Goal: Task Accomplishment & Management: Complete application form

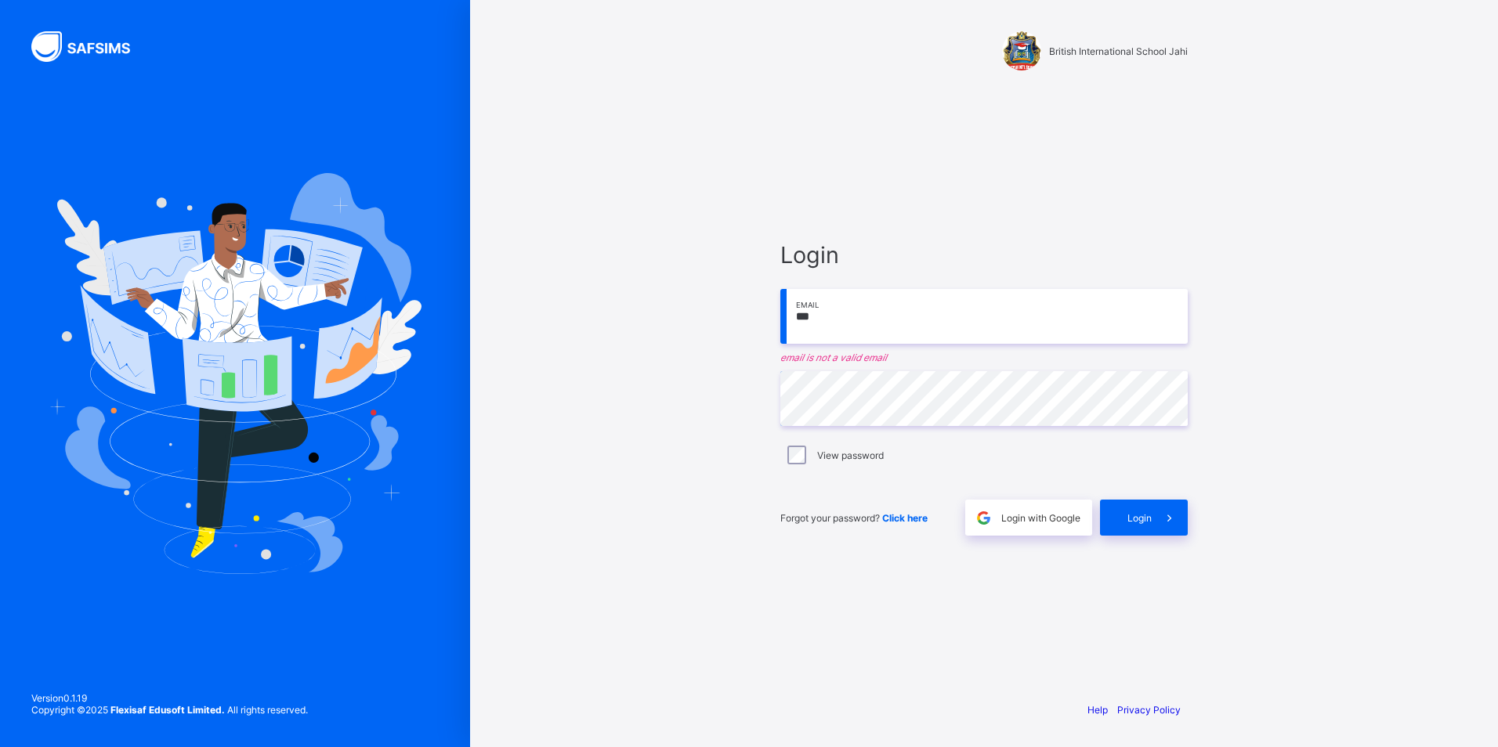
type input "**********"
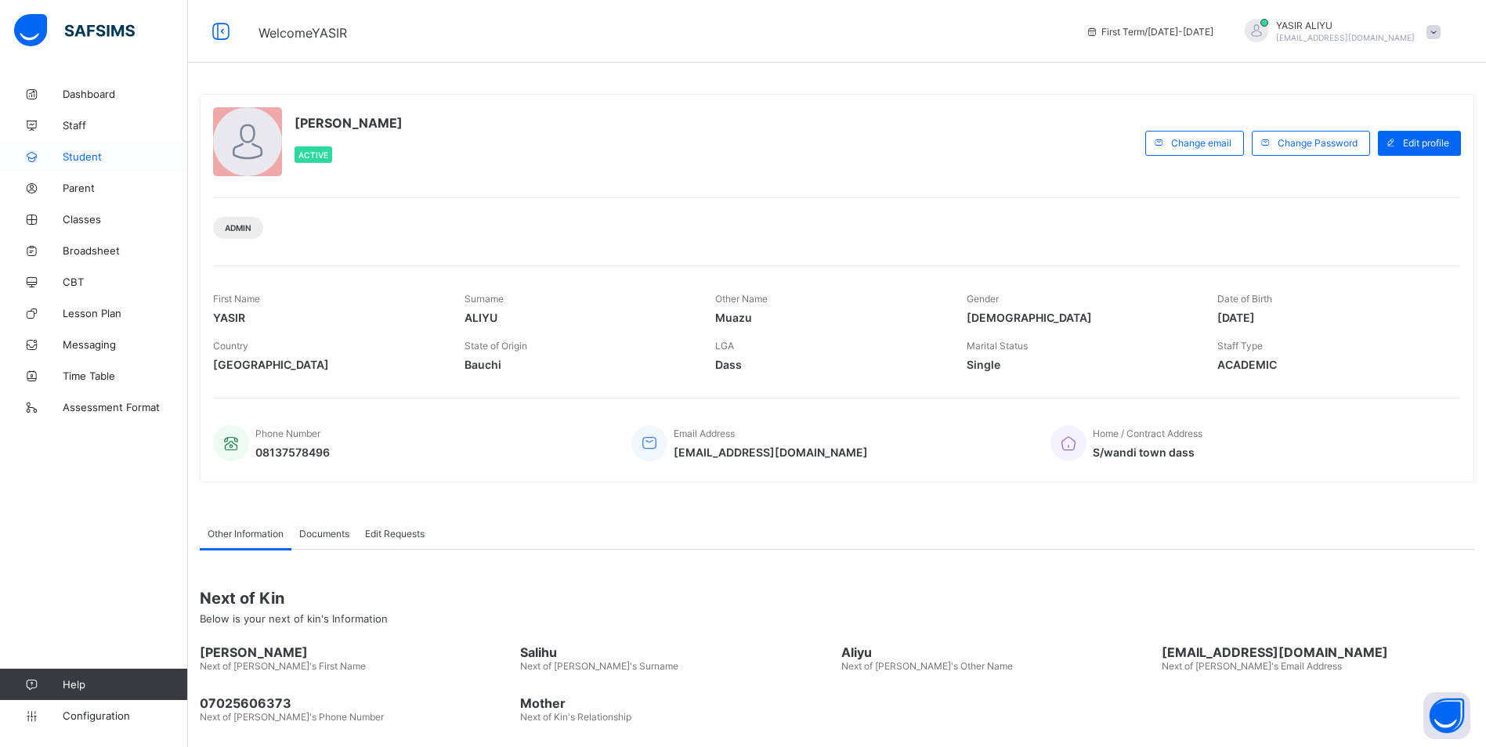
click at [80, 164] on link "Student" at bounding box center [94, 156] width 188 height 31
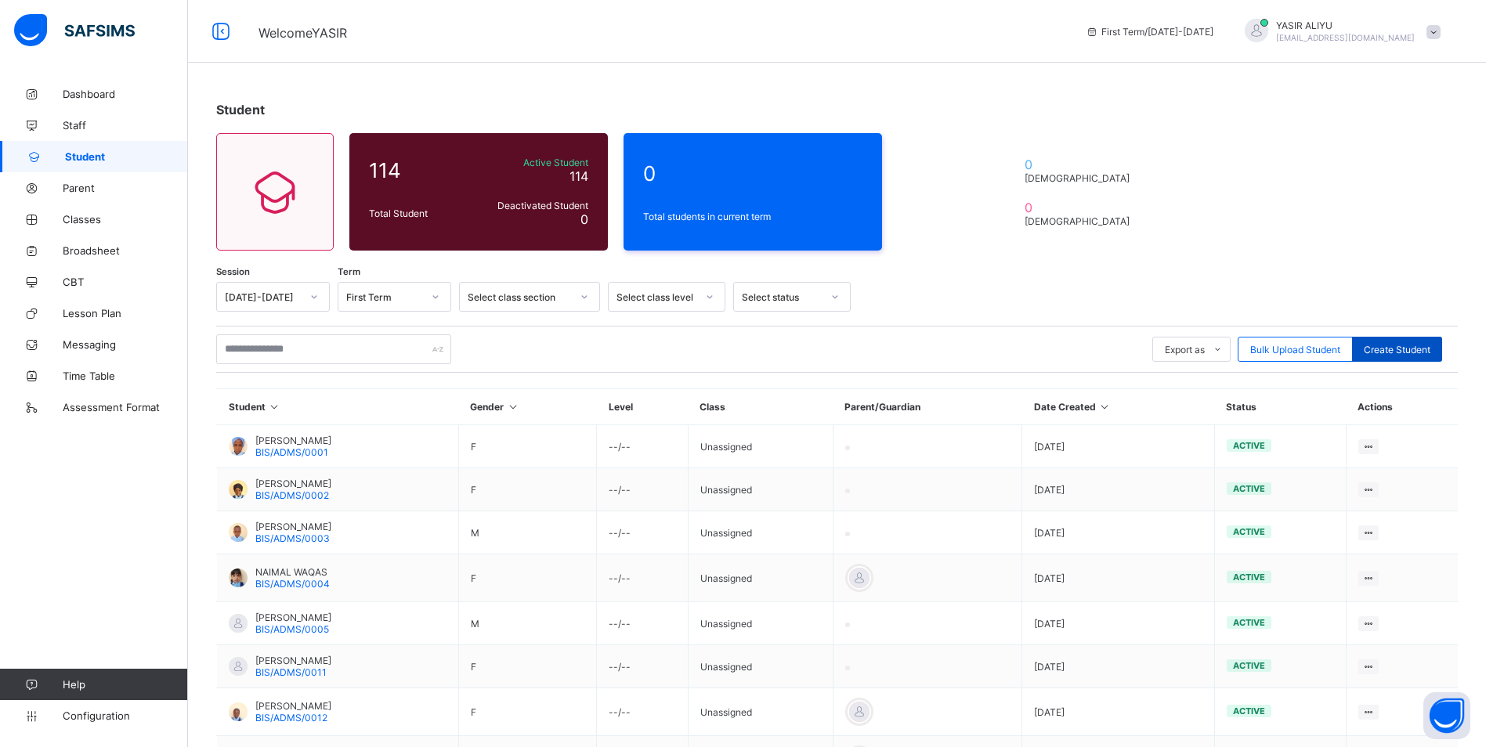
click at [1413, 350] on span "Create Student" at bounding box center [1397, 350] width 67 height 12
select select "**"
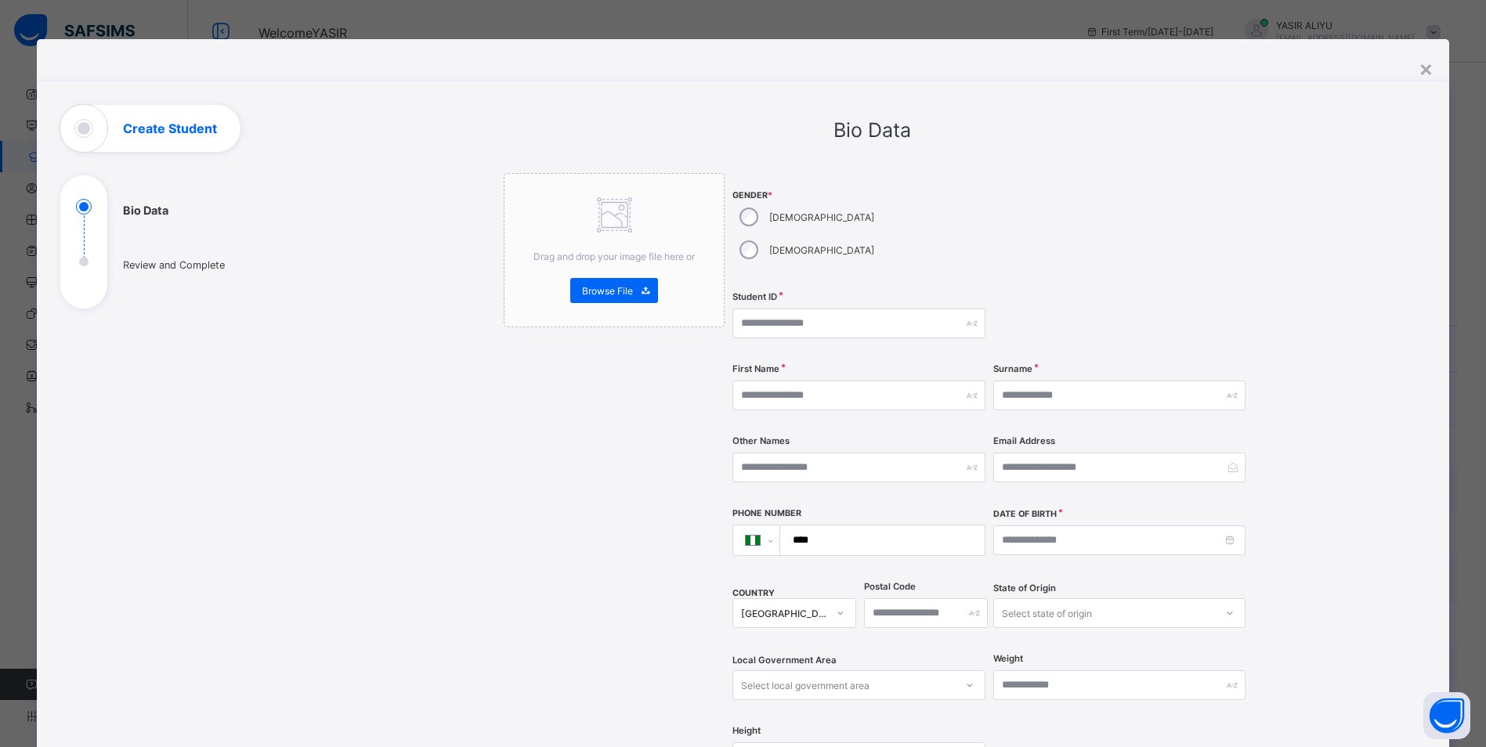
click at [1430, 64] on div "×" at bounding box center [1426, 68] width 15 height 27
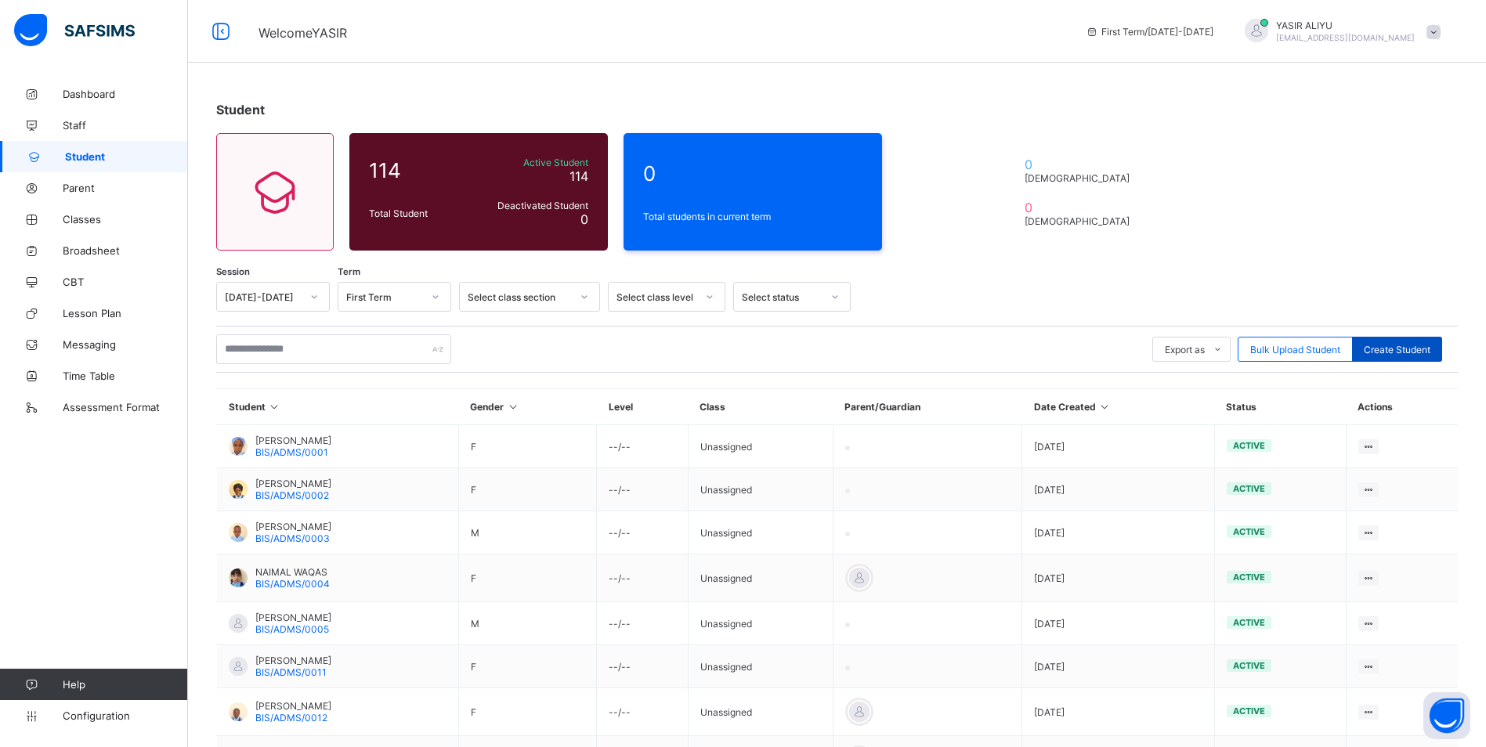
click at [1410, 349] on span "Create Student" at bounding box center [1397, 350] width 67 height 12
select select "**"
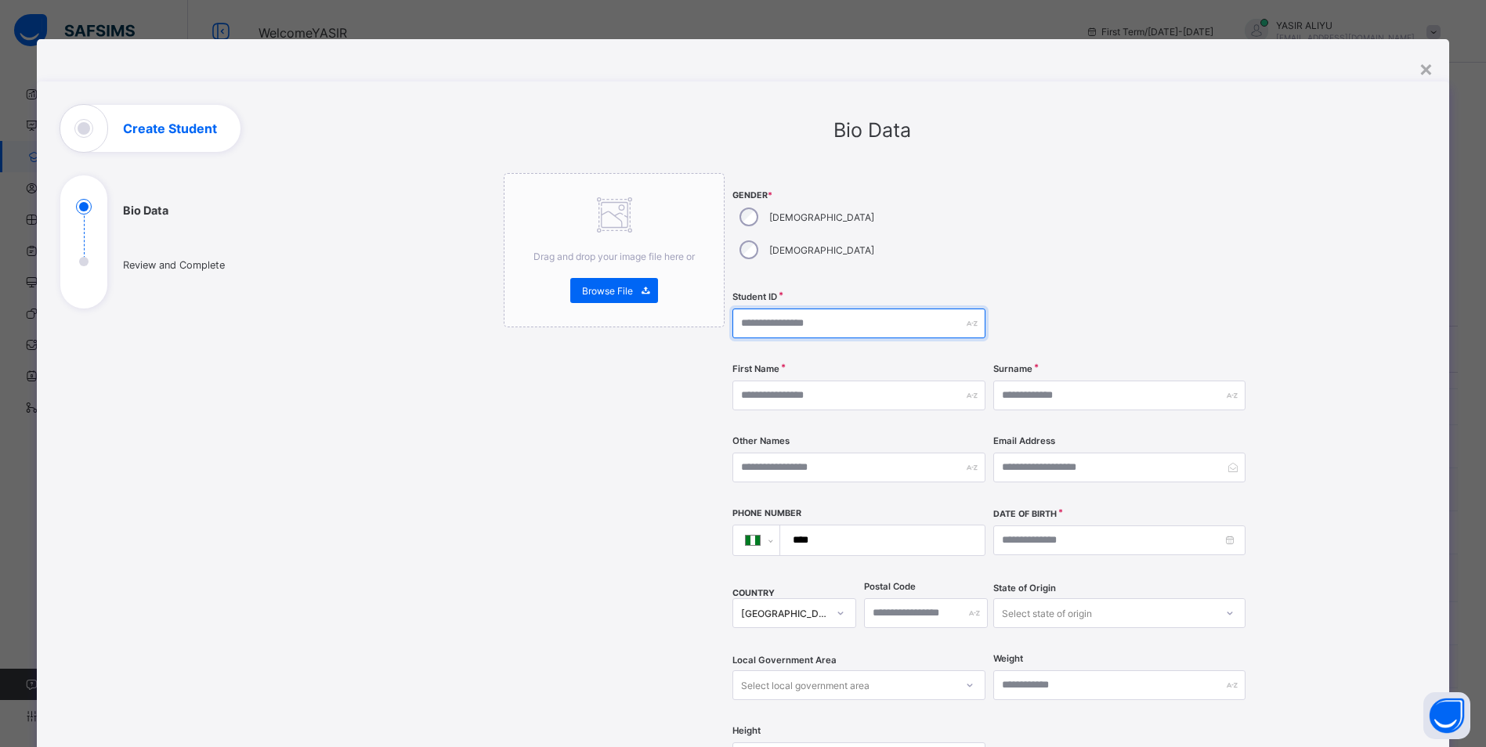
click at [765, 309] on input "text" at bounding box center [858, 324] width 252 height 30
type input "***"
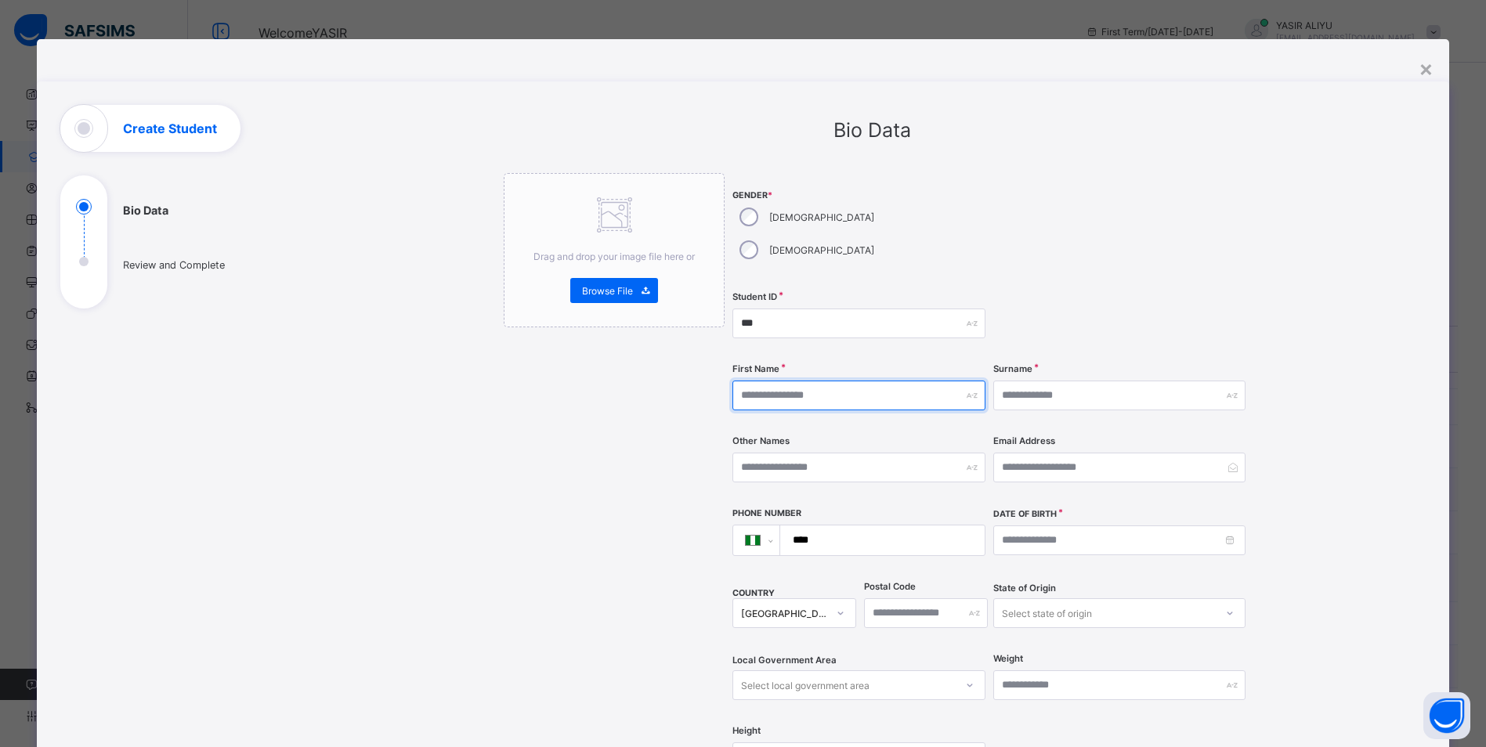
click at [778, 381] on input "text" at bounding box center [858, 396] width 252 height 30
type input "*******"
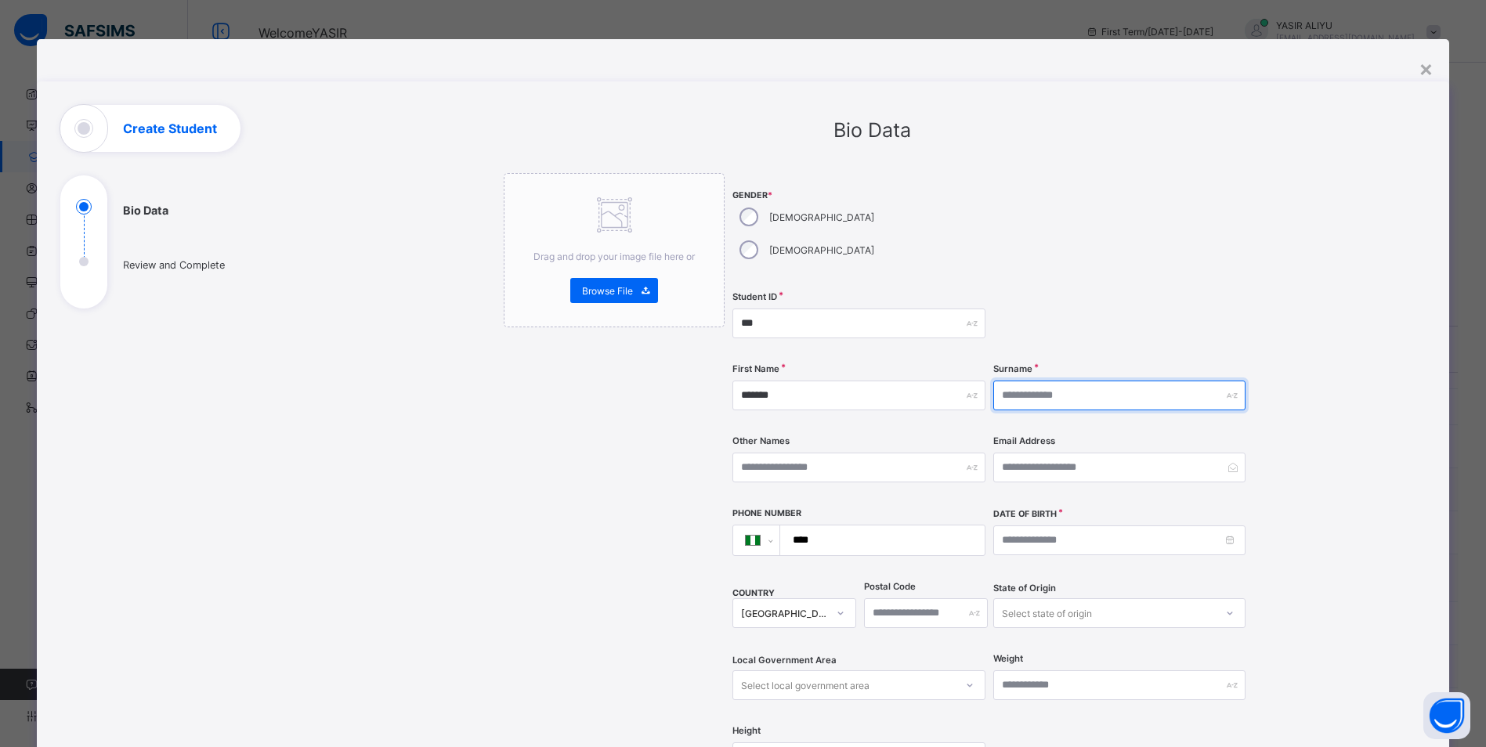
click at [1102, 381] on input "text" at bounding box center [1119, 396] width 252 height 30
type input "*********"
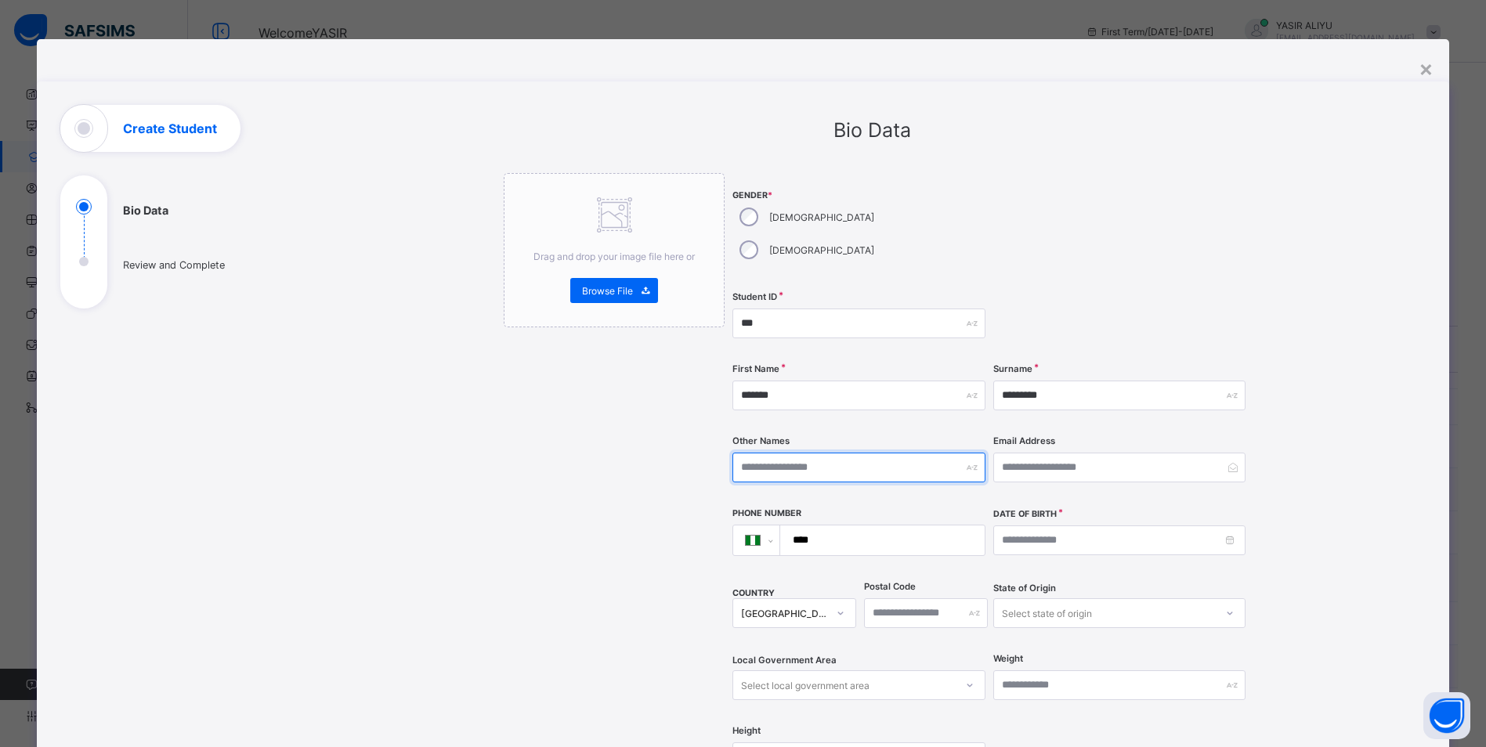
click at [899, 453] on input "text" at bounding box center [858, 468] width 252 height 30
type input "**********"
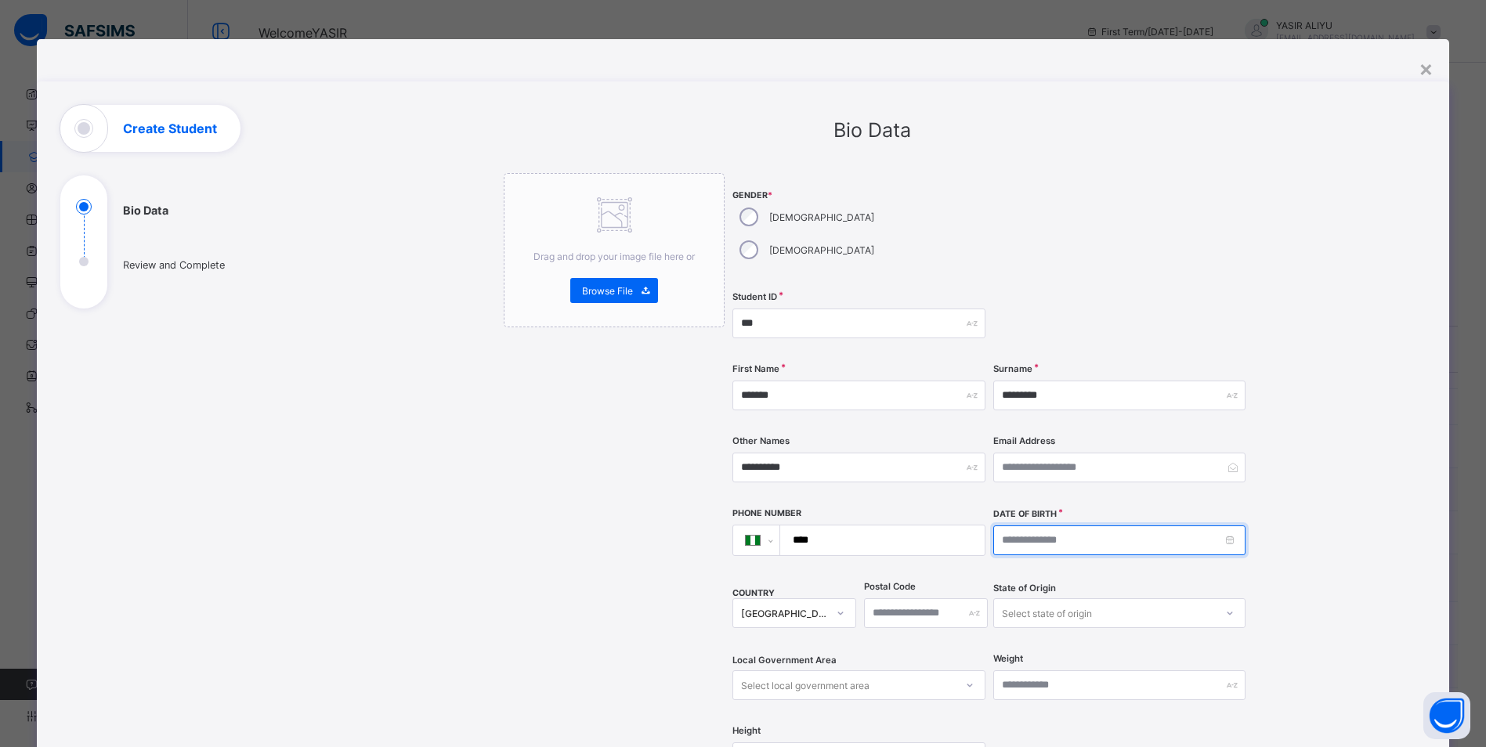
click at [1071, 526] on input at bounding box center [1119, 541] width 252 height 30
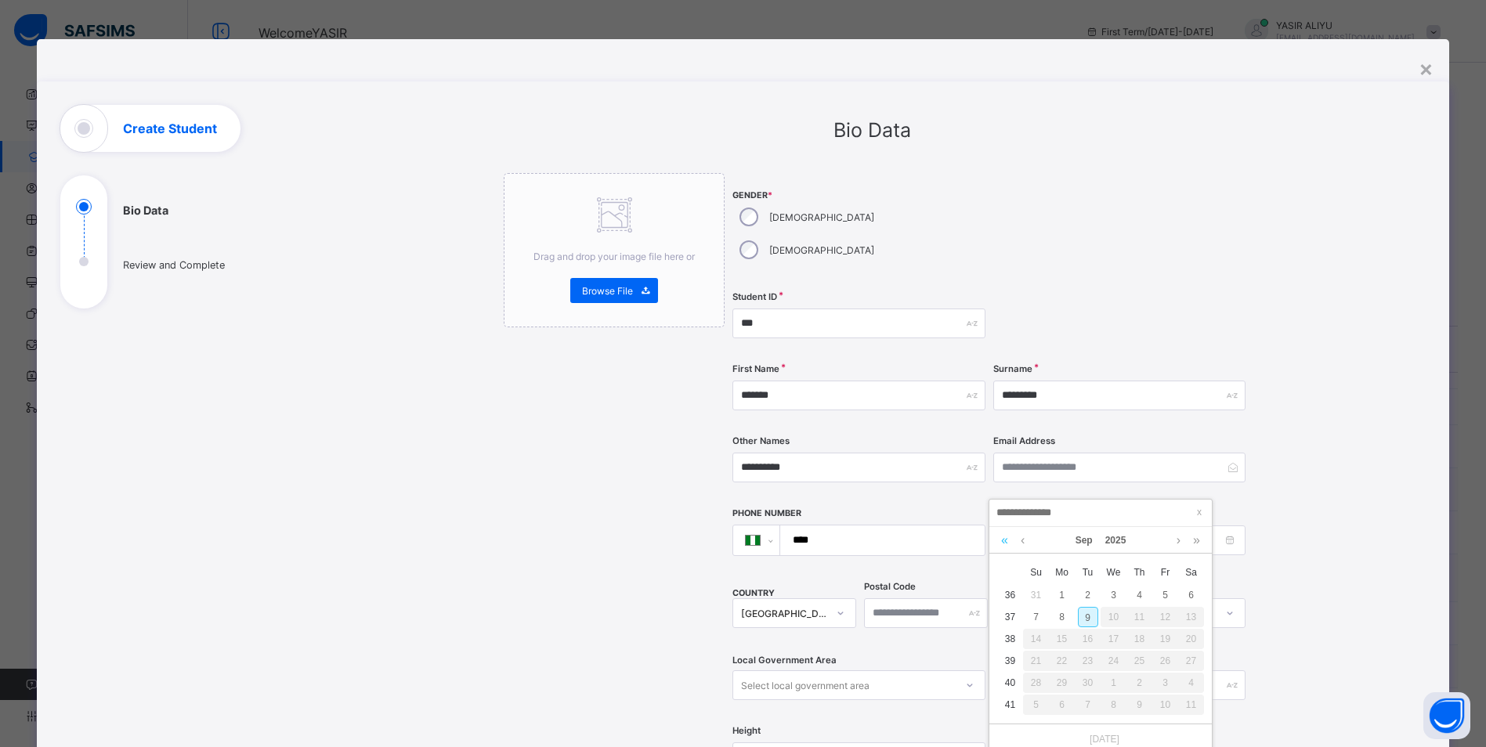
click at [1005, 537] on link at bounding box center [1004, 540] width 15 height 27
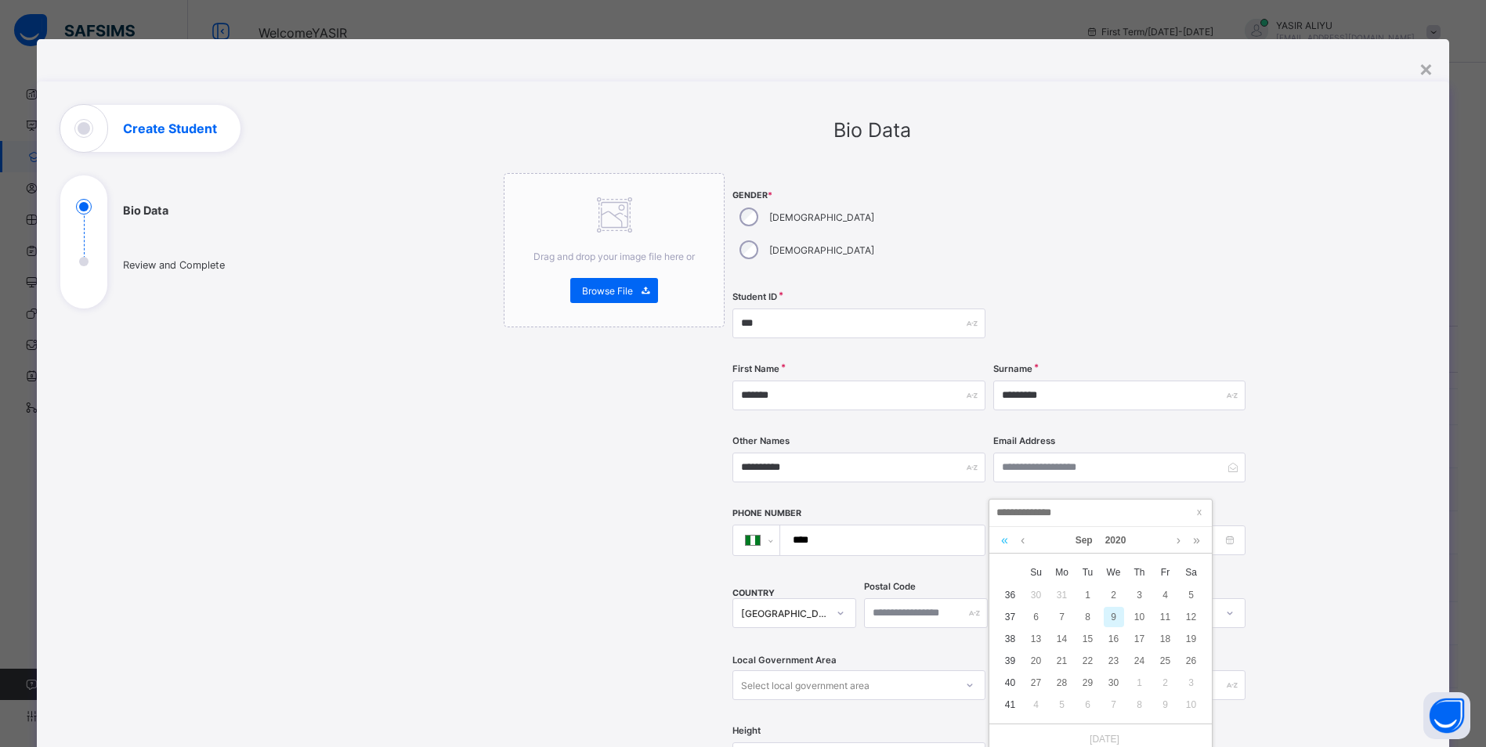
click at [1005, 537] on link at bounding box center [1004, 540] width 15 height 27
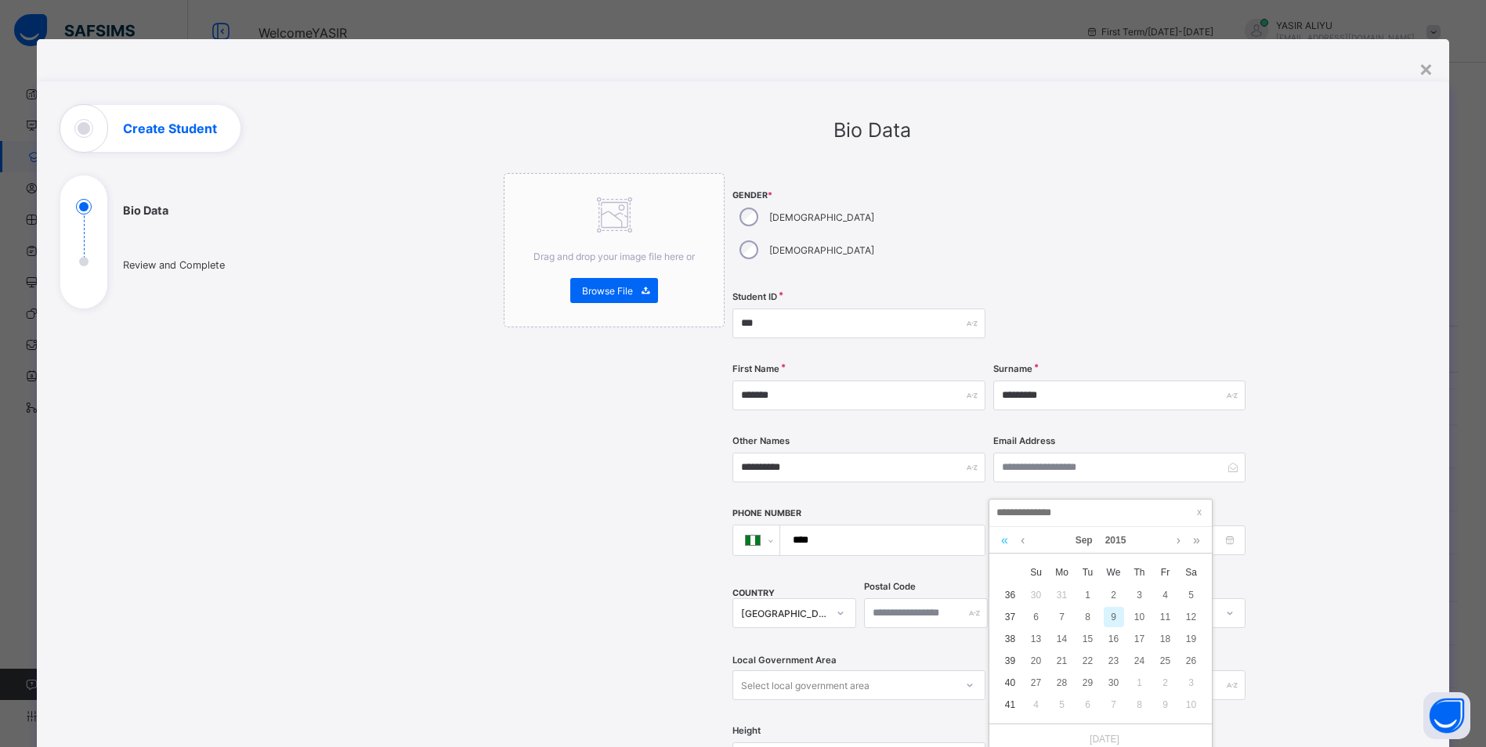
click at [1005, 537] on link at bounding box center [1004, 540] width 15 height 27
click at [1025, 540] on link at bounding box center [1023, 540] width 12 height 27
click at [1086, 616] on div "6" at bounding box center [1088, 617] width 20 height 20
type input "**********"
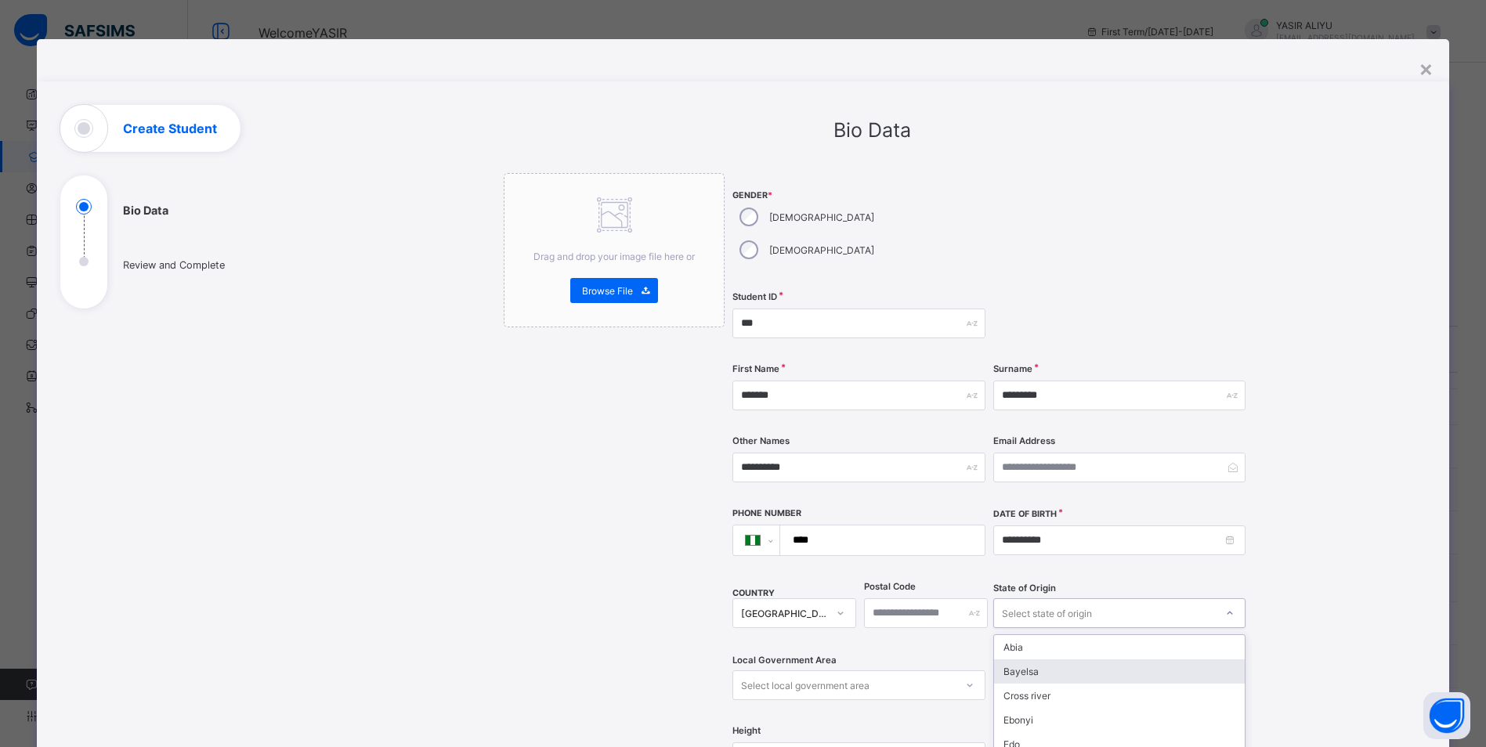
click at [1215, 598] on div "option Bayelsa focused, 2 of 37. 37 results available. Use Up and Down to choos…" at bounding box center [1119, 613] width 252 height 30
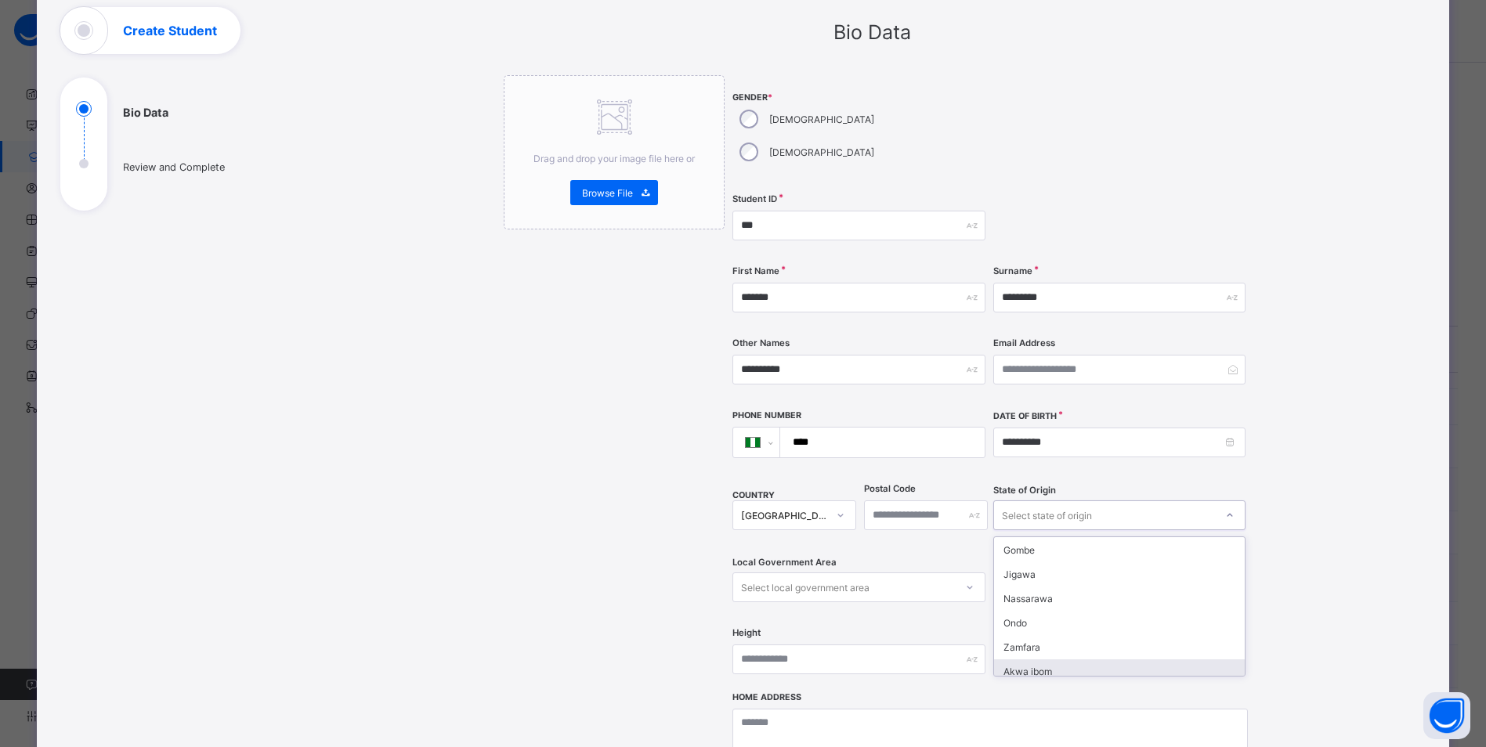
scroll to position [313, 0]
click at [1066, 637] on div "Ondo" at bounding box center [1119, 649] width 251 height 24
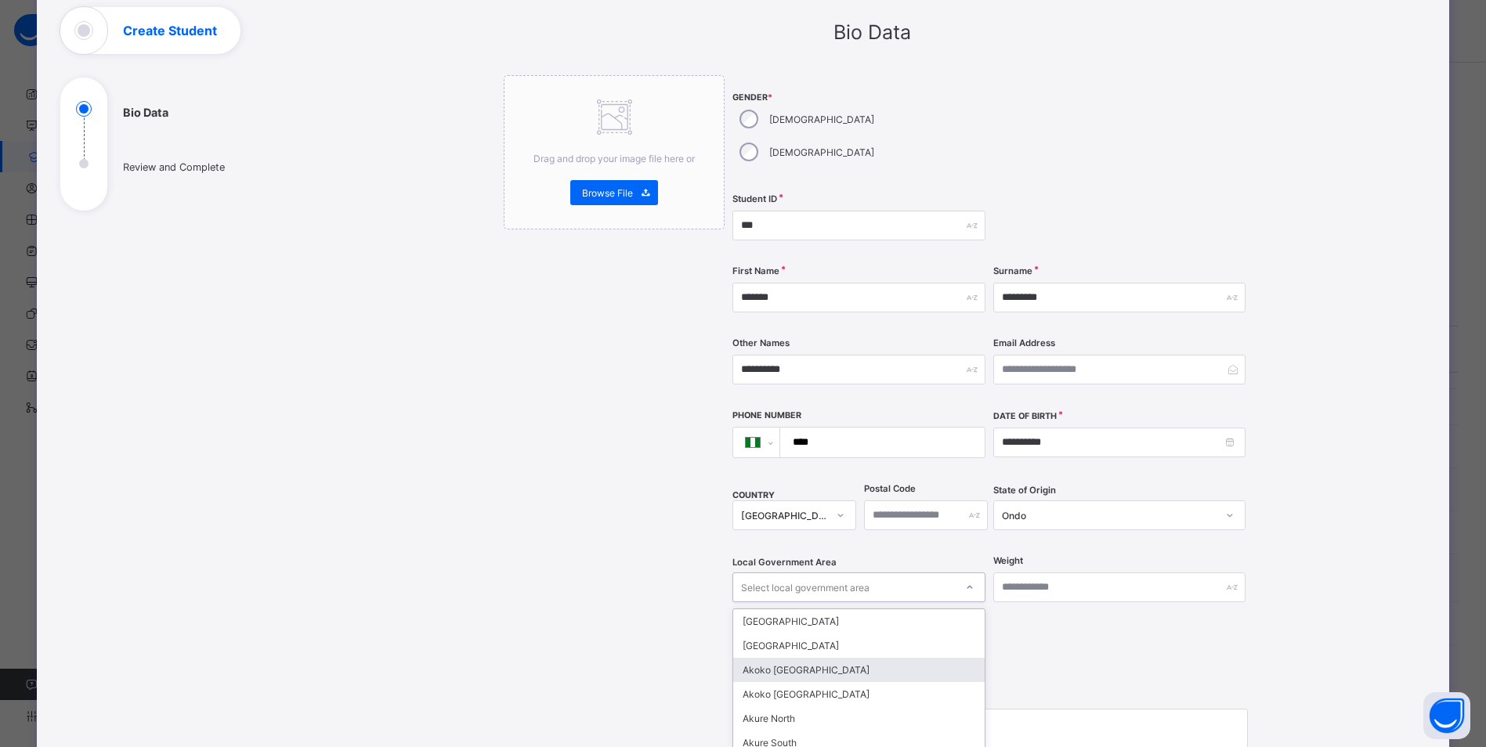
scroll to position [170, 0]
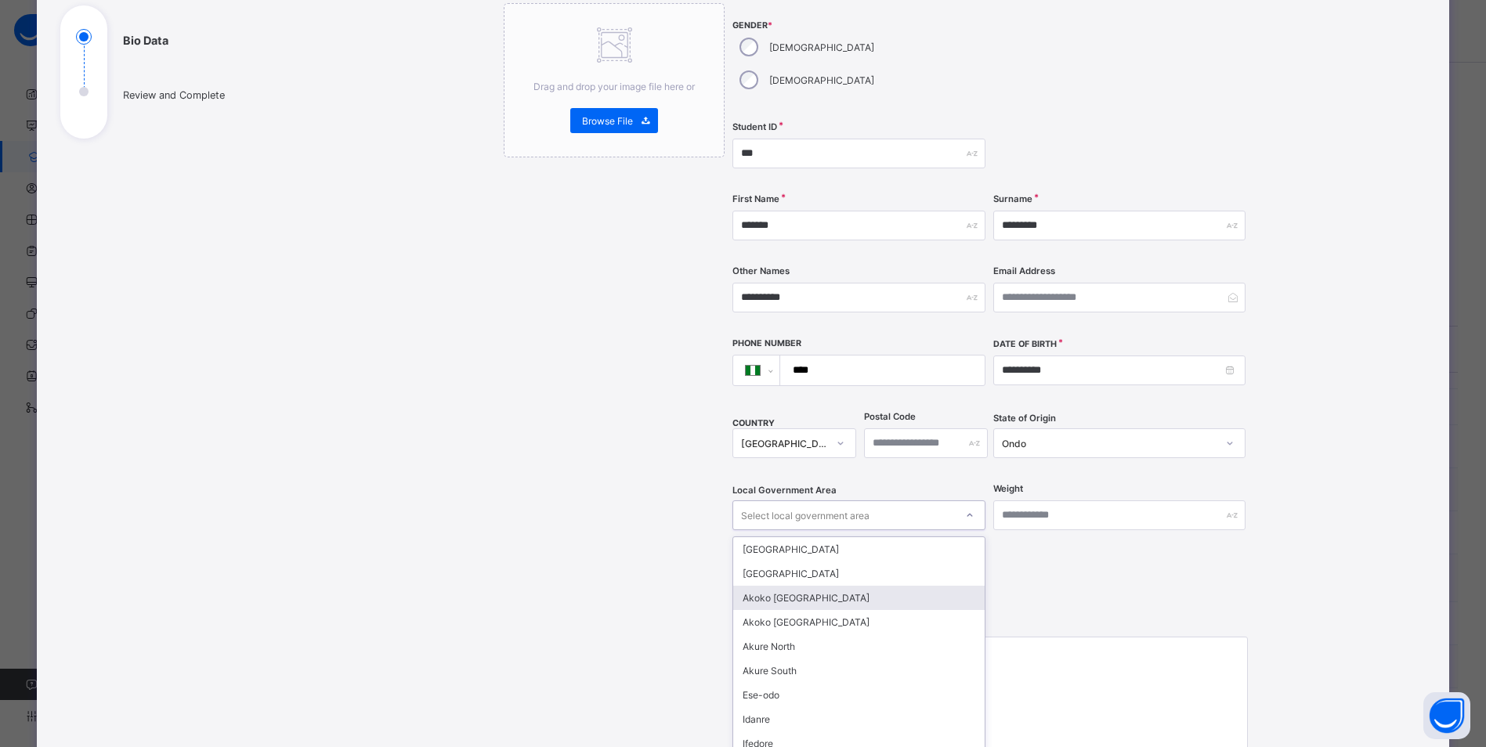
click at [909, 530] on div "option Akoko [GEOGRAPHIC_DATA] focused, 3 of 18. 18 results available. Use Up a…" at bounding box center [858, 516] width 252 height 30
click at [783, 634] on div "Akure North" at bounding box center [858, 646] width 251 height 24
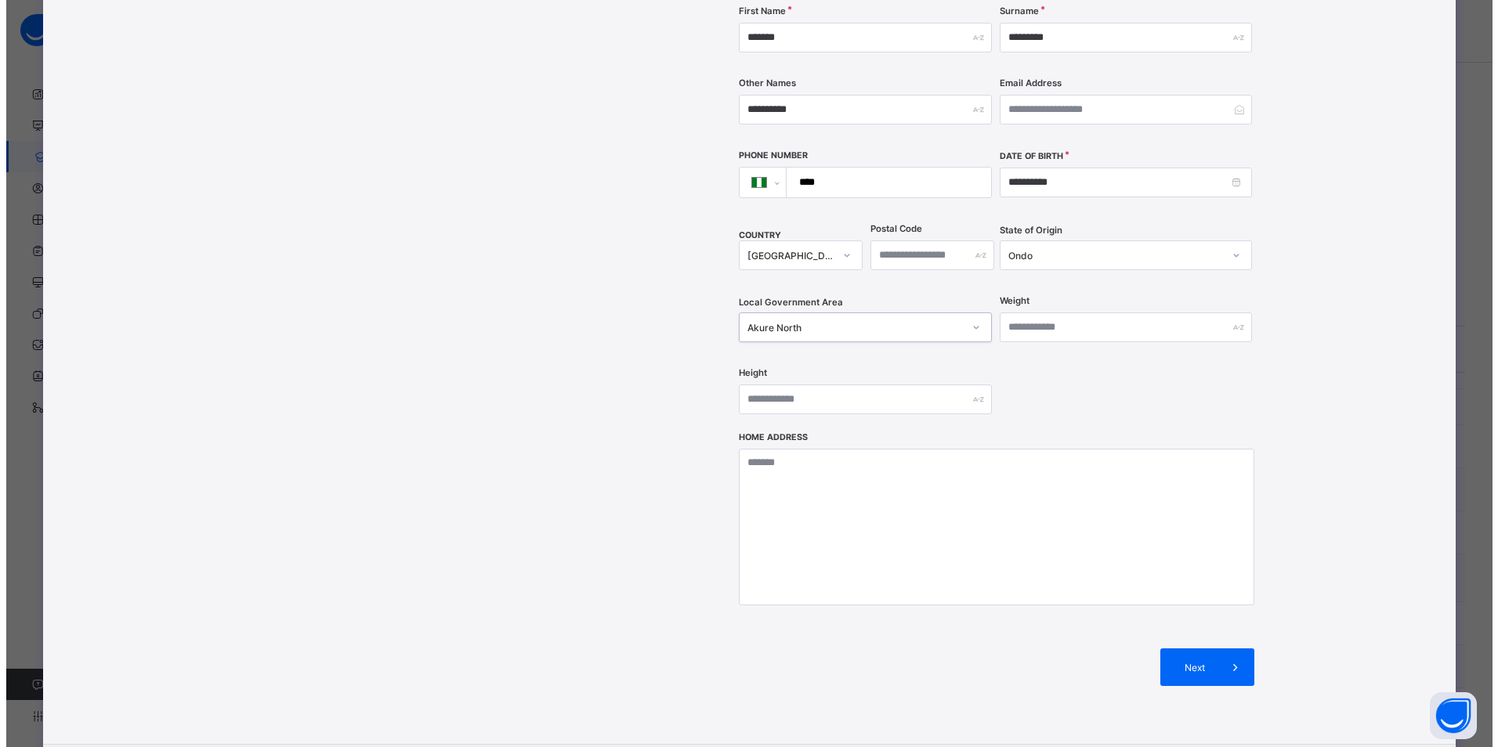
scroll to position [435, 0]
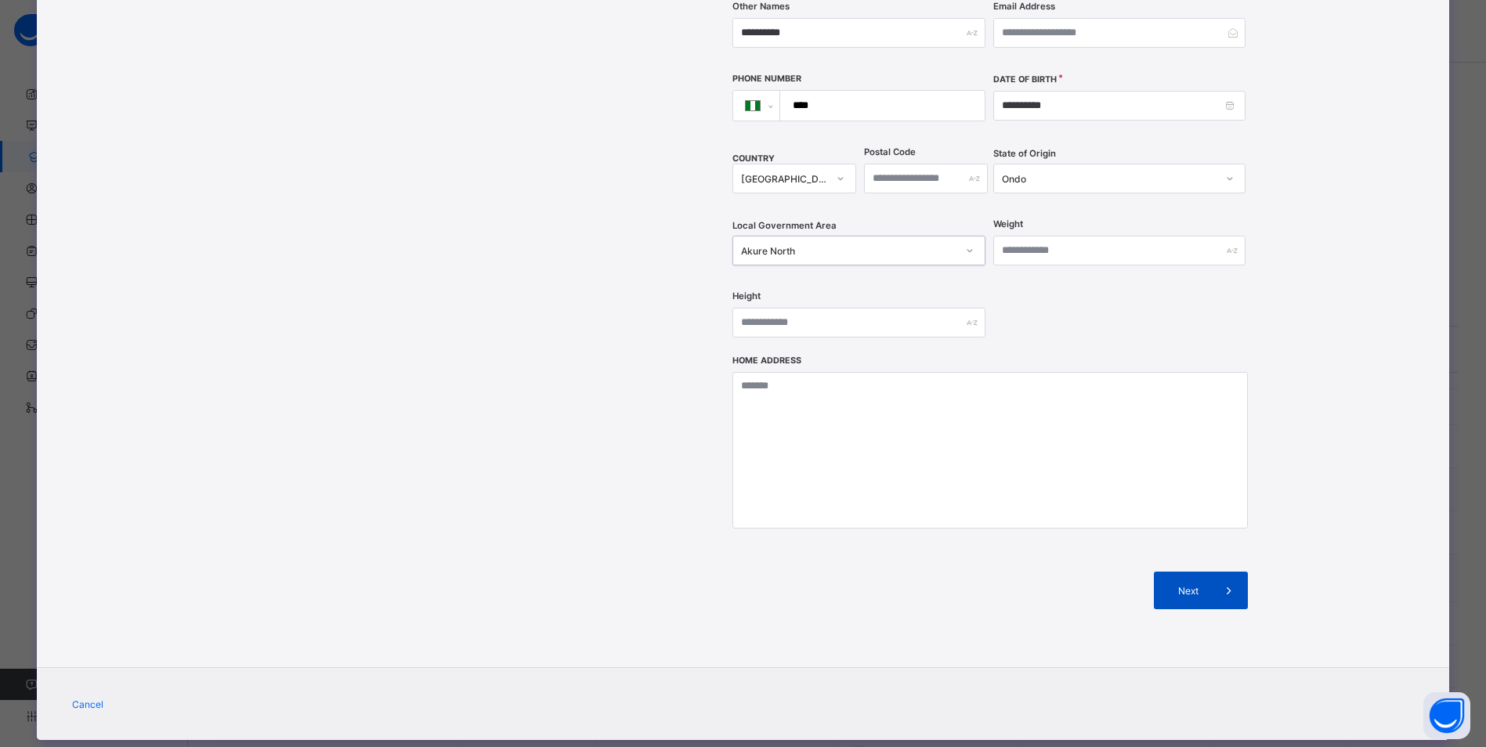
click at [1199, 585] on span "Next" at bounding box center [1188, 591] width 45 height 12
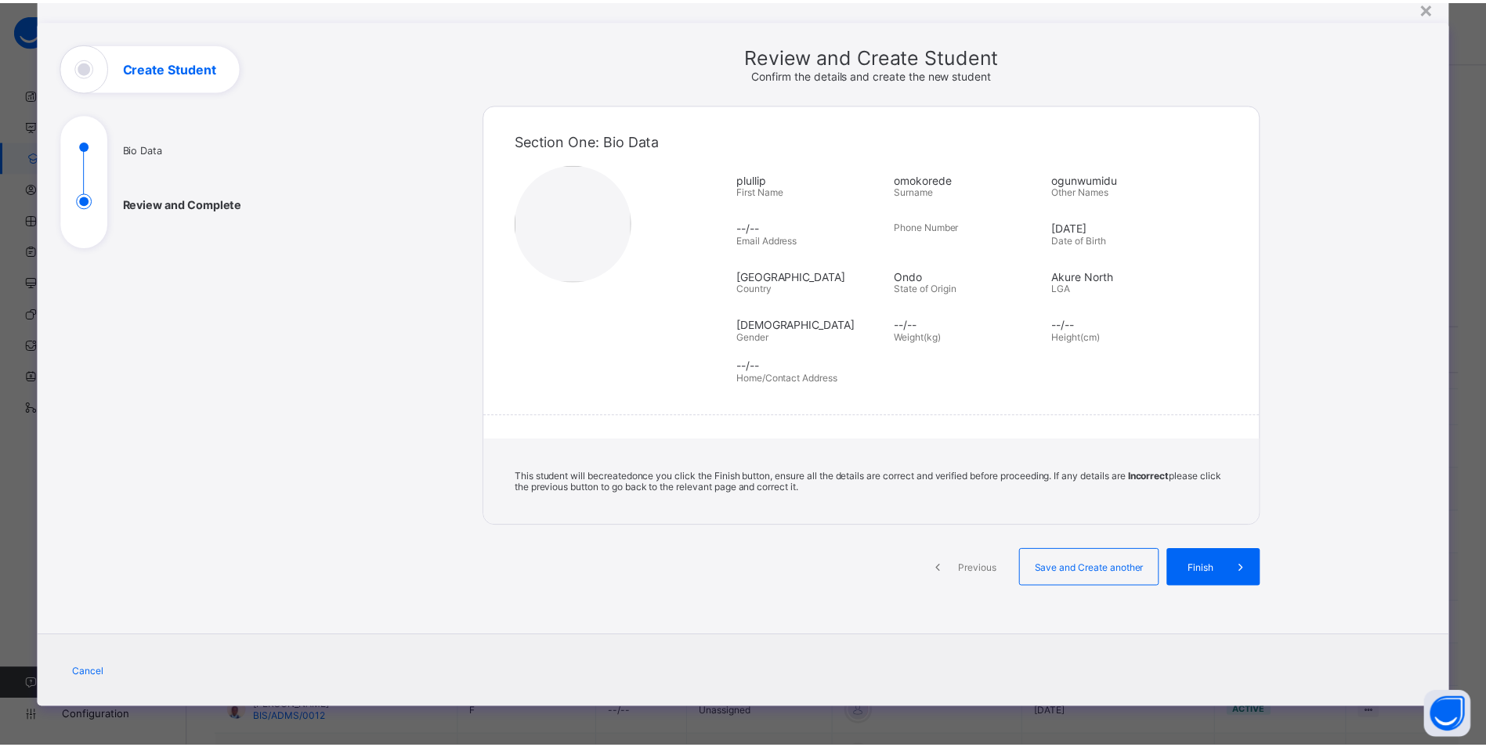
scroll to position [62, 0]
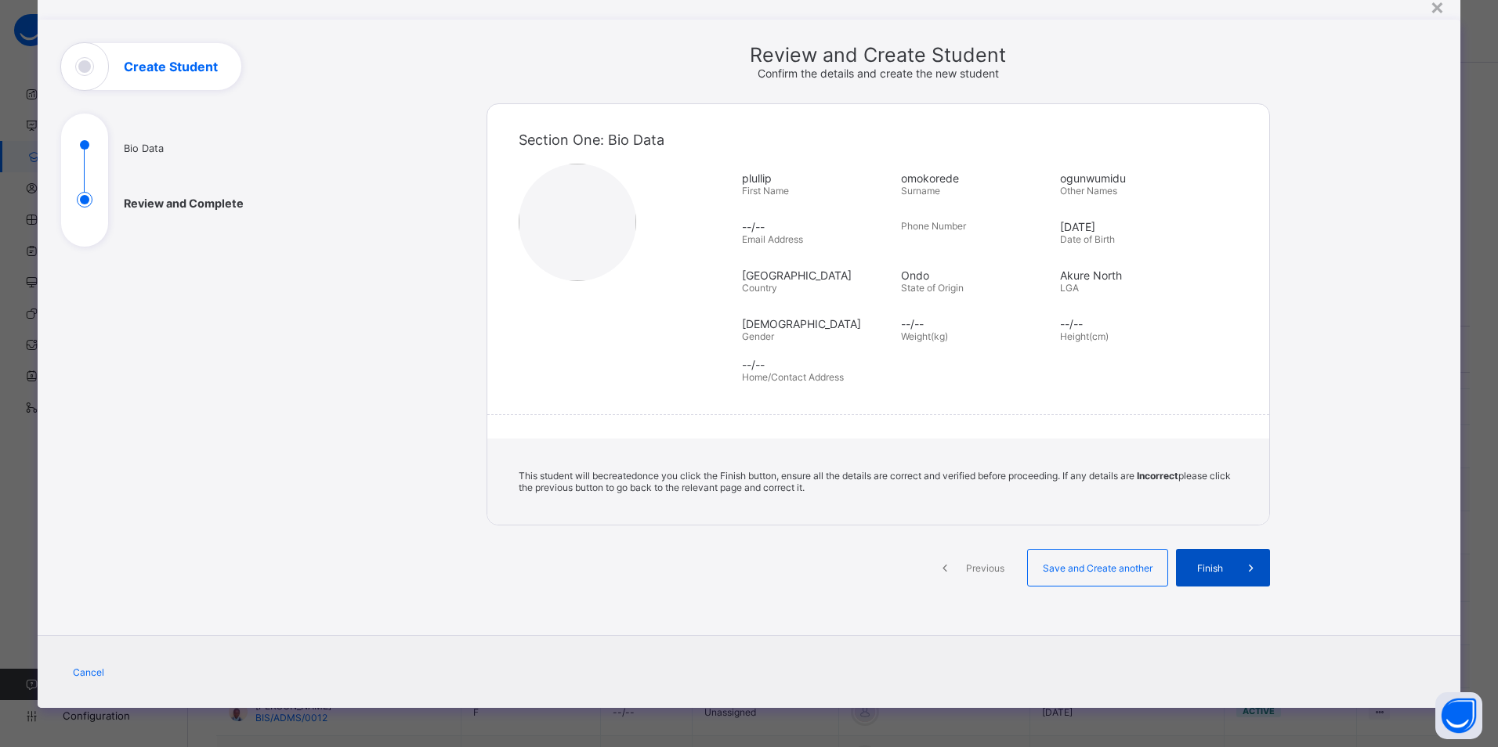
click at [1202, 561] on div "Finish" at bounding box center [1223, 568] width 94 height 38
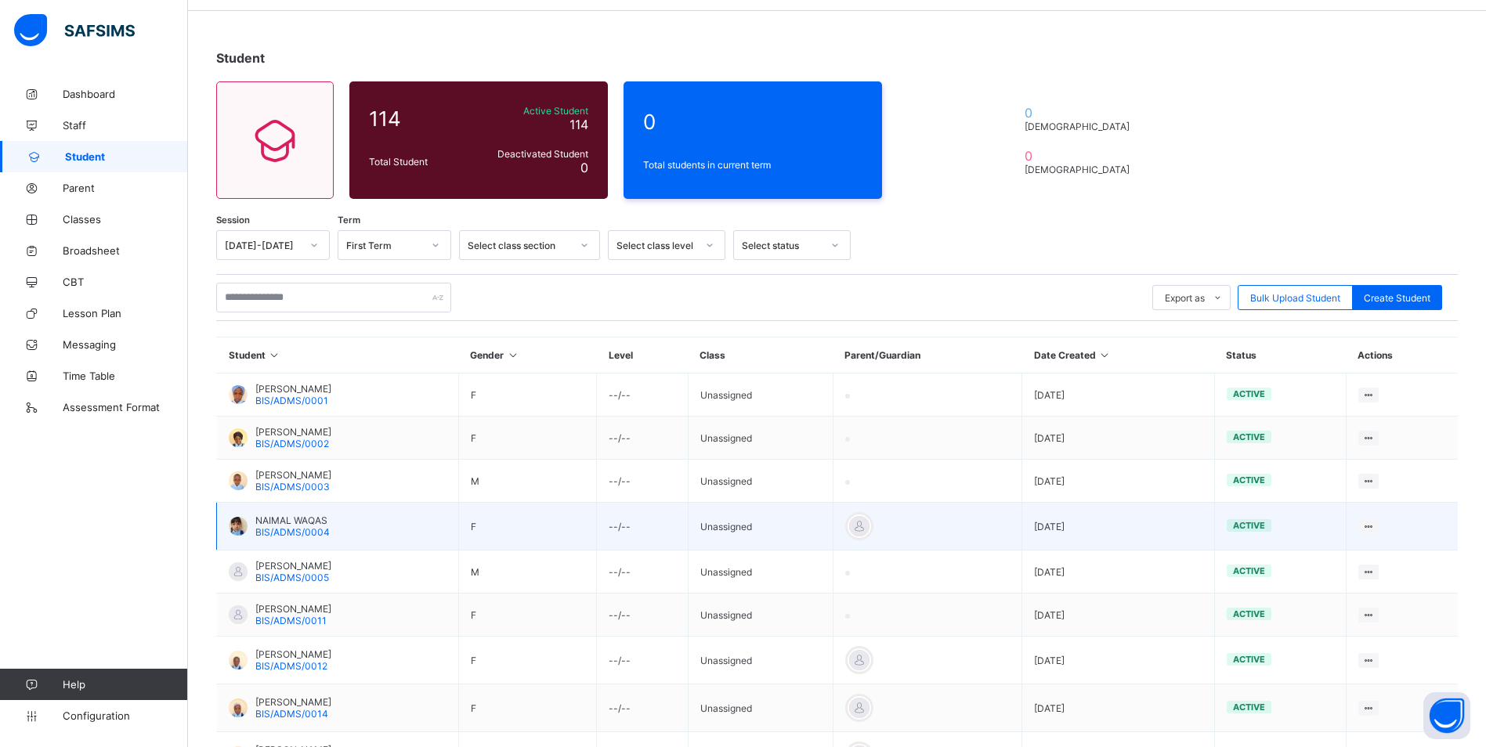
scroll to position [0, 0]
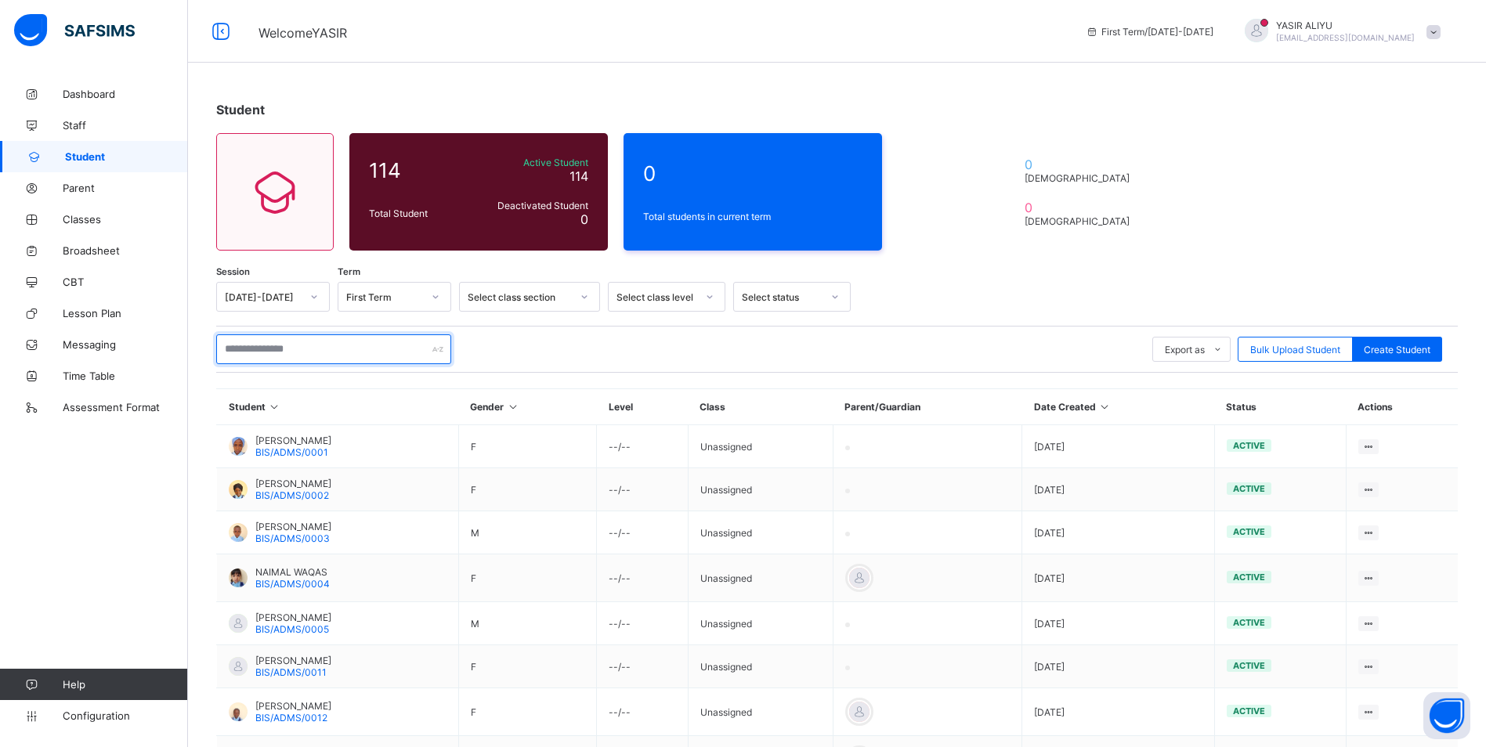
click at [284, 349] on input "text" at bounding box center [333, 349] width 235 height 30
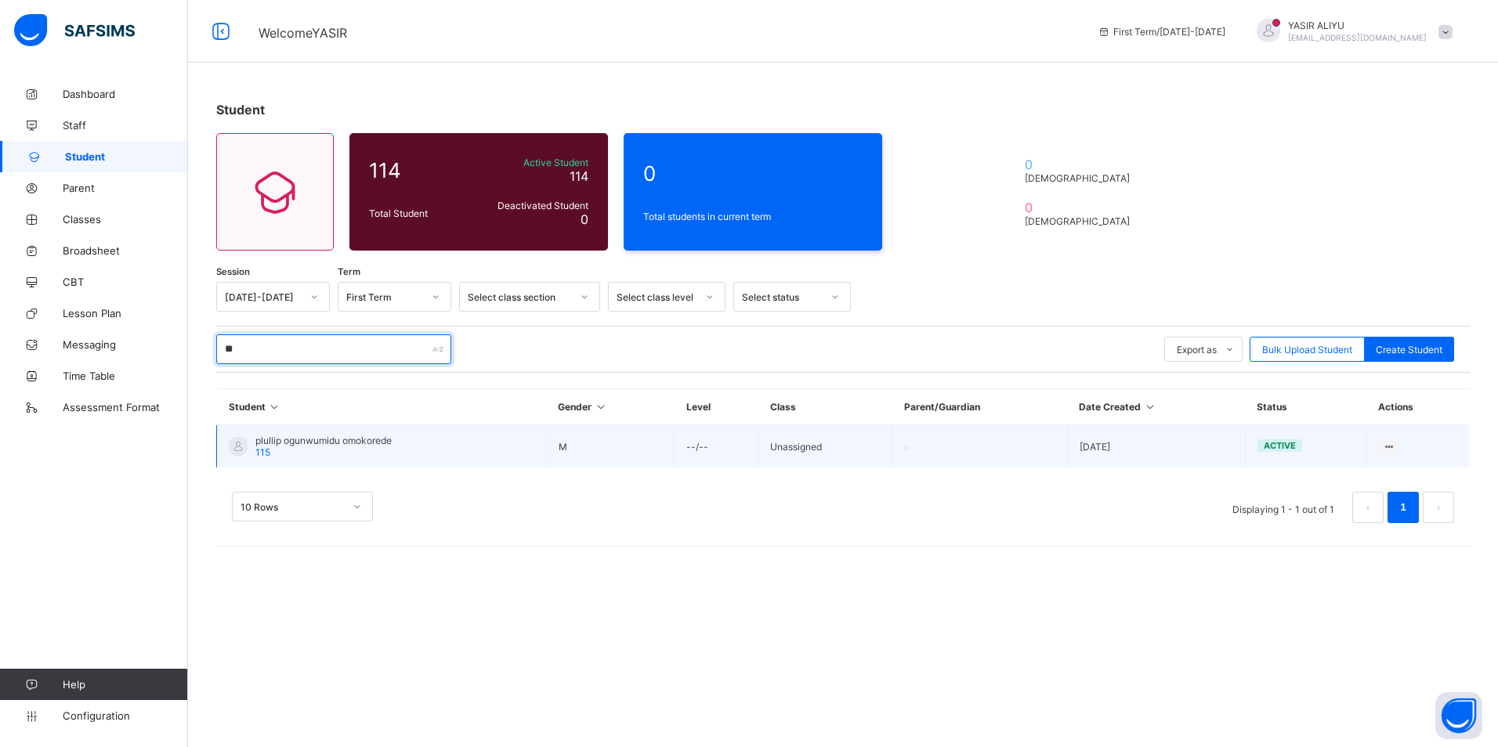
type input "**"
click at [257, 443] on span "plullip ogunwumidu omokorede" at bounding box center [323, 441] width 136 height 12
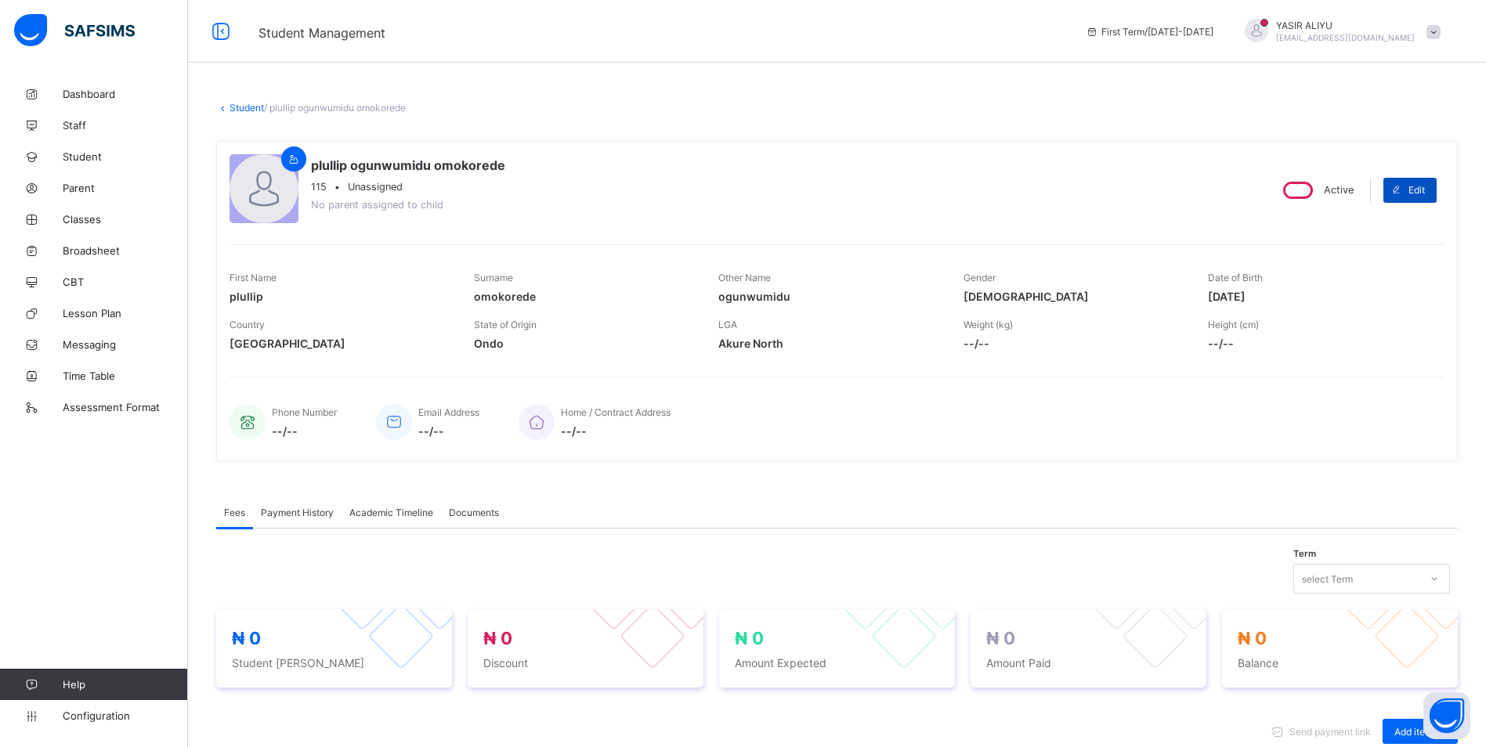
click at [1424, 186] on span "Edit" at bounding box center [1416, 190] width 16 height 12
select select "**"
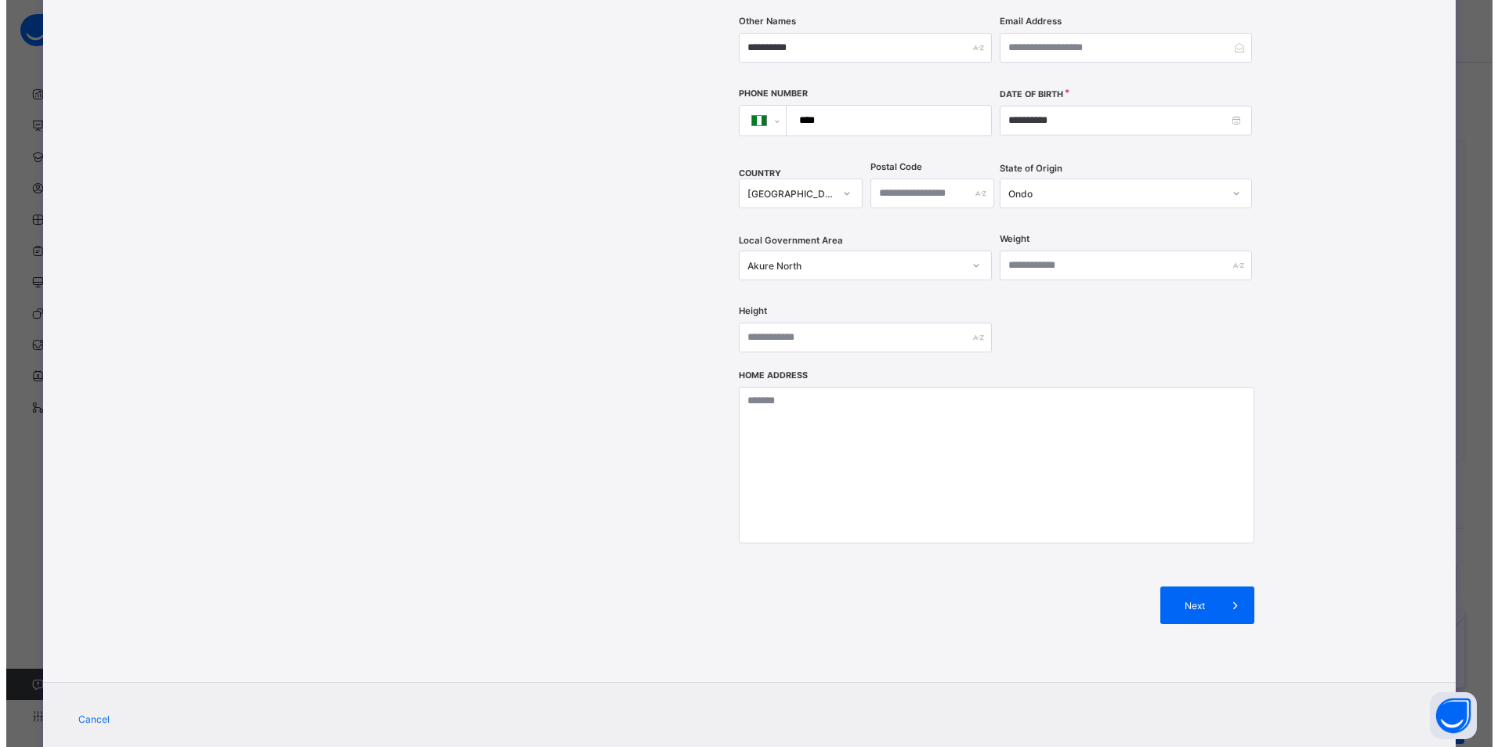
scroll to position [435, 0]
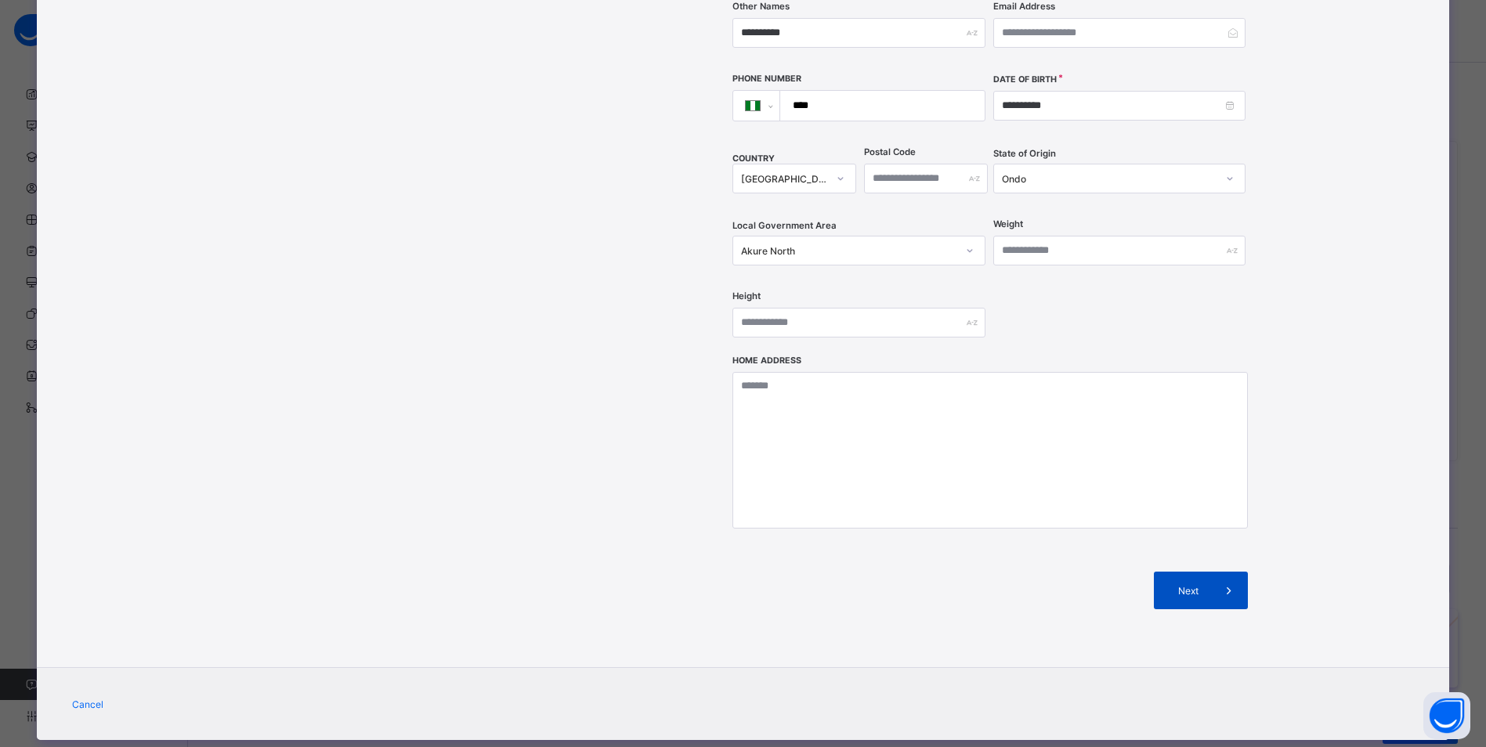
click at [1205, 572] on div "Next" at bounding box center [1201, 591] width 94 height 38
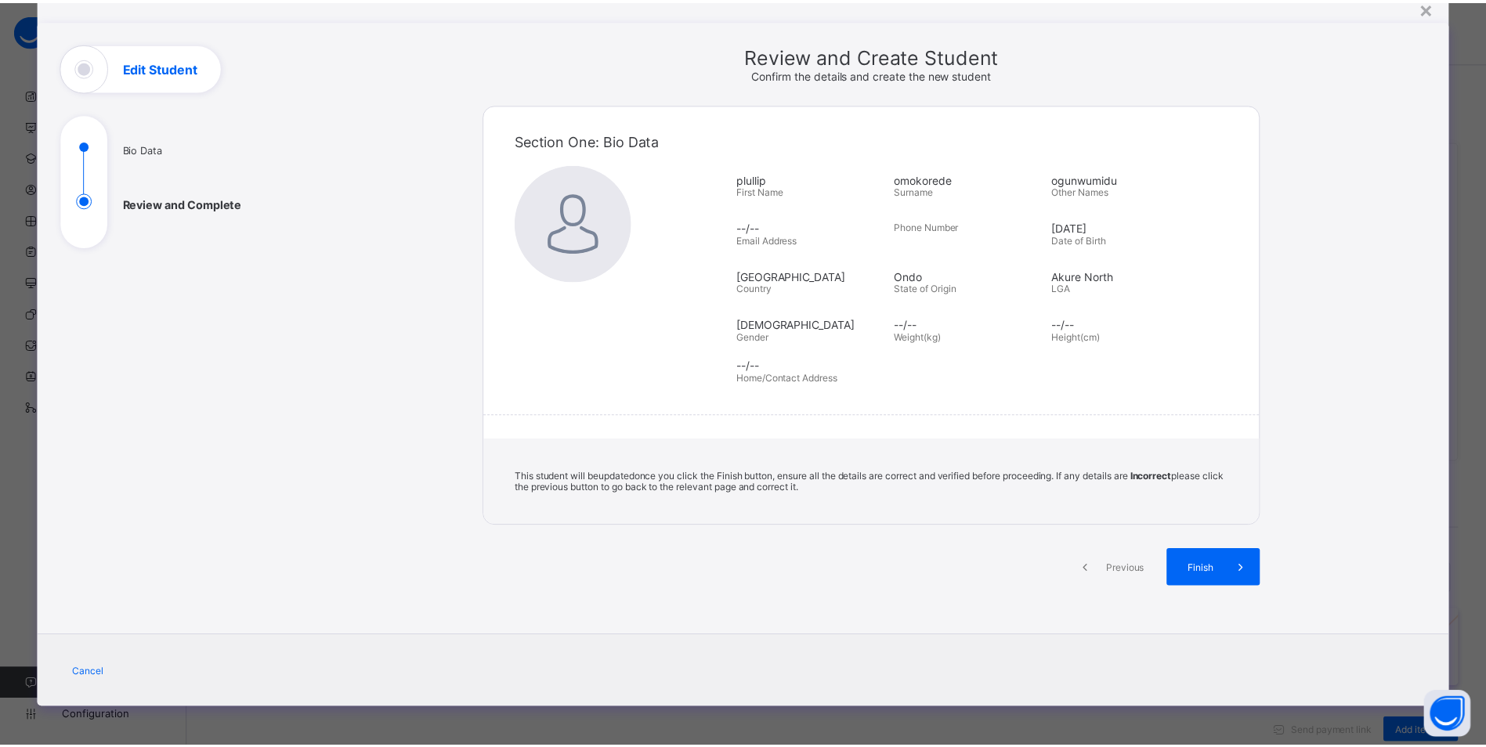
scroll to position [62, 0]
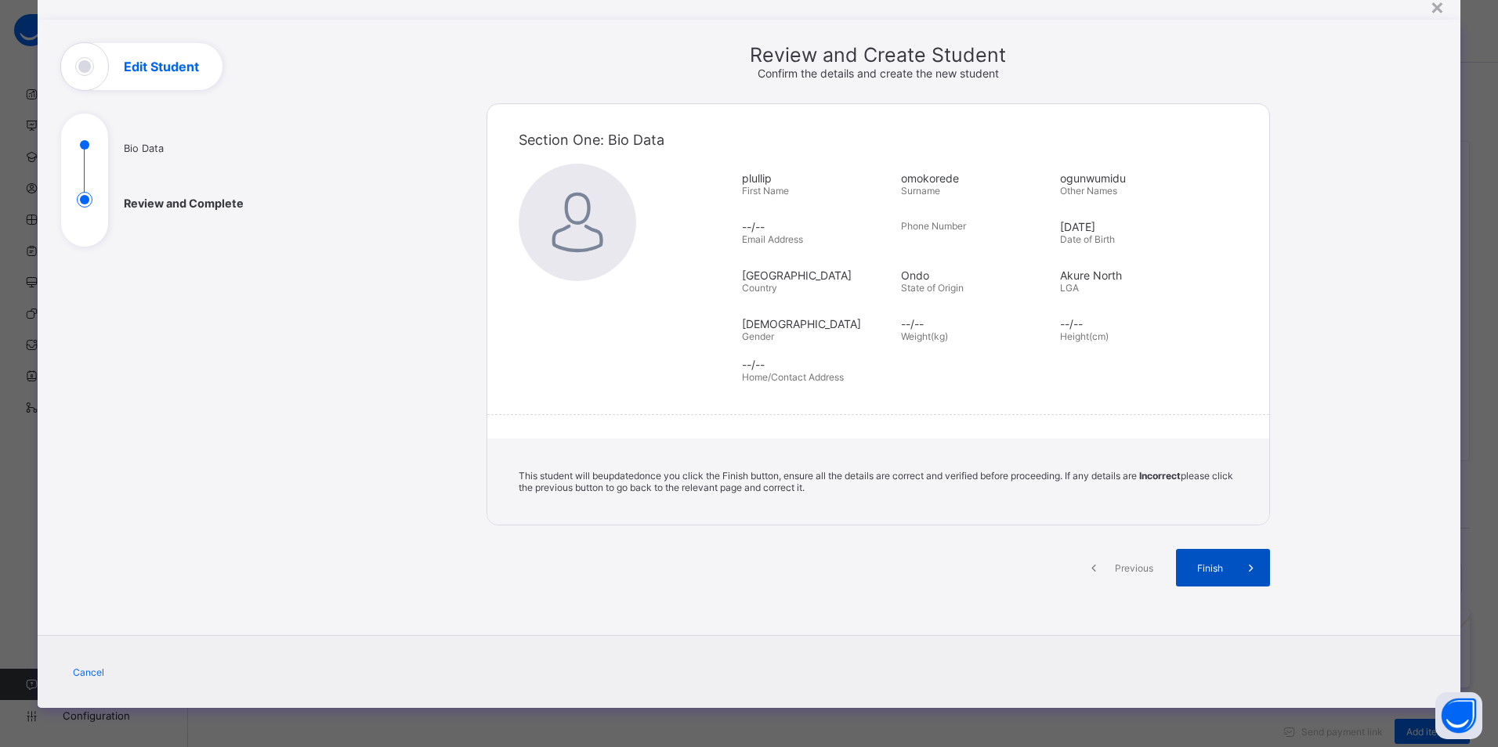
click at [1220, 559] on div "Finish" at bounding box center [1223, 568] width 94 height 38
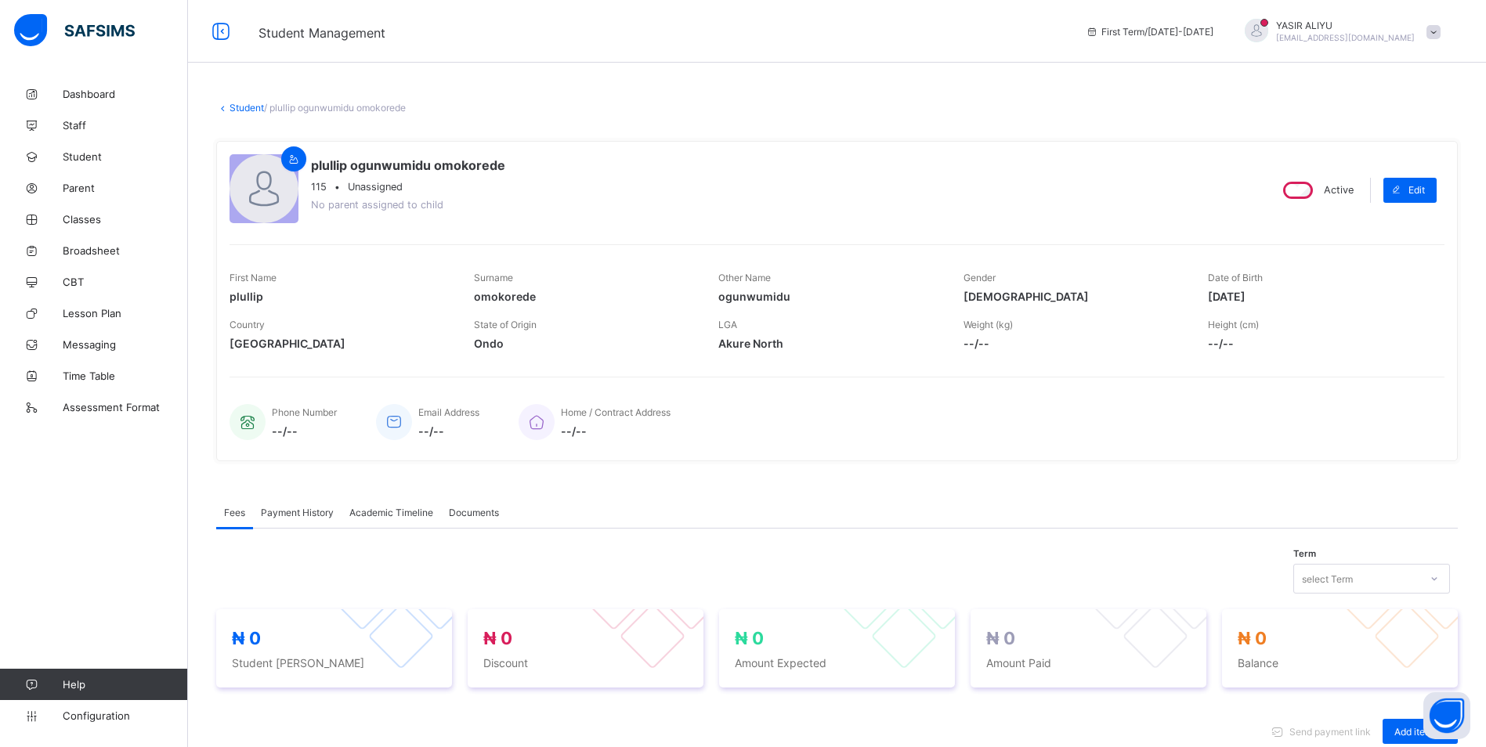
click at [376, 193] on div "plullip [PERSON_NAME] omokorede 115 • Unassigned No parent assigned to child" at bounding box center [408, 189] width 194 height 65
click at [84, 219] on span "Classes" at bounding box center [125, 219] width 125 height 13
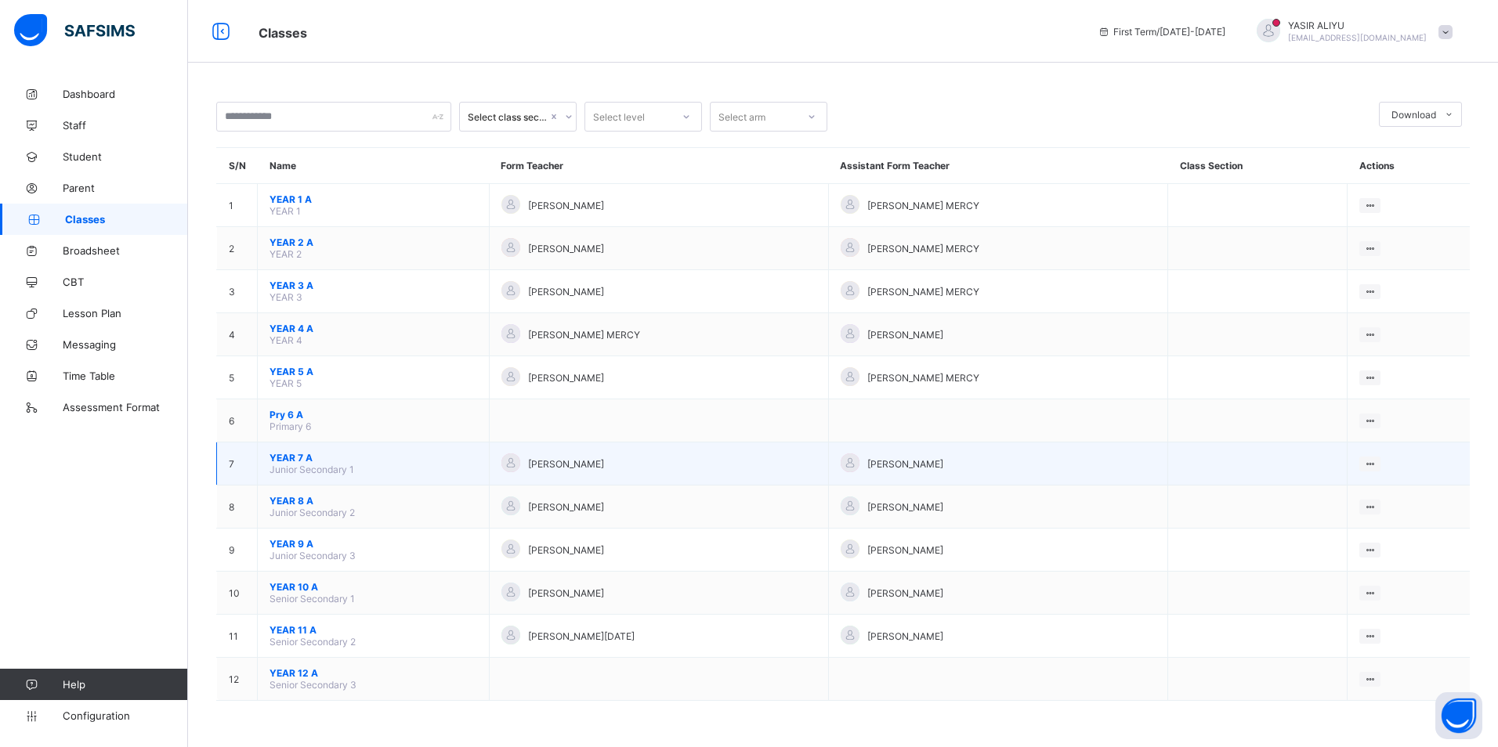
click at [315, 457] on span "YEAR 7 A" at bounding box center [373, 458] width 208 height 12
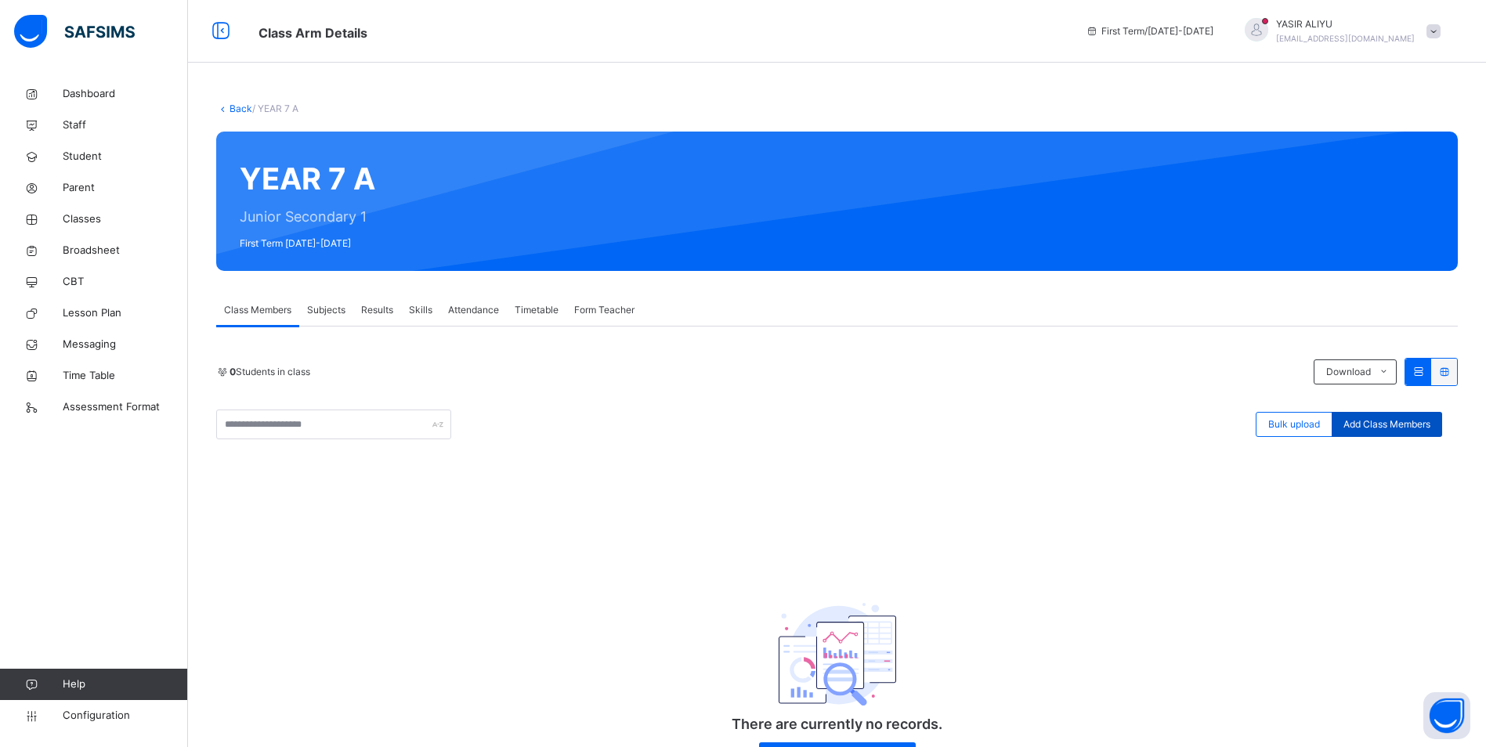
click at [1372, 421] on span "Add Class Members" at bounding box center [1386, 425] width 87 height 14
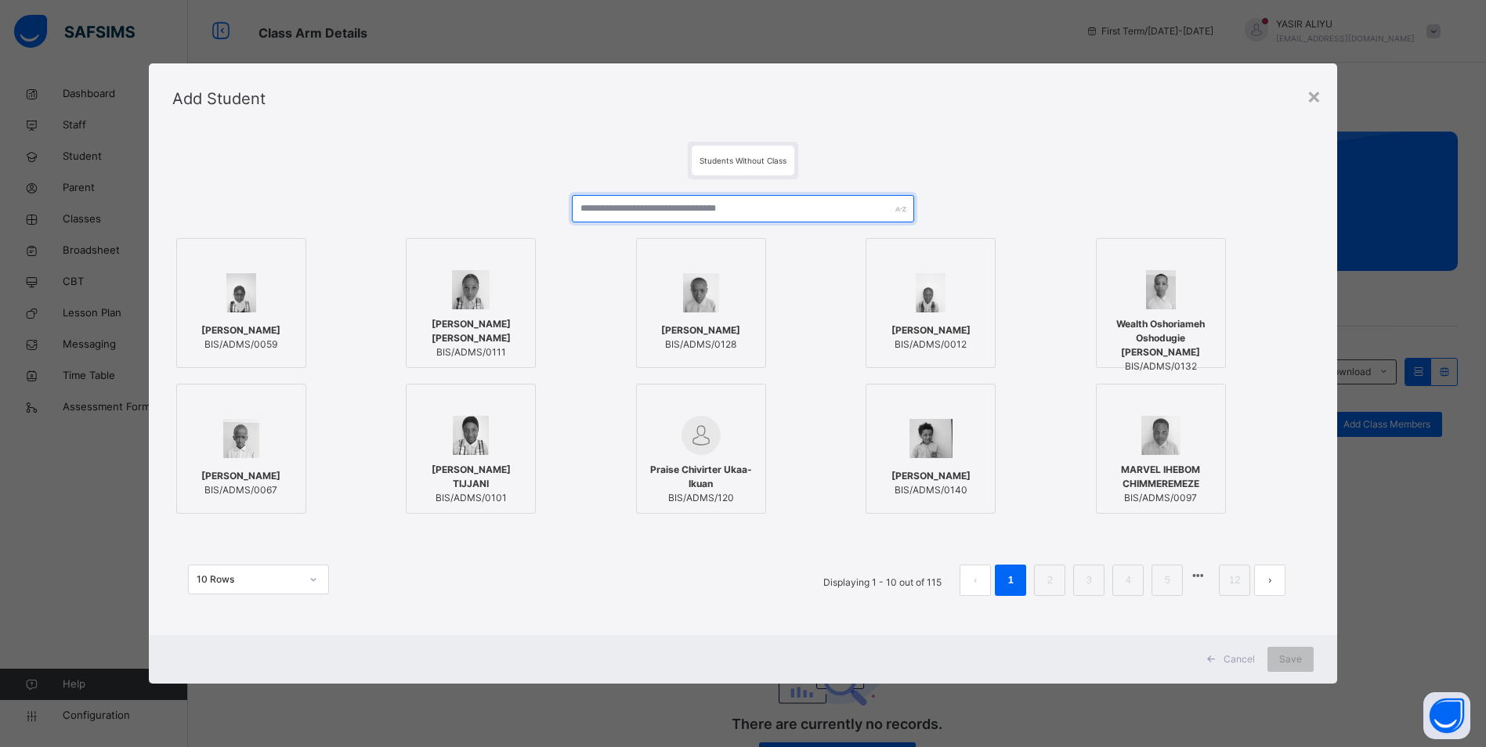
click at [639, 209] on input "text" at bounding box center [743, 208] width 342 height 27
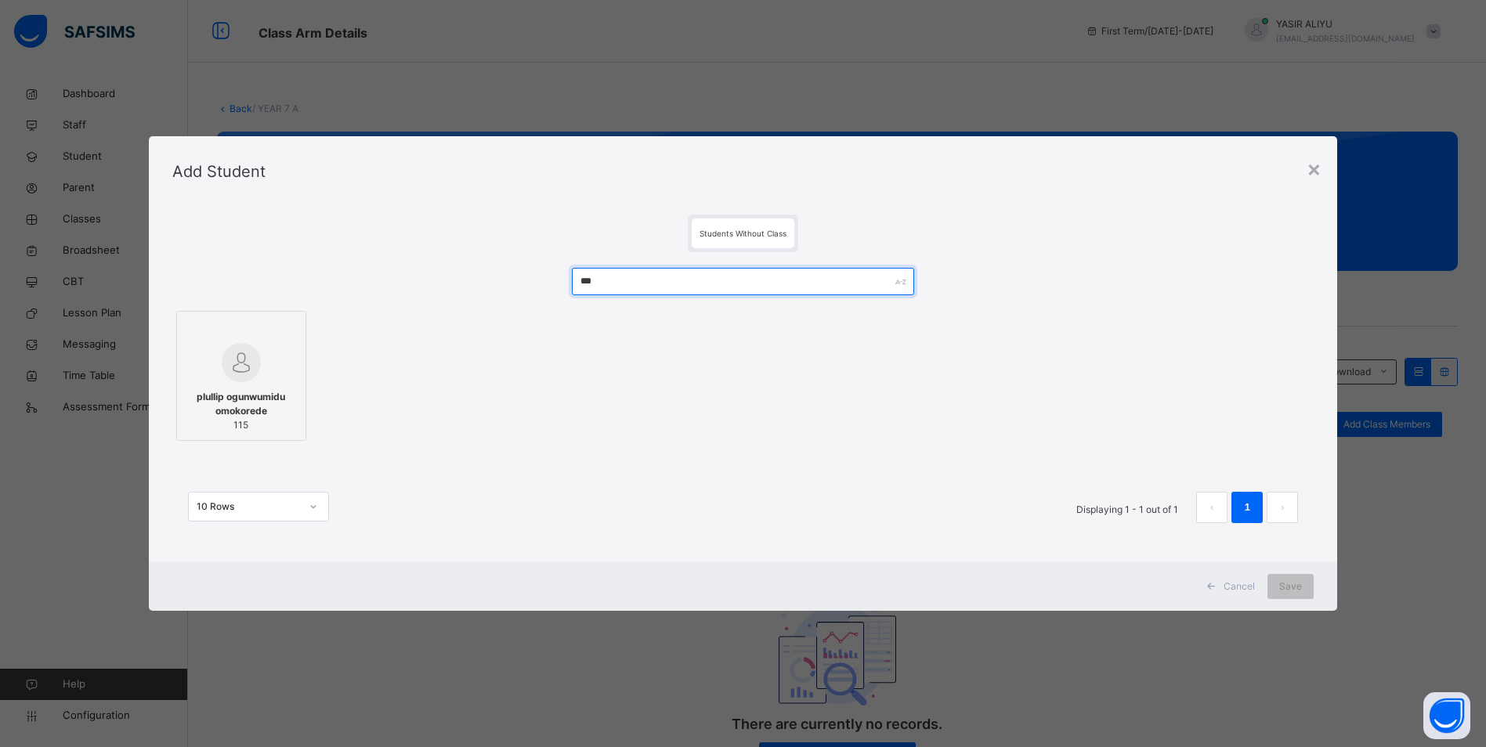
type input "***"
click at [258, 412] on span "plullip ogunwumidu omokorede" at bounding box center [241, 404] width 113 height 28
click at [1296, 579] on div "Save" at bounding box center [1301, 586] width 46 height 25
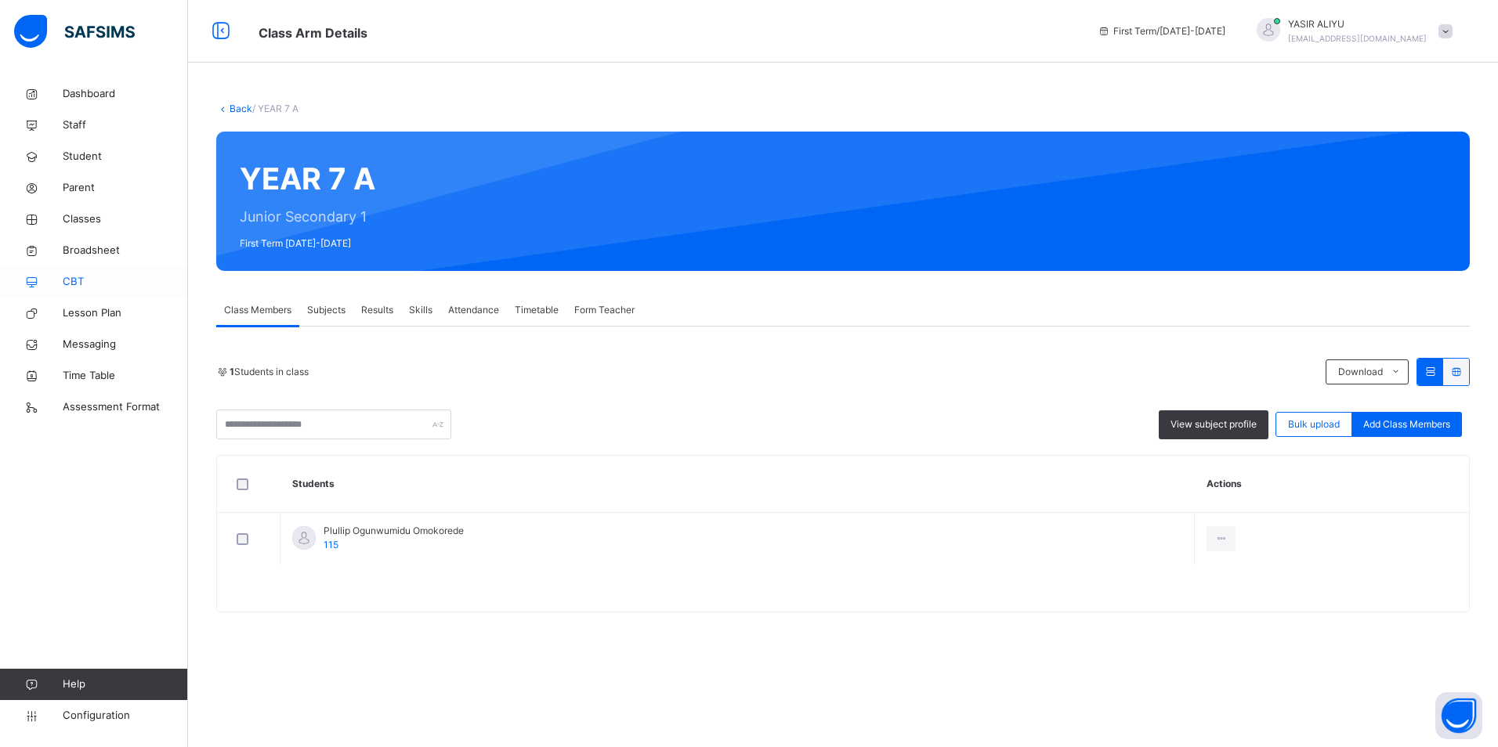
click at [84, 280] on span "CBT" at bounding box center [125, 282] width 125 height 16
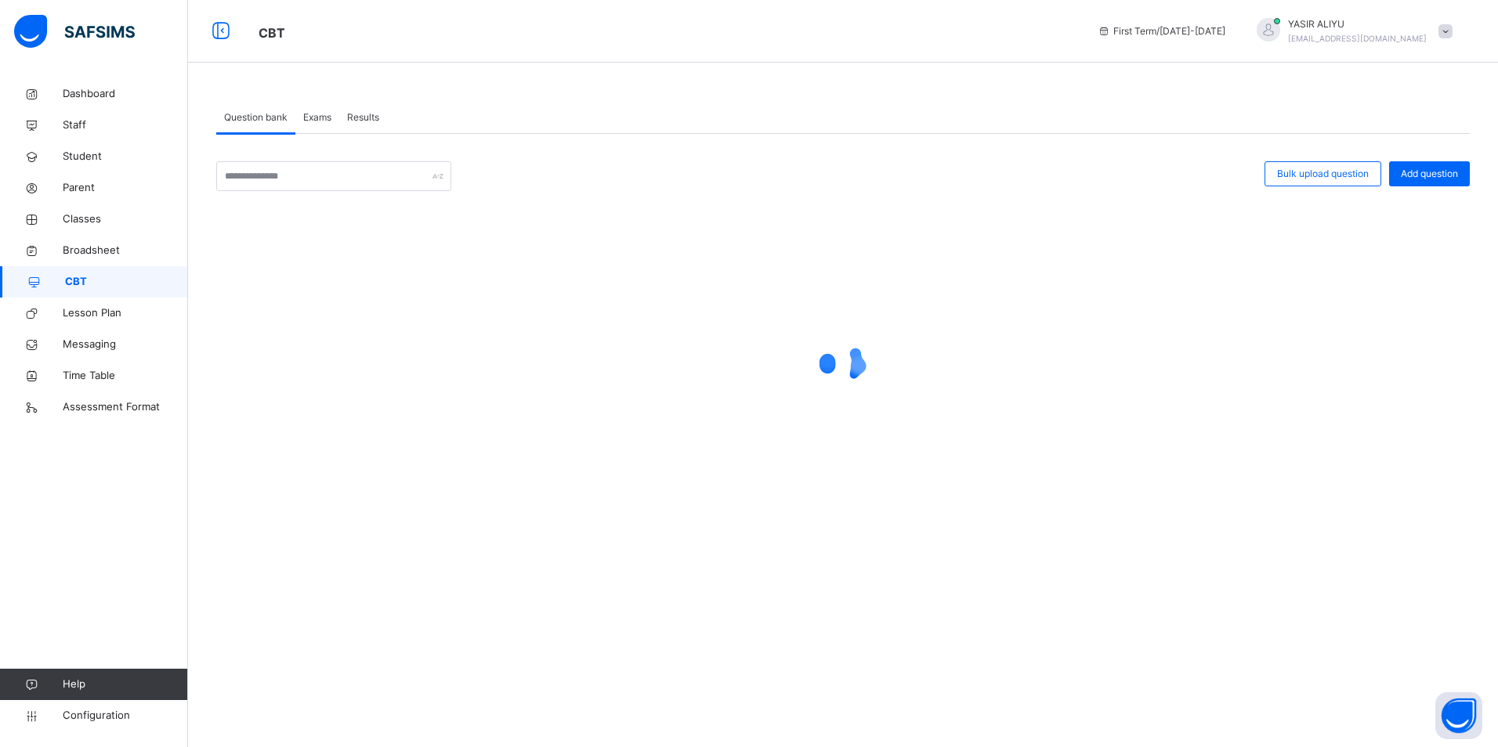
click at [317, 119] on span "Exams" at bounding box center [317, 117] width 28 height 14
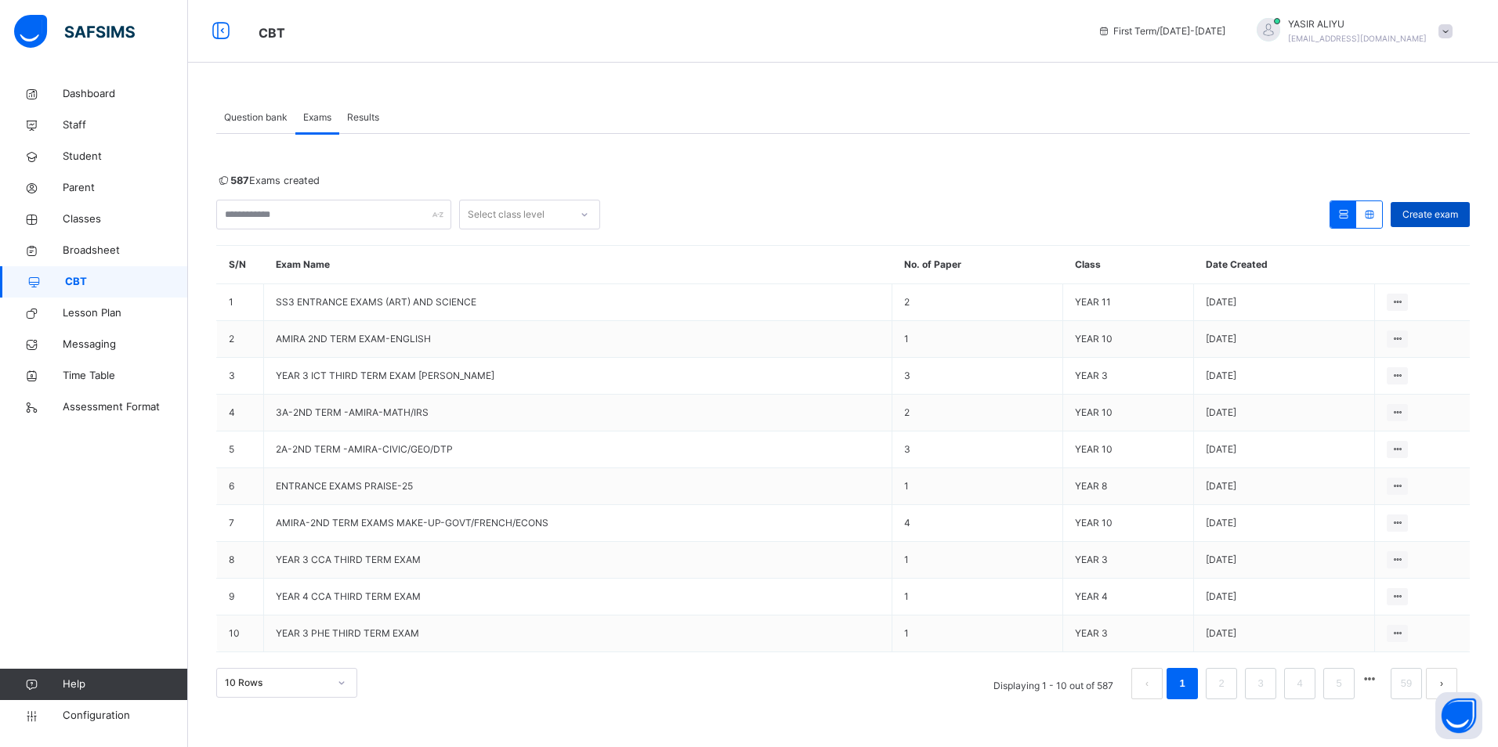
click at [1418, 204] on div "Create exam" at bounding box center [1429, 214] width 79 height 25
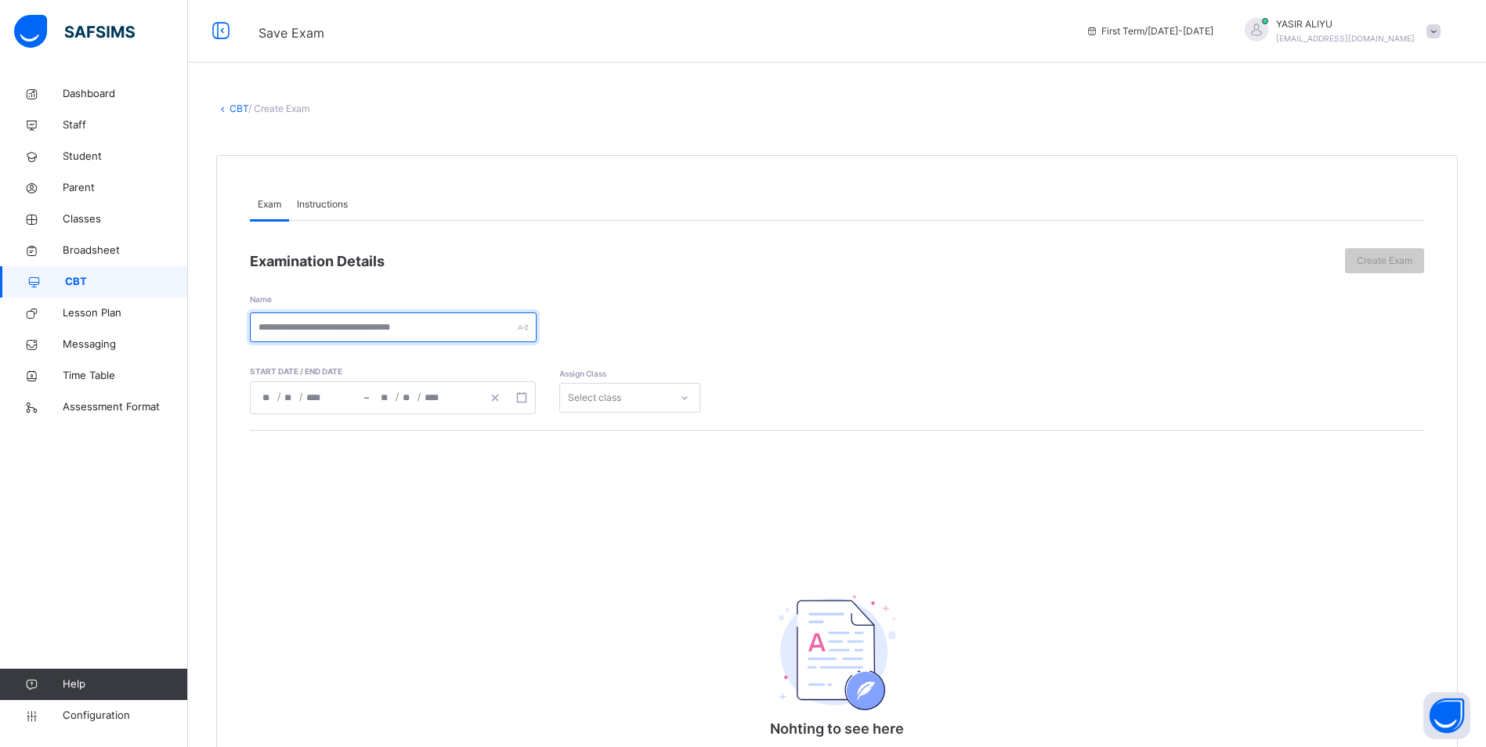
click at [404, 327] on input "text" at bounding box center [393, 328] width 287 height 30
drag, startPoint x: 258, startPoint y: 327, endPoint x: 376, endPoint y: 334, distance: 117.8
click at [376, 334] on input "**********" at bounding box center [393, 328] width 287 height 30
type input "**********"
click at [517, 399] on rect "button" at bounding box center [521, 397] width 9 height 9
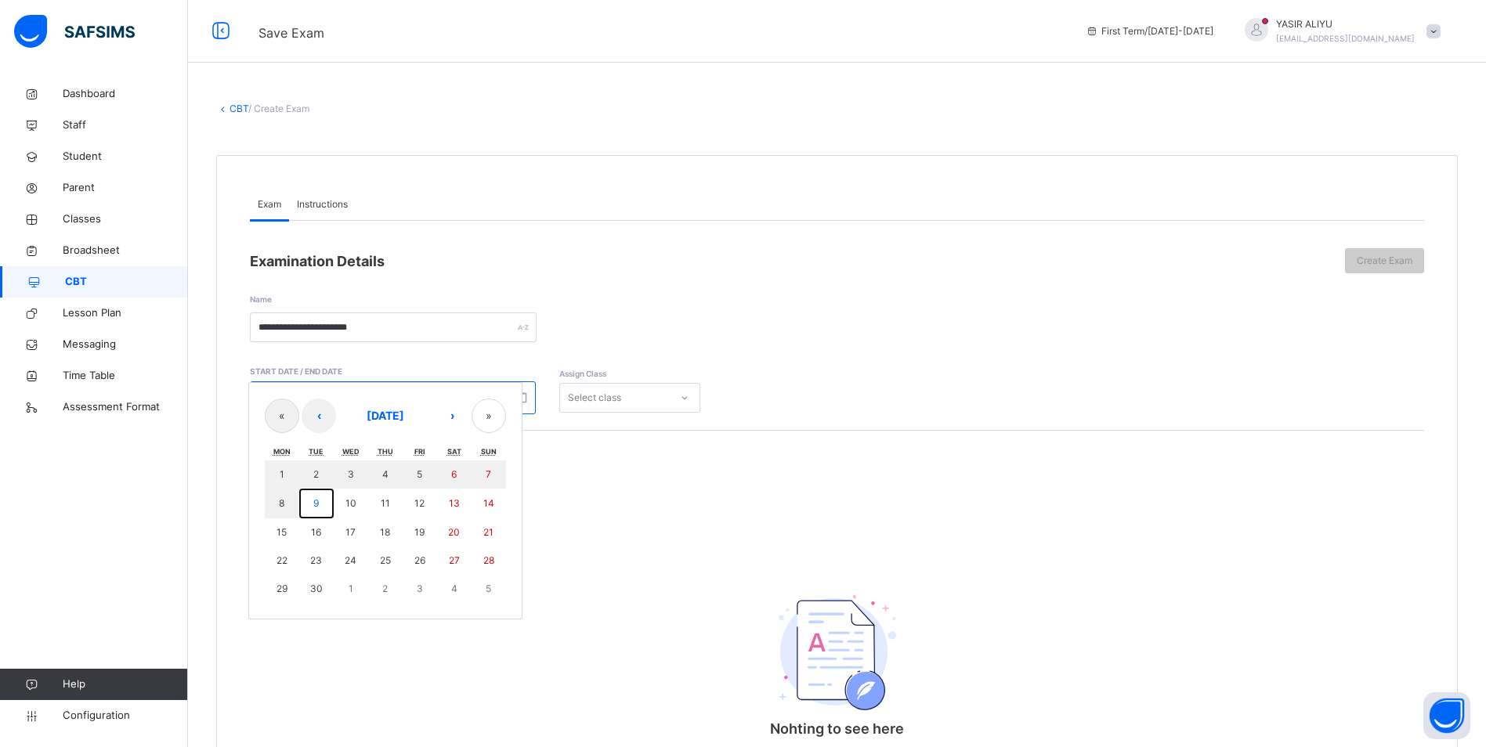
click at [313, 497] on button "9" at bounding box center [316, 504] width 34 height 30
click at [315, 492] on button "9" at bounding box center [316, 504] width 34 height 30
type input "**********"
type input "*"
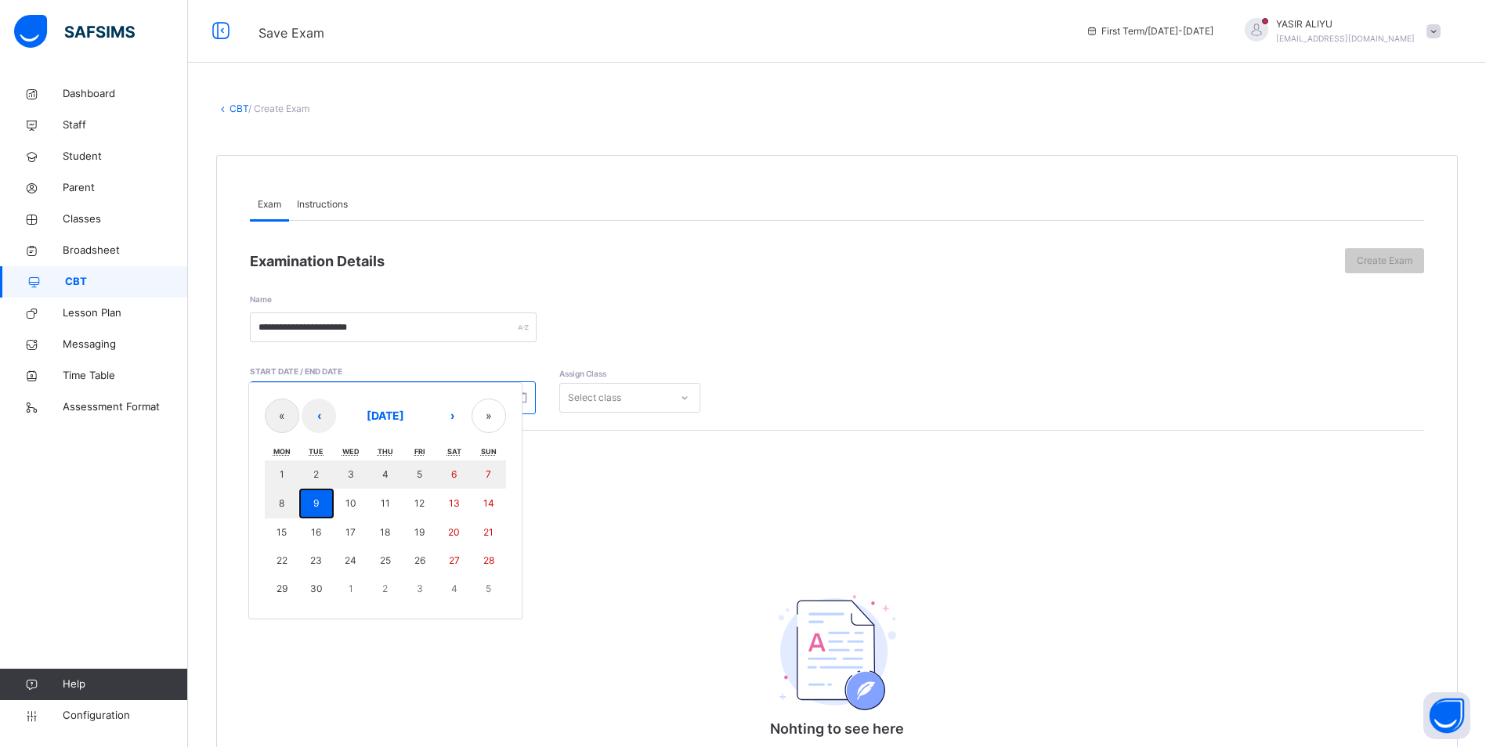
type input "****"
type input "**********"
type input "*"
type input "****"
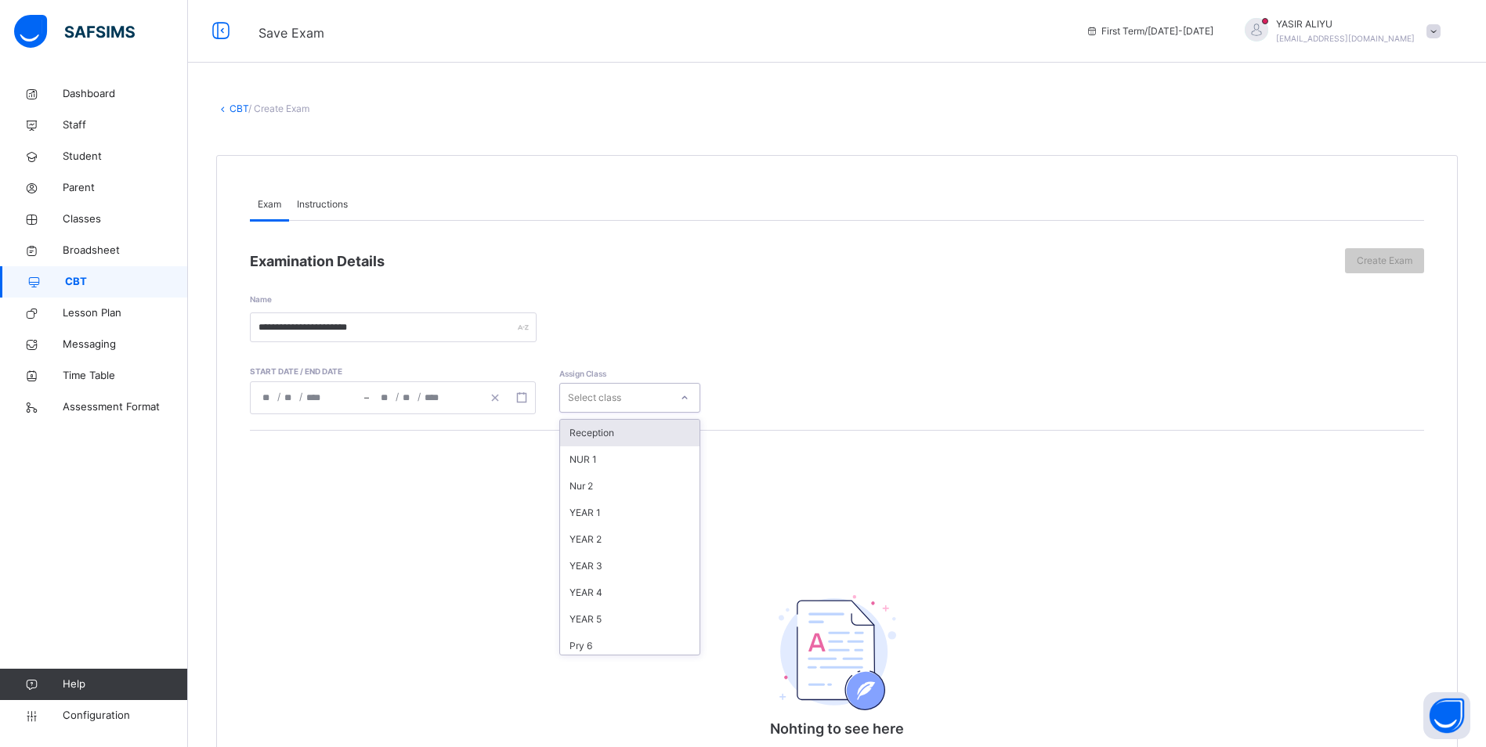
click at [604, 385] on div "Select class" at bounding box center [629, 398] width 141 height 30
click at [601, 595] on div "YEAR 7" at bounding box center [629, 594] width 139 height 27
click at [324, 204] on span "Instructions" at bounding box center [322, 204] width 51 height 14
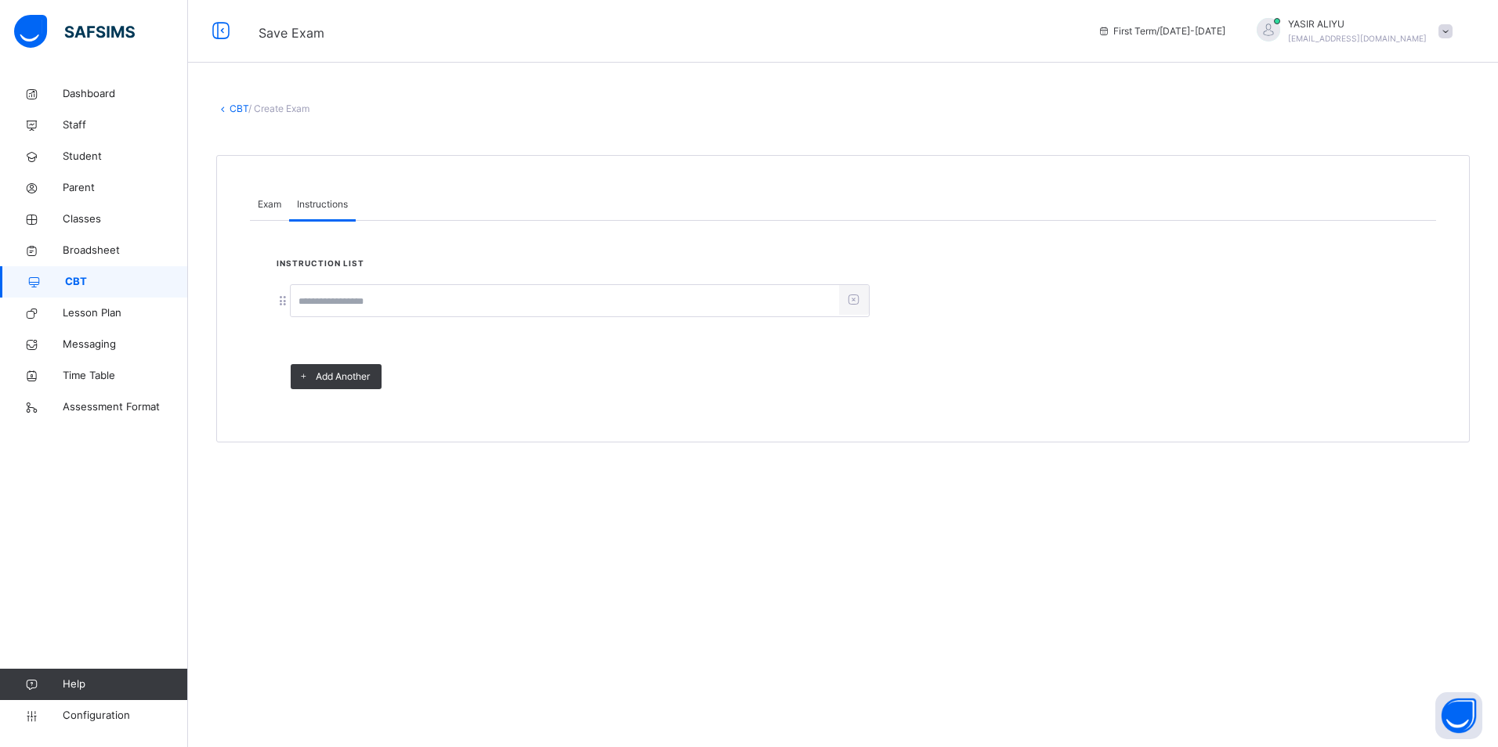
click at [330, 302] on input at bounding box center [565, 302] width 548 height 30
type input "*****"
click at [260, 195] on div "Exam" at bounding box center [269, 204] width 39 height 31
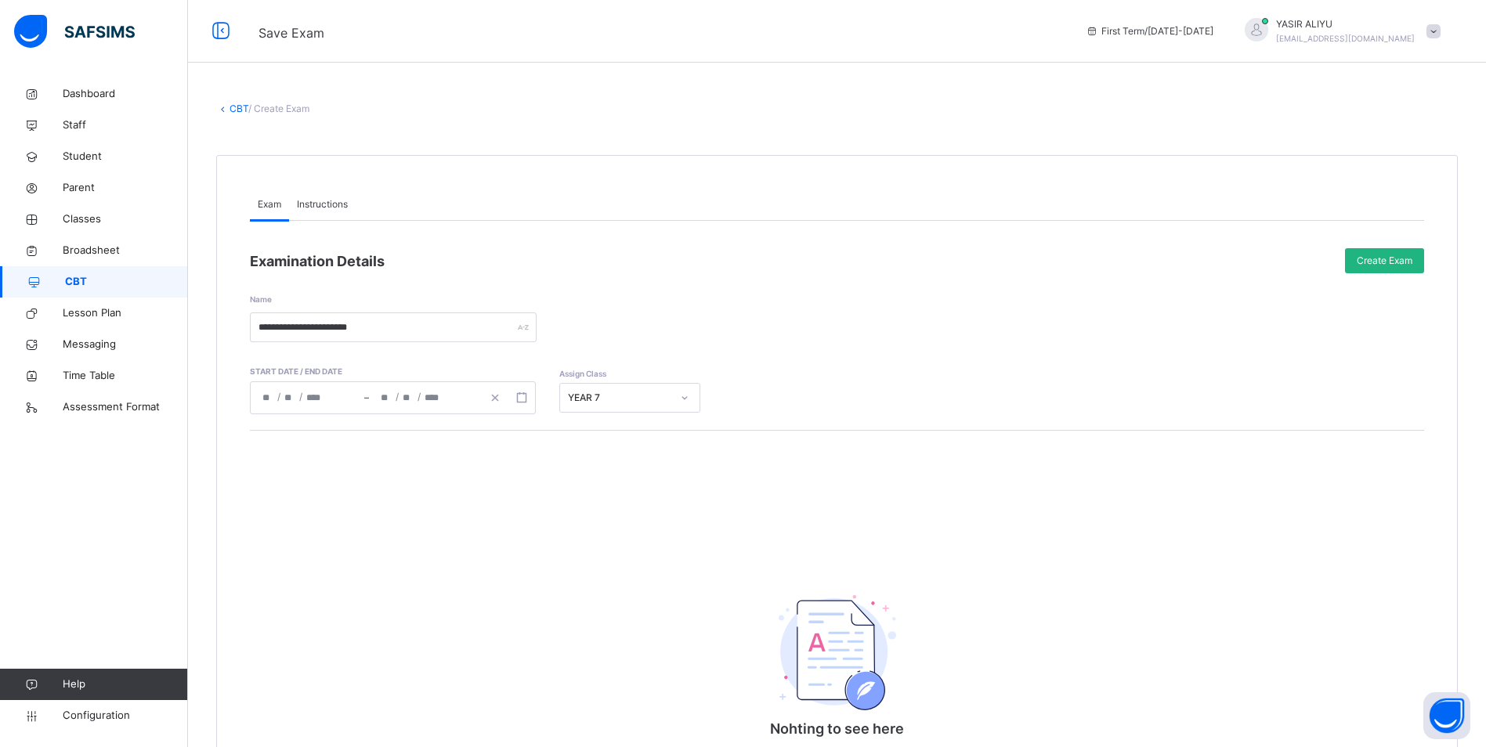
click at [1386, 265] on span "Create Exam" at bounding box center [1385, 261] width 56 height 14
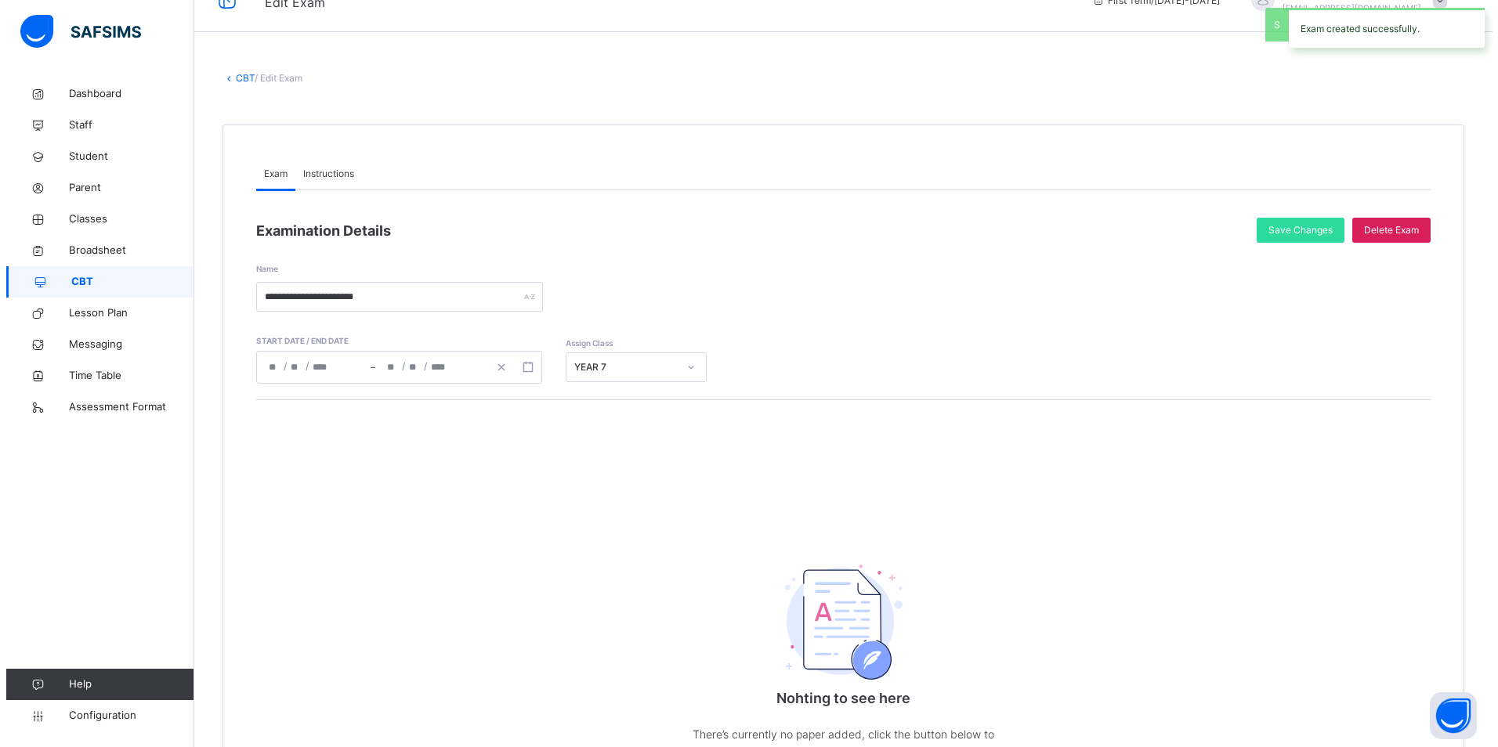
scroll to position [186, 0]
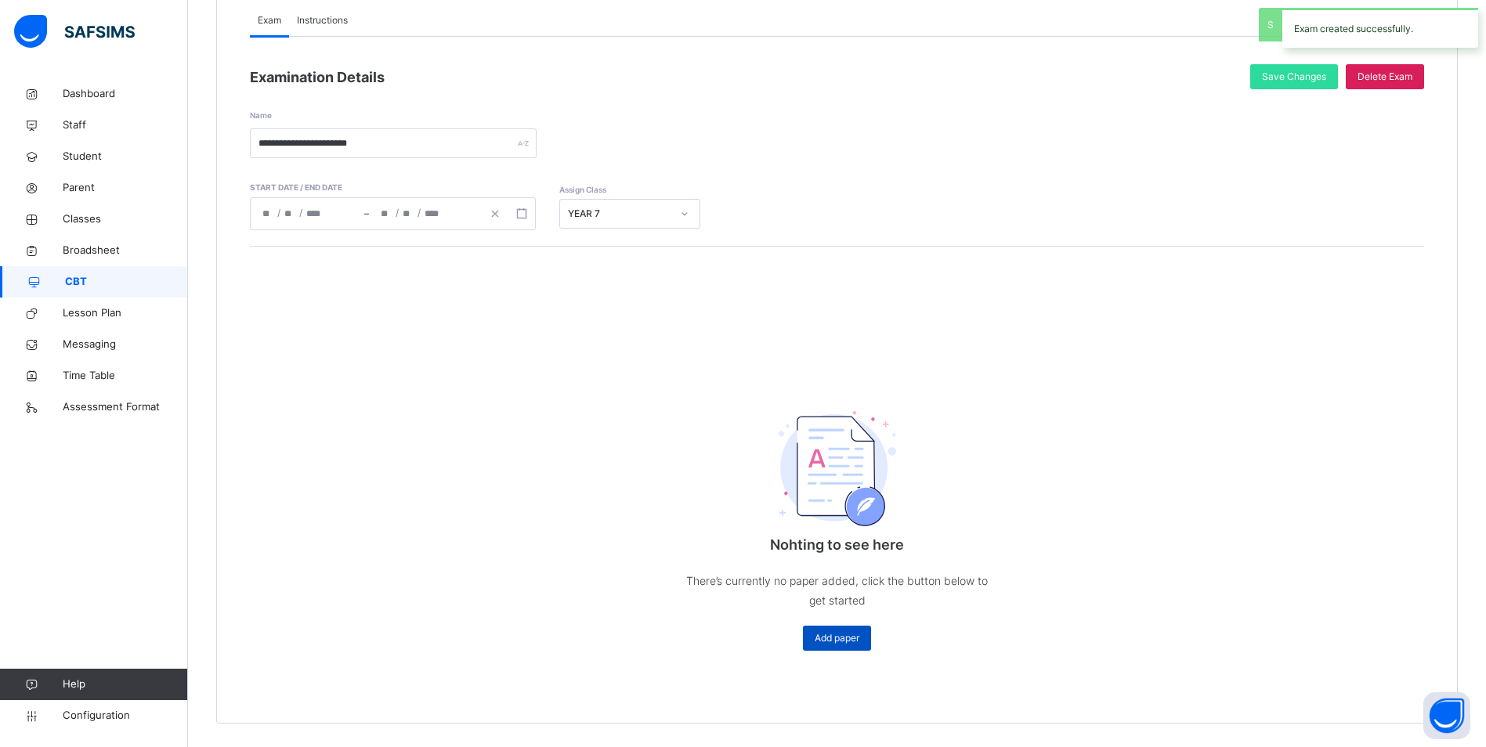
click at [859, 643] on span "Add paper" at bounding box center [837, 638] width 45 height 14
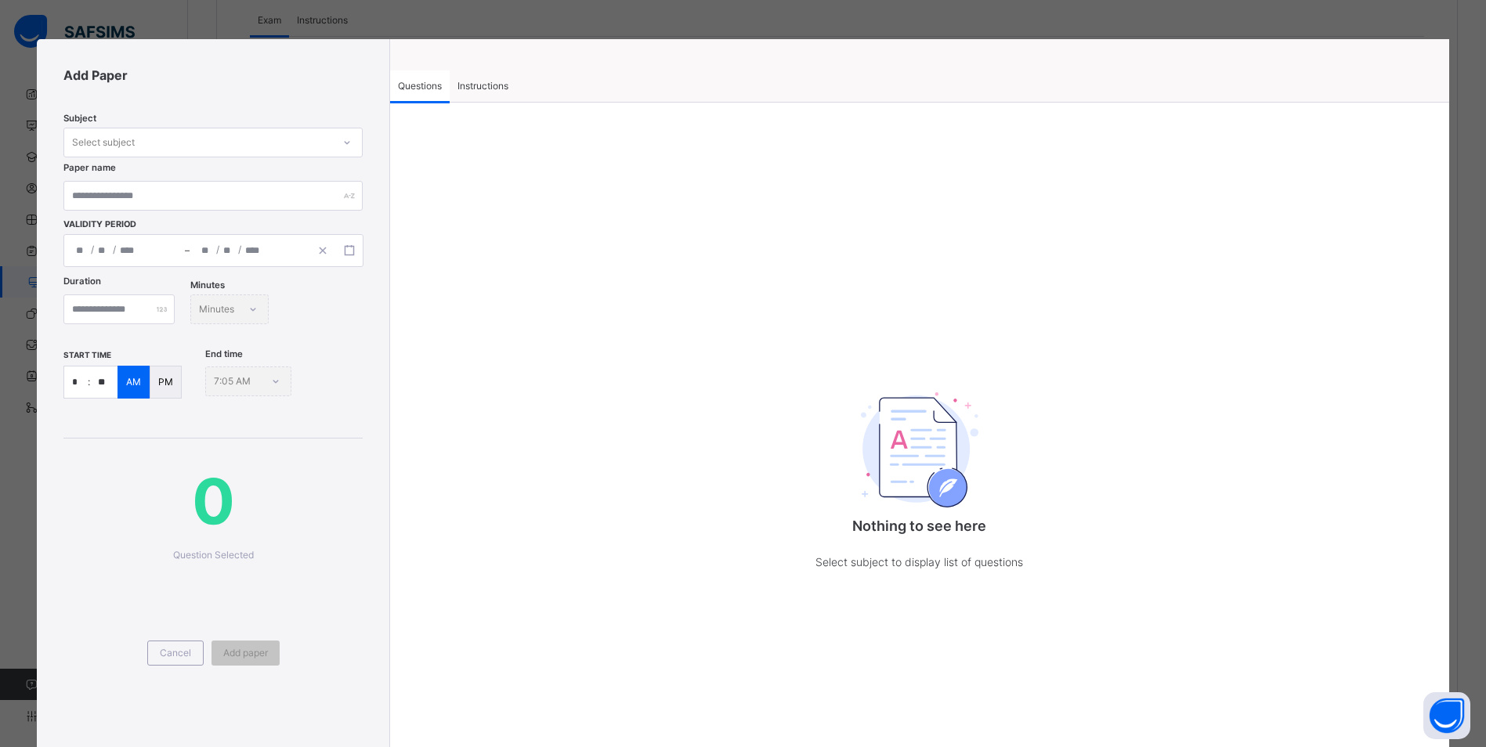
click at [268, 131] on div "Select subject" at bounding box center [198, 143] width 268 height 24
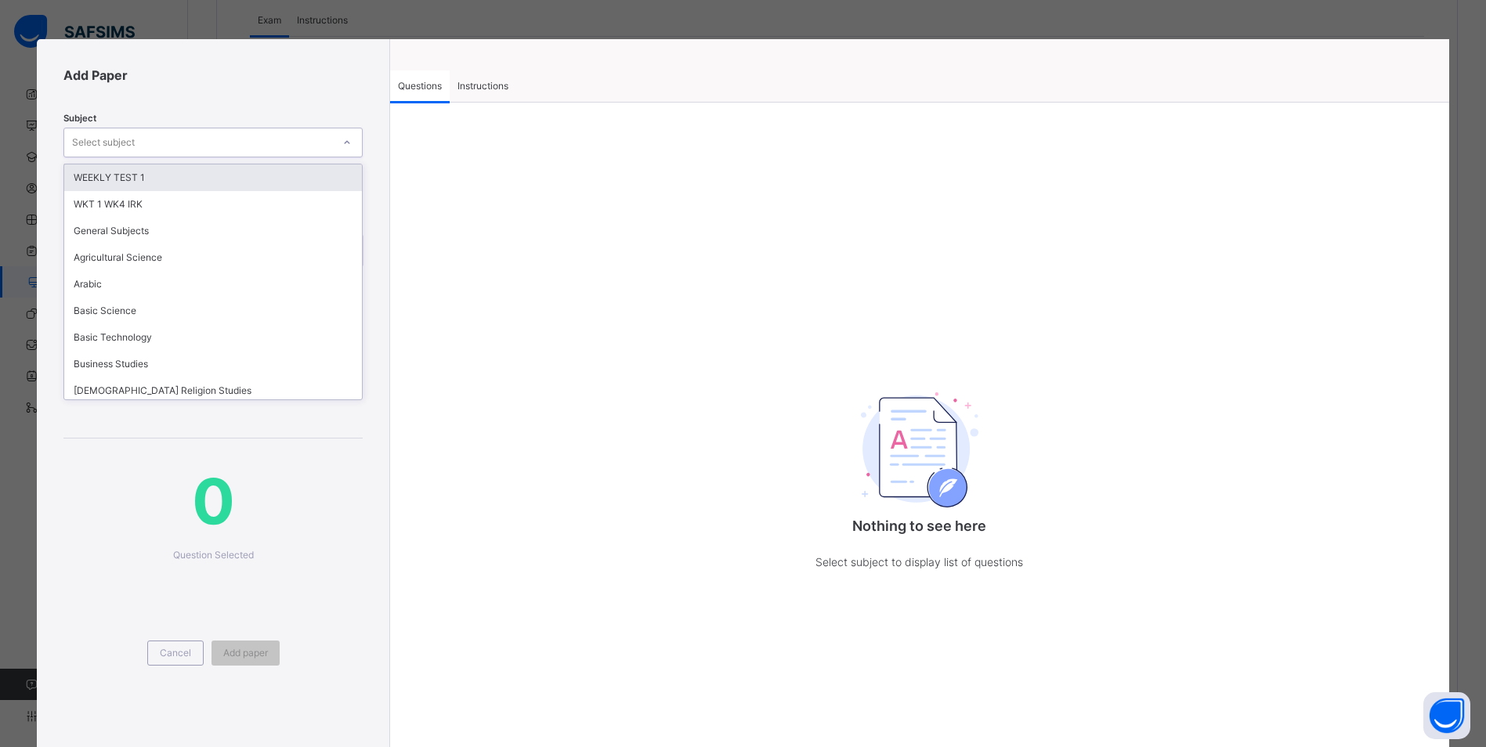
click at [234, 177] on div "WEEKLY TEST 1" at bounding box center [213, 177] width 298 height 27
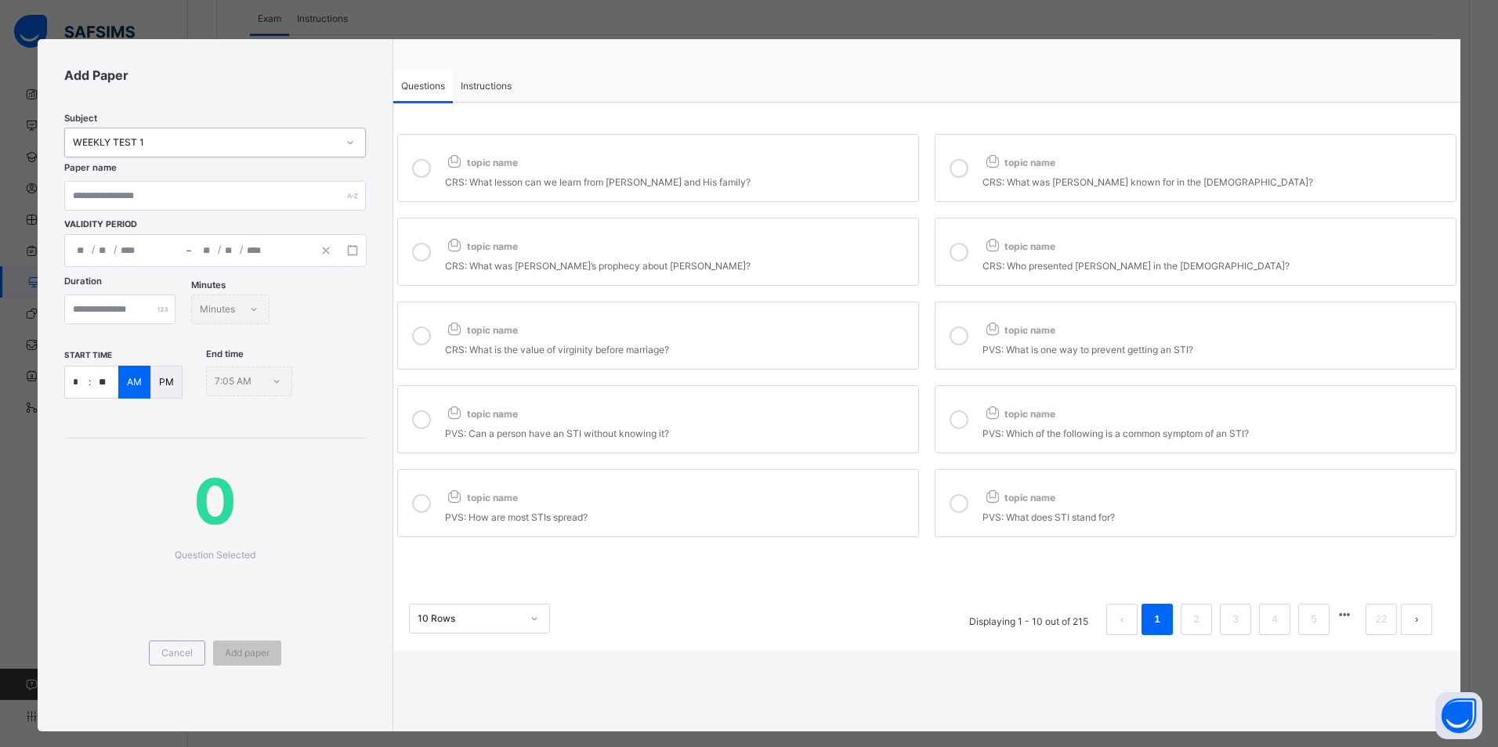
click at [416, 424] on icon at bounding box center [421, 419] width 19 height 19
click at [418, 506] on icon at bounding box center [421, 503] width 19 height 19
click at [950, 331] on icon at bounding box center [958, 336] width 19 height 19
click at [949, 421] on icon at bounding box center [958, 419] width 19 height 19
click at [950, 501] on icon at bounding box center [958, 503] width 19 height 19
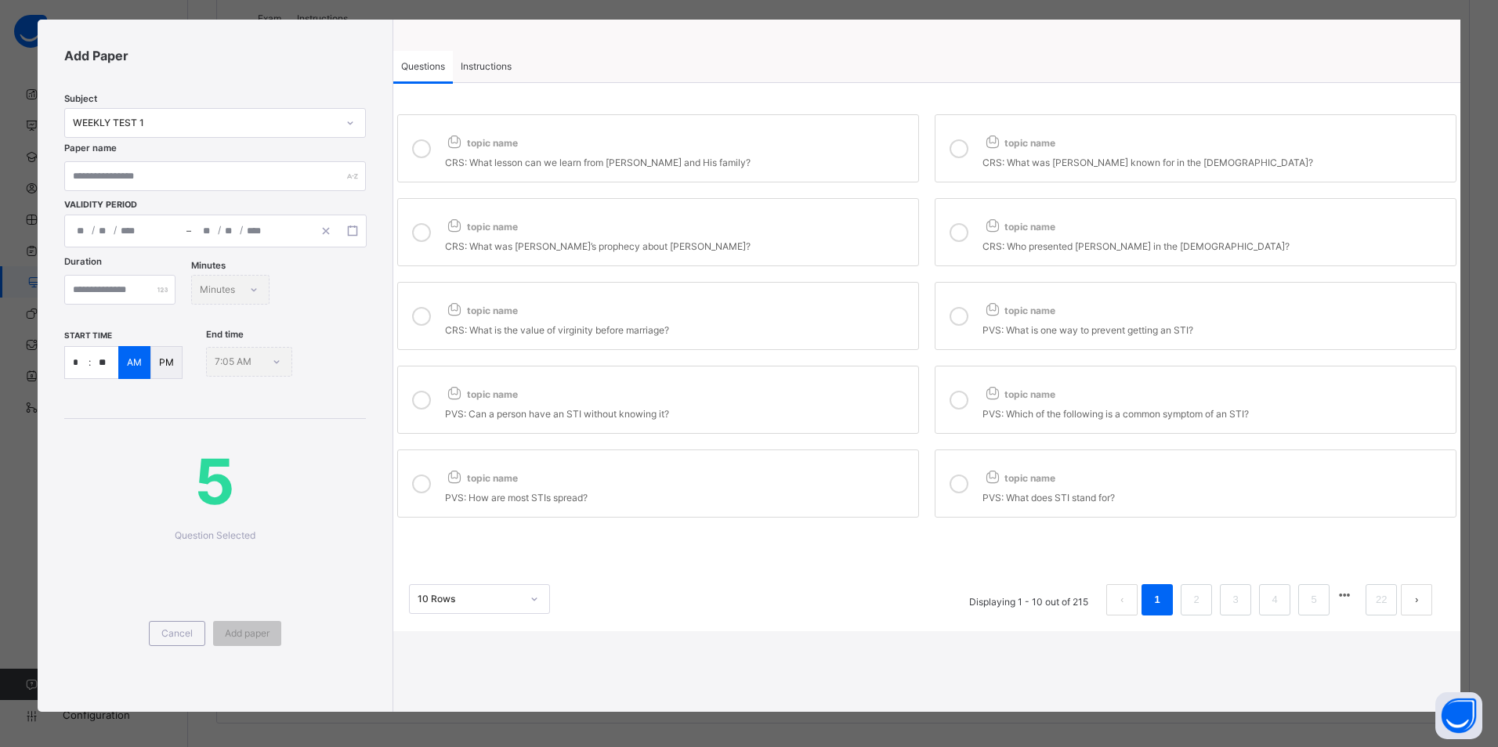
scroll to position [23, 0]
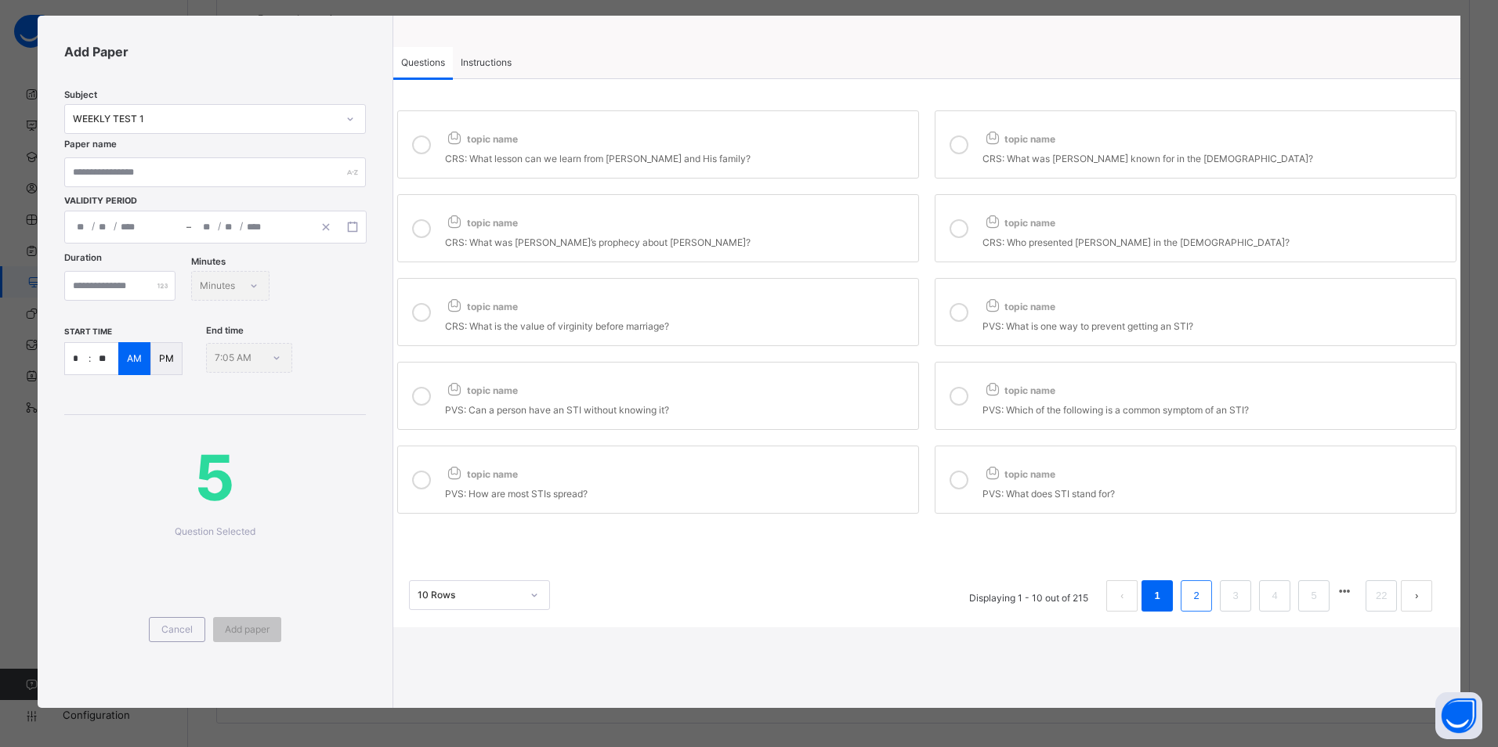
click at [1189, 597] on link "2" at bounding box center [1196, 596] width 15 height 20
click at [421, 143] on icon at bounding box center [421, 145] width 19 height 19
drag, startPoint x: 957, startPoint y: 143, endPoint x: 893, endPoint y: 175, distance: 71.5
click at [958, 143] on icon at bounding box center [958, 145] width 19 height 19
click at [428, 231] on div at bounding box center [421, 228] width 31 height 43
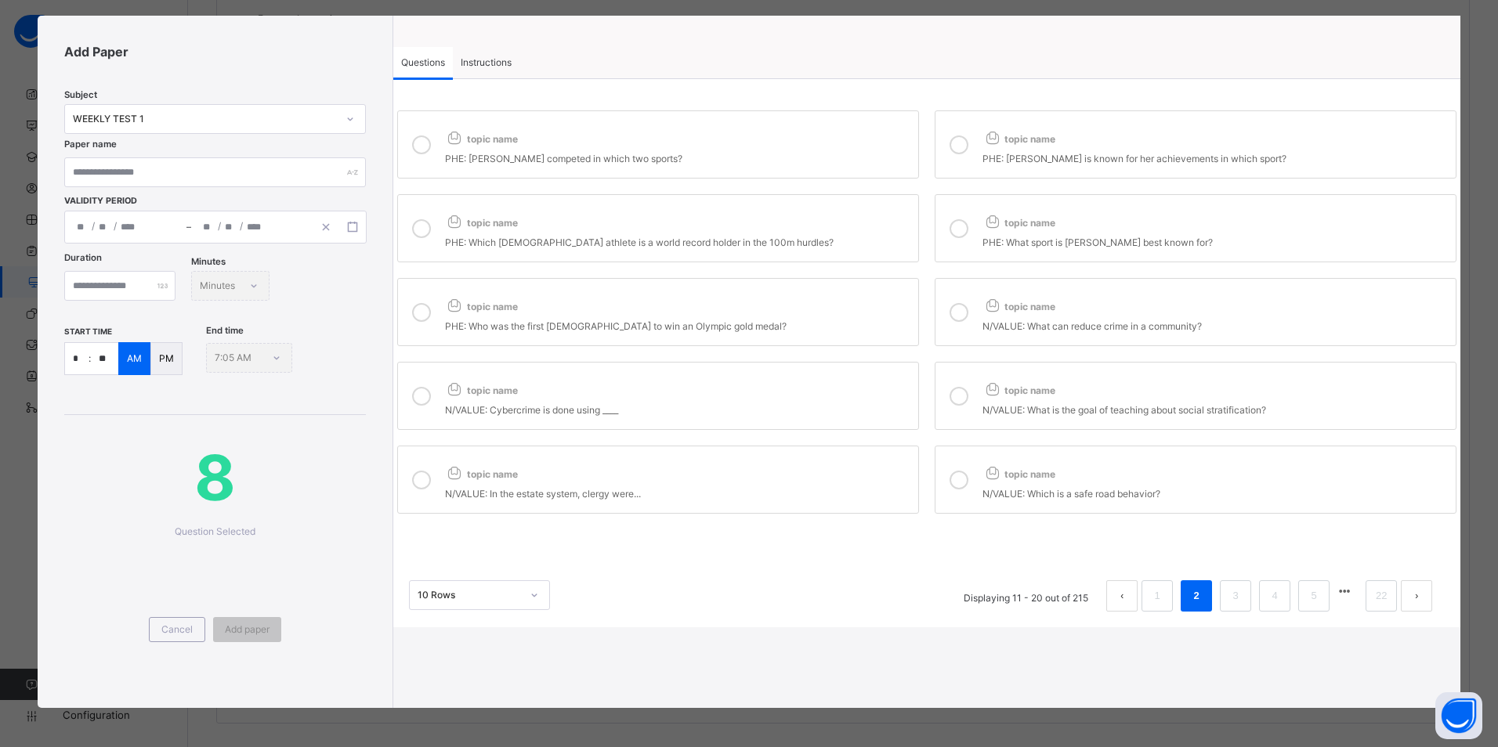
click at [960, 222] on icon at bounding box center [958, 228] width 19 height 19
click at [731, 309] on div "topic name" at bounding box center [677, 303] width 465 height 25
click at [951, 313] on icon at bounding box center [958, 312] width 19 height 19
click at [830, 392] on div "topic name" at bounding box center [677, 386] width 465 height 25
drag, startPoint x: 968, startPoint y: 385, endPoint x: 942, endPoint y: 403, distance: 32.2
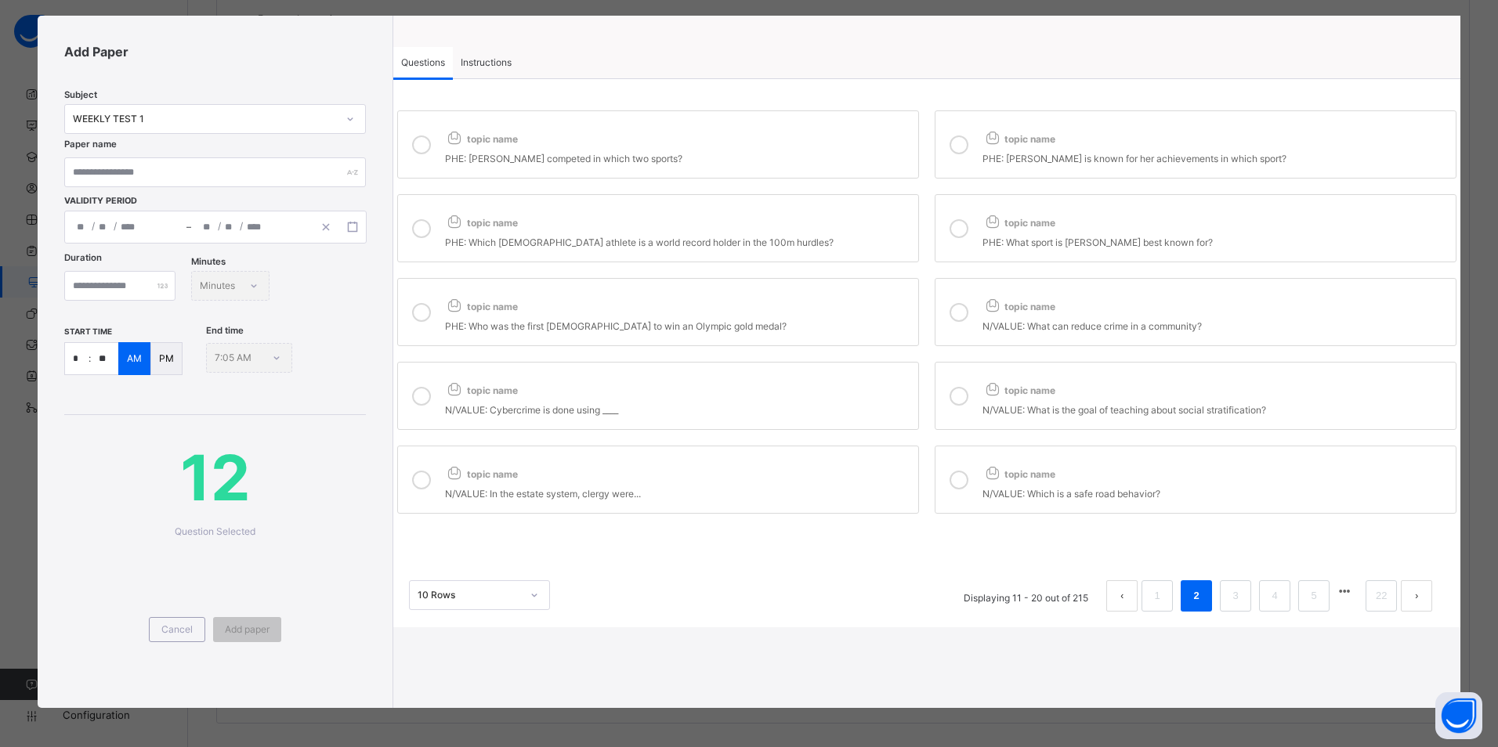
click at [969, 385] on div at bounding box center [958, 395] width 31 height 43
click at [816, 484] on div "N/VALUE: In the estate system, clergy were..." at bounding box center [677, 492] width 465 height 18
click at [950, 475] on icon at bounding box center [958, 480] width 19 height 19
click at [1228, 600] on link "3" at bounding box center [1235, 596] width 15 height 20
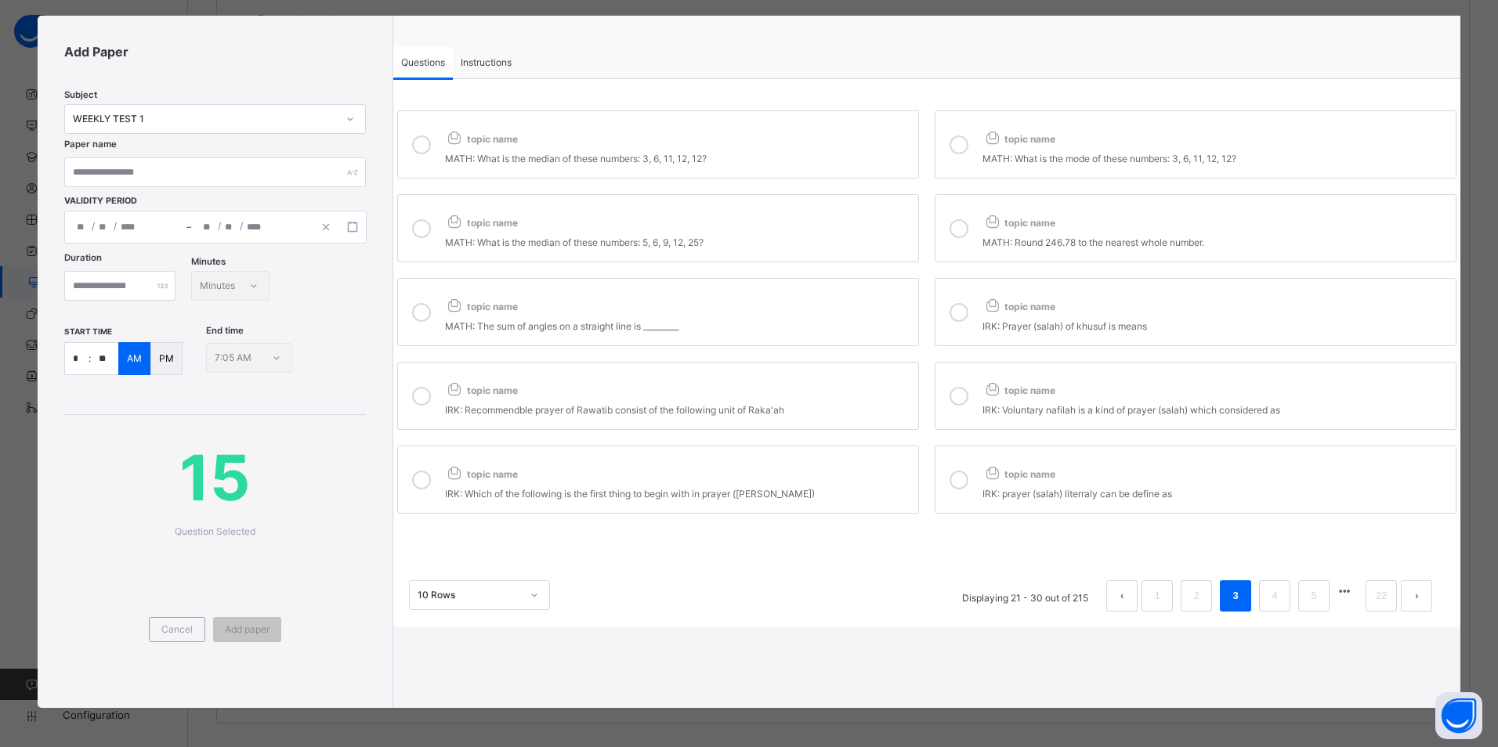
click at [533, 143] on div "topic name" at bounding box center [677, 135] width 465 height 25
click at [982, 140] on icon at bounding box center [992, 137] width 20 height 16
click at [874, 211] on div "topic name" at bounding box center [677, 219] width 465 height 25
click at [955, 215] on div at bounding box center [958, 228] width 31 height 43
click at [868, 315] on div "topic name" at bounding box center [677, 303] width 465 height 25
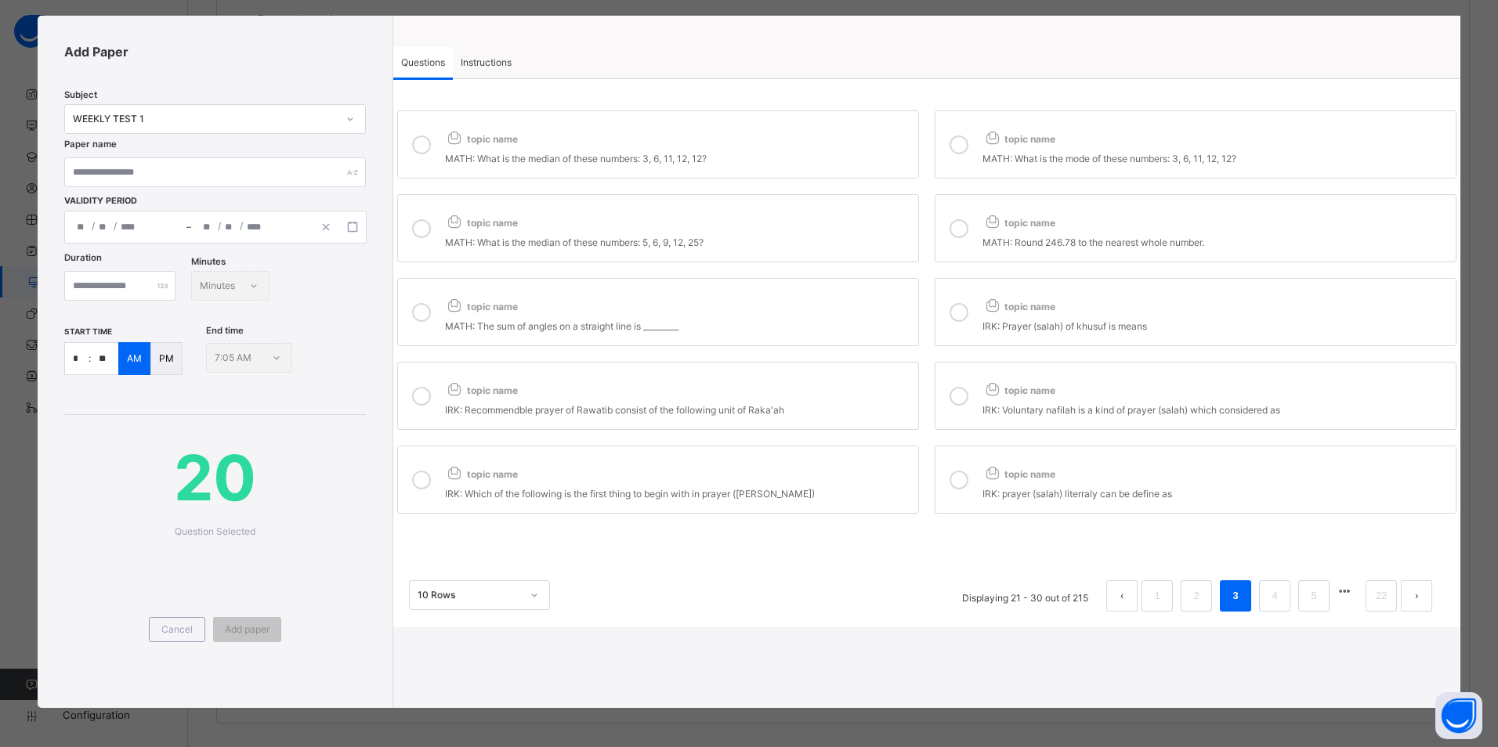
click at [954, 303] on icon at bounding box center [958, 312] width 19 height 19
click at [951, 315] on icon at bounding box center [958, 312] width 19 height 19
click at [1268, 598] on link "4" at bounding box center [1274, 596] width 15 height 20
click at [772, 146] on div "topic name" at bounding box center [677, 135] width 465 height 25
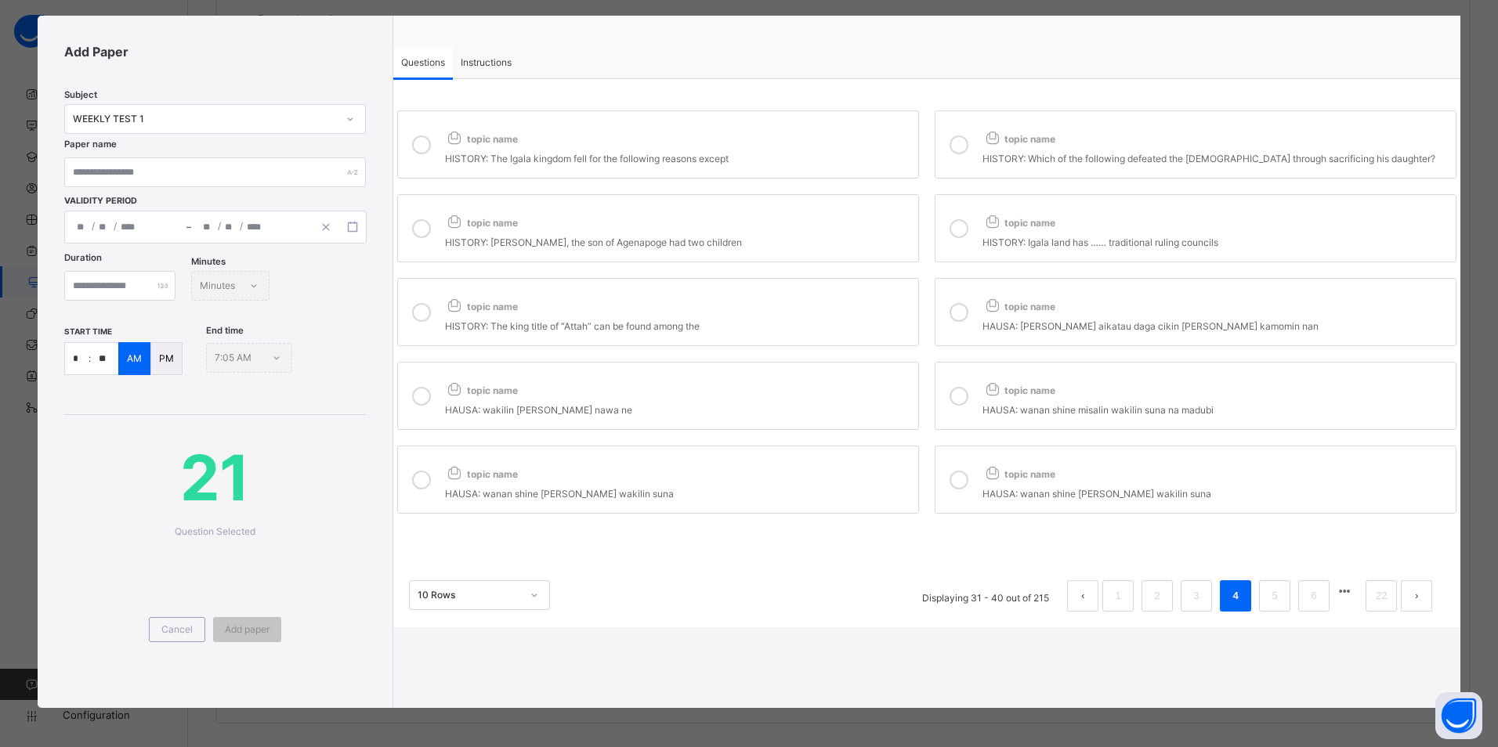
click at [862, 139] on div "topic name" at bounding box center [677, 135] width 465 height 25
click at [1265, 608] on li "5" at bounding box center [1274, 595] width 31 height 31
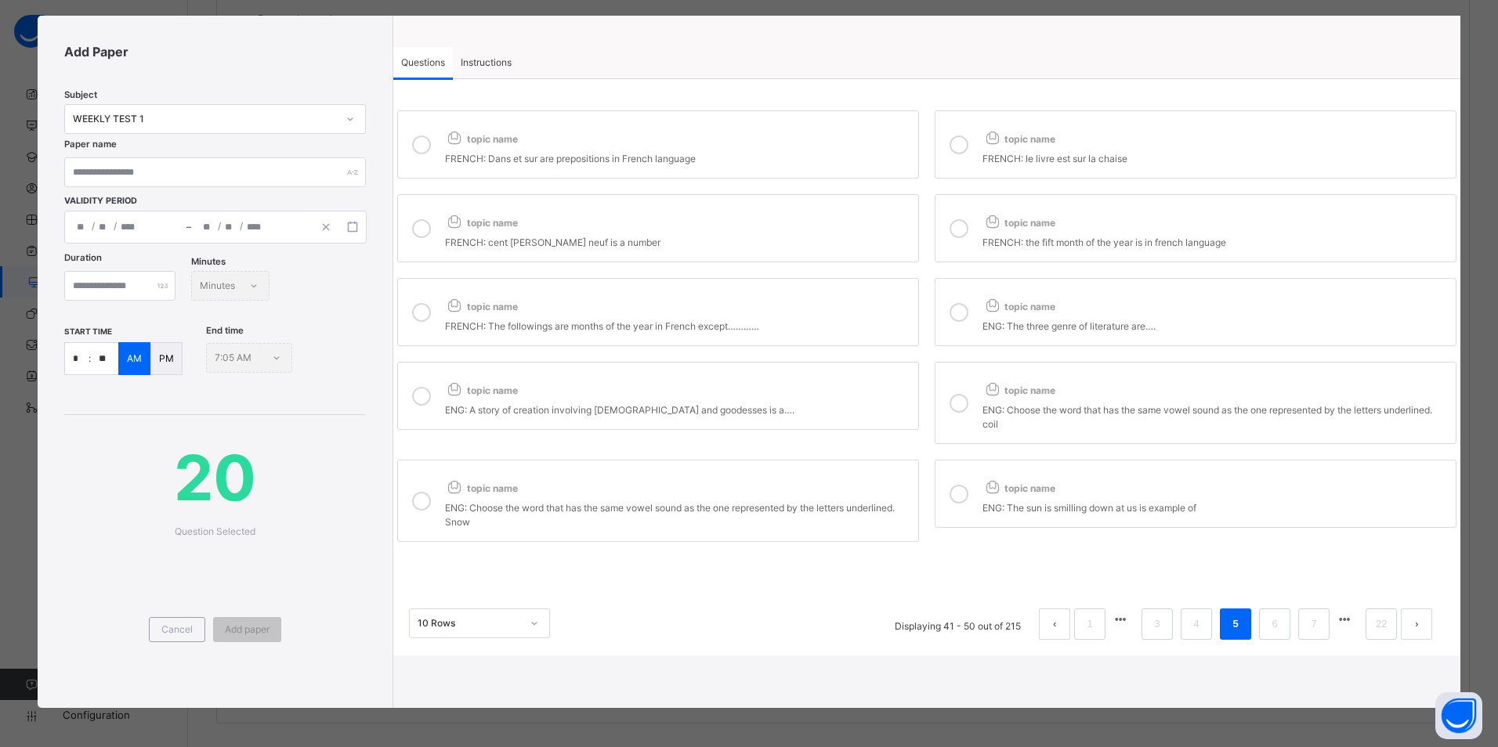
drag, startPoint x: 690, startPoint y: 394, endPoint x: 705, endPoint y: 389, distance: 15.9
click at [690, 389] on div "topic name" at bounding box center [677, 386] width 465 height 25
click at [964, 293] on div at bounding box center [958, 312] width 31 height 43
click at [854, 466] on label "topic name ENG: Choose the word that has the same vowel sound as the one repres…" at bounding box center [658, 501] width 522 height 82
click at [949, 408] on icon at bounding box center [958, 403] width 19 height 19
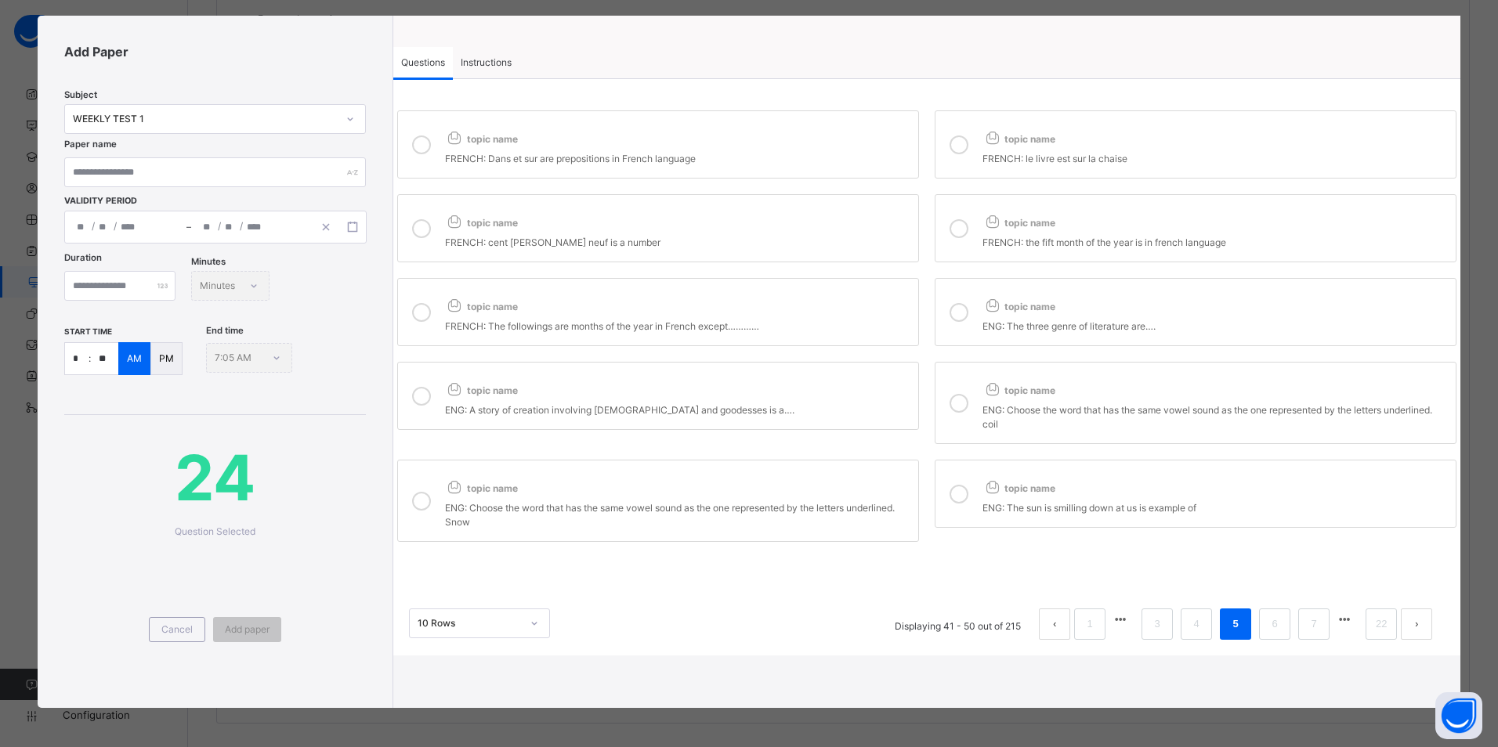
click at [967, 490] on div at bounding box center [958, 493] width 31 height 43
click at [1267, 622] on link "6" at bounding box center [1274, 624] width 15 height 20
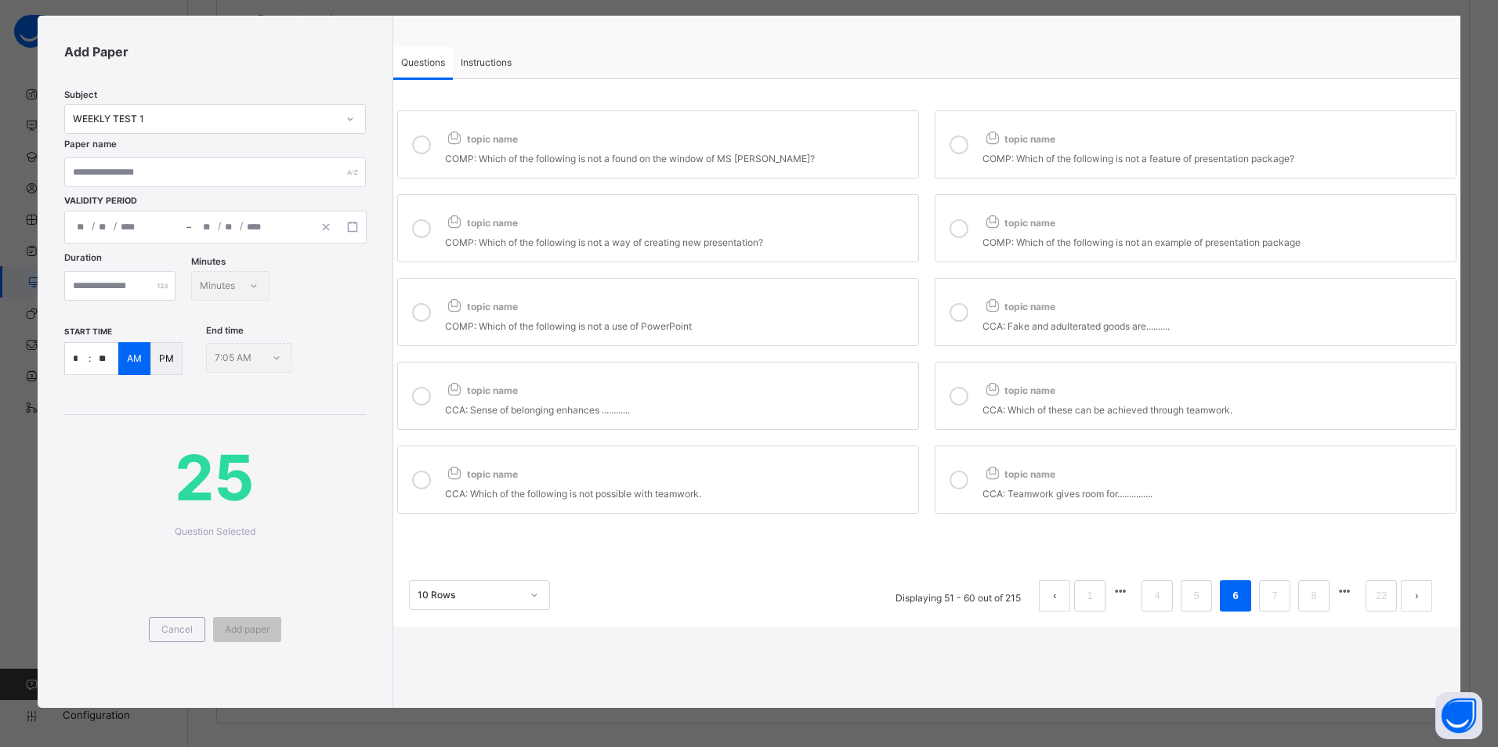
click at [707, 141] on div "topic name" at bounding box center [677, 135] width 465 height 25
click at [945, 153] on div at bounding box center [958, 144] width 31 height 43
click at [803, 244] on div "COMP: Which of the following is not a way of creating new presentation?" at bounding box center [677, 241] width 465 height 18
click at [953, 226] on icon at bounding box center [958, 228] width 19 height 19
click at [819, 309] on div "topic name" at bounding box center [677, 303] width 465 height 25
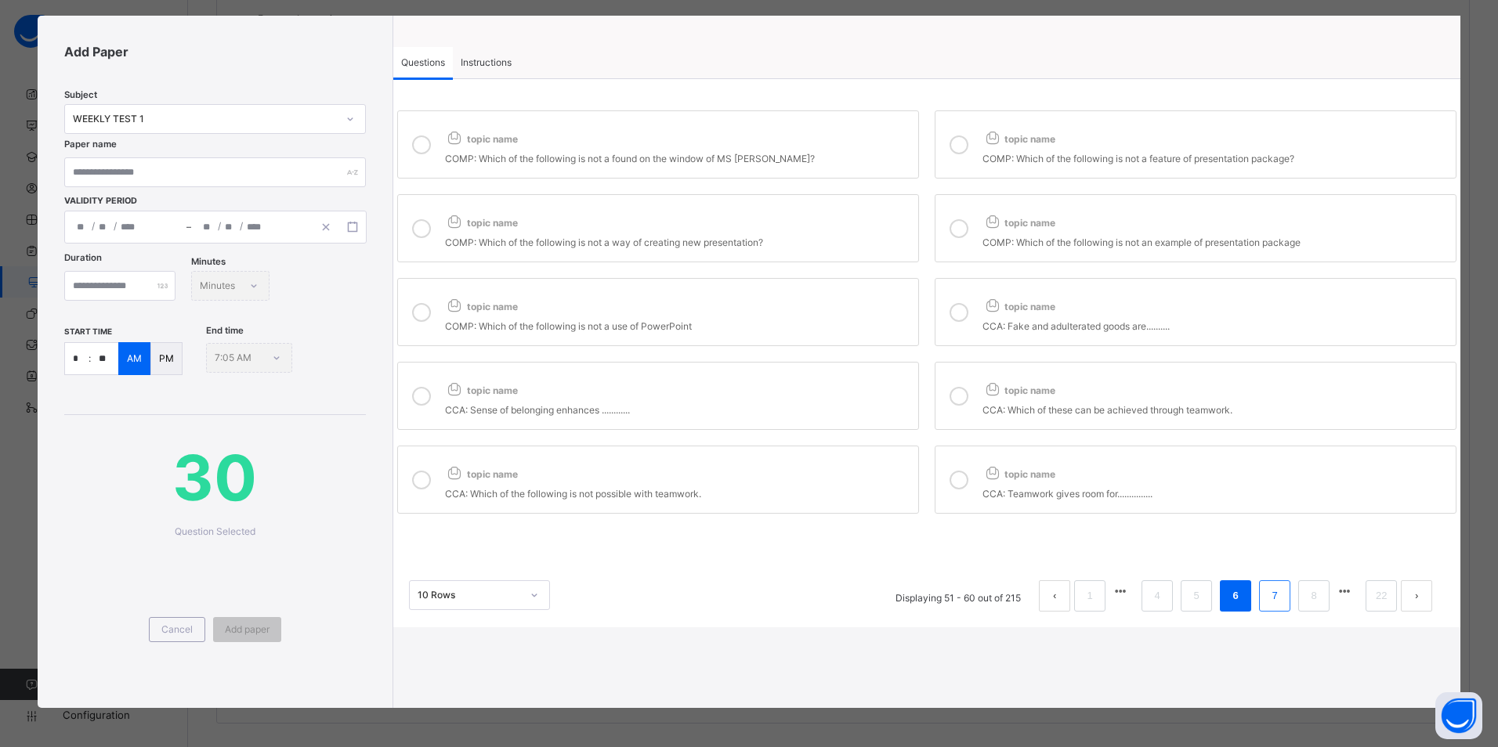
click at [1267, 601] on link "7" at bounding box center [1274, 596] width 15 height 20
click at [722, 143] on div "topic name" at bounding box center [677, 135] width 465 height 25
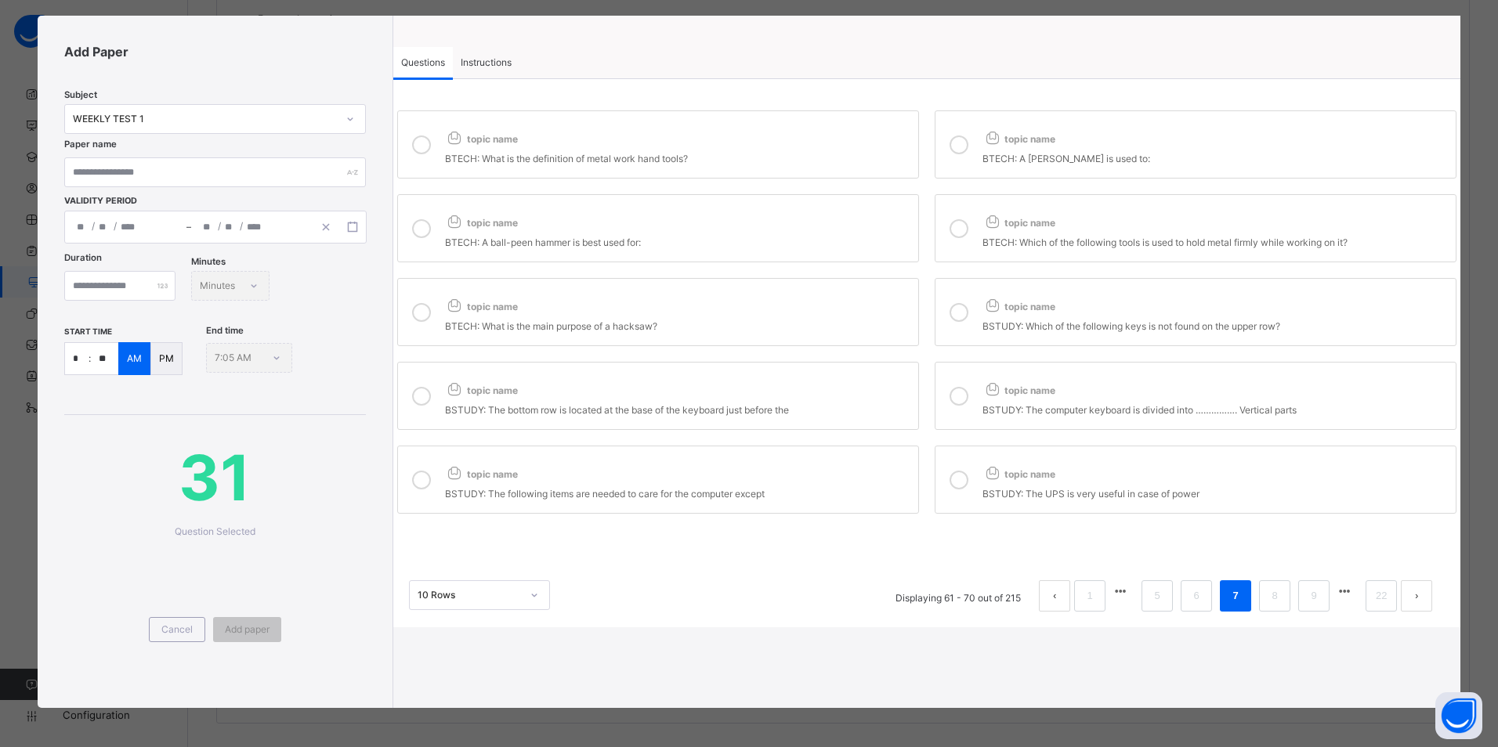
click at [970, 136] on label "topic name BTECH: A [PERSON_NAME] is used to:" at bounding box center [1195, 144] width 522 height 68
click at [825, 219] on div "topic name" at bounding box center [677, 219] width 465 height 25
click at [956, 233] on icon at bounding box center [958, 228] width 19 height 19
click at [856, 321] on div "BTECH: What is the main purpose of a hacksaw?" at bounding box center [677, 325] width 465 height 18
click at [971, 323] on label "topic name BSTUDY: Which of the following keys is not found on the upper row?" at bounding box center [1195, 312] width 522 height 68
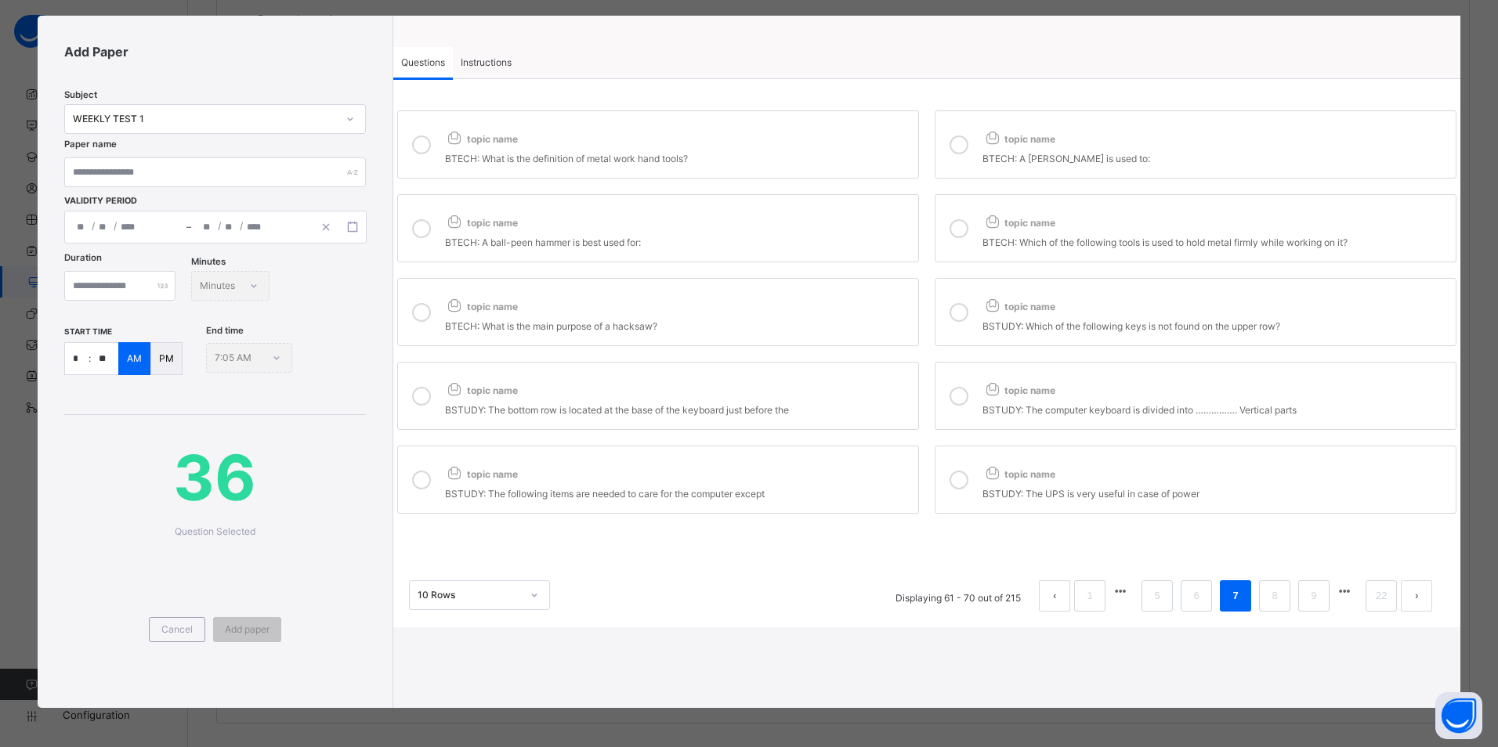
click at [842, 387] on div "topic name" at bounding box center [677, 386] width 465 height 25
click at [945, 384] on div at bounding box center [958, 395] width 31 height 43
click at [840, 471] on div "topic name" at bounding box center [677, 470] width 465 height 25
click at [953, 462] on div at bounding box center [958, 479] width 31 height 43
click at [1276, 598] on li "8" at bounding box center [1274, 595] width 31 height 31
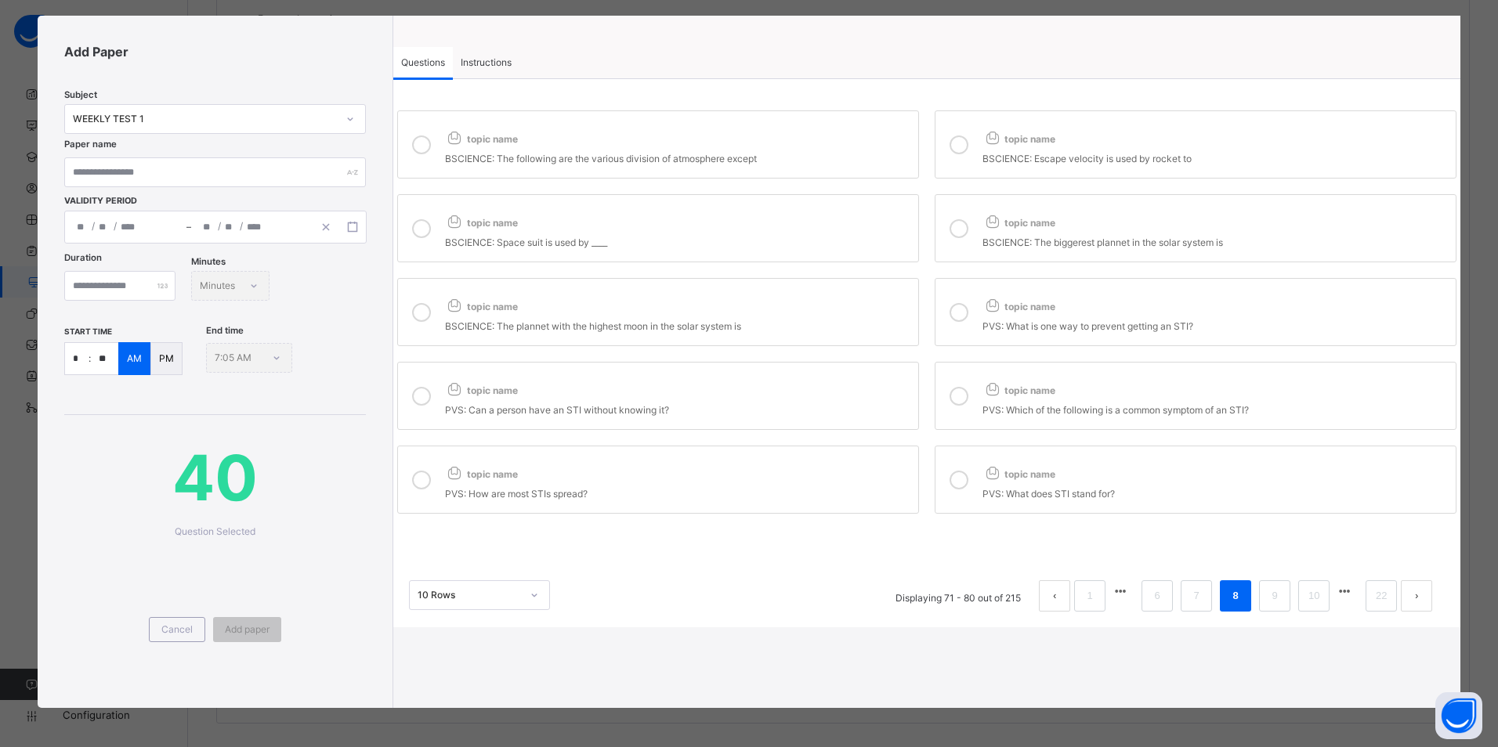
click at [663, 136] on div "topic name" at bounding box center [677, 135] width 465 height 25
click at [982, 143] on icon at bounding box center [992, 137] width 20 height 16
click at [884, 228] on div "topic name" at bounding box center [677, 219] width 465 height 25
click at [956, 226] on icon at bounding box center [958, 228] width 19 height 19
click at [873, 307] on div "topic name" at bounding box center [677, 303] width 465 height 25
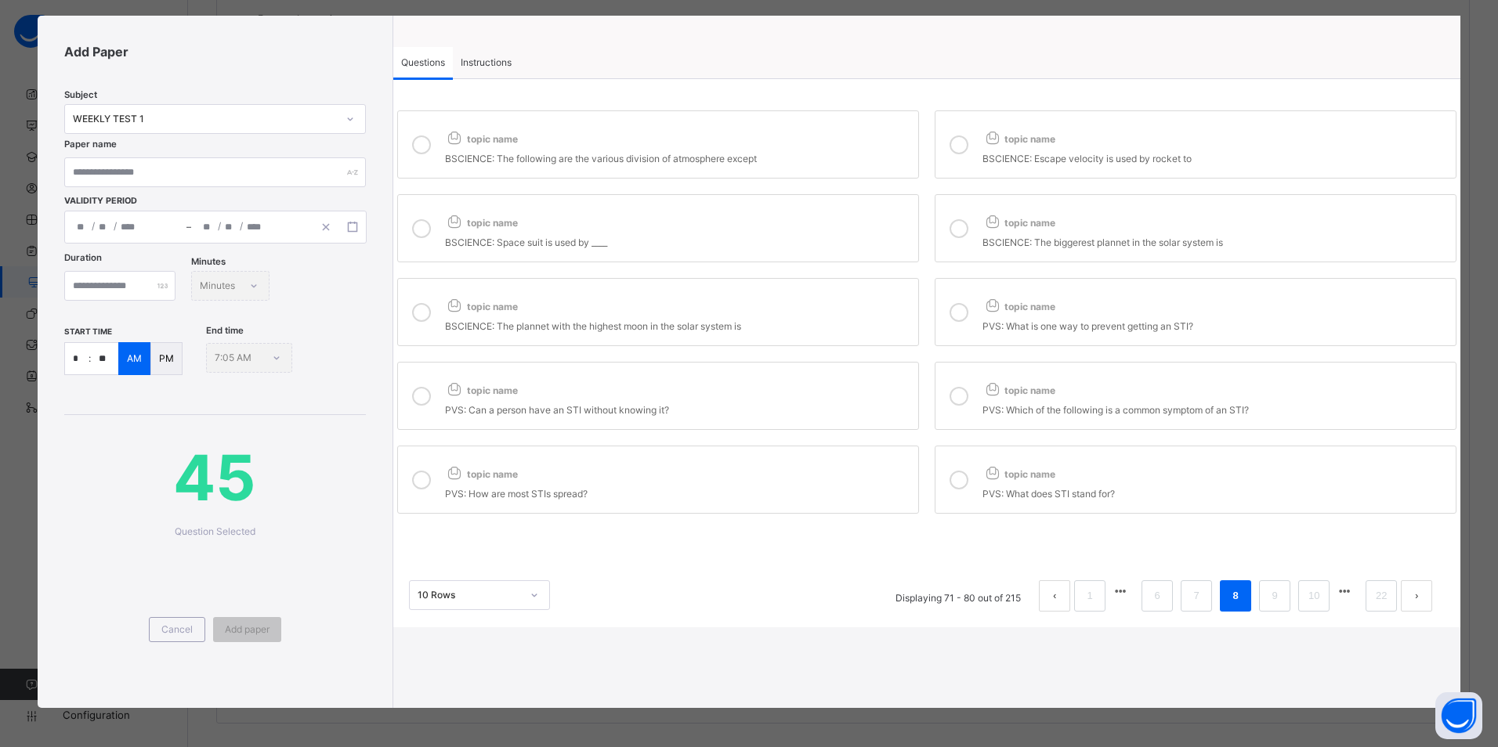
click at [972, 301] on label "topic name PVS: What is one way to prevent getting an STI?" at bounding box center [1195, 312] width 522 height 68
click at [862, 385] on div "topic name" at bounding box center [677, 386] width 465 height 25
click at [855, 385] on div "topic name" at bounding box center [677, 386] width 465 height 25
click at [963, 326] on div at bounding box center [958, 312] width 31 height 43
click at [1075, 608] on li "1" at bounding box center [1089, 595] width 31 height 31
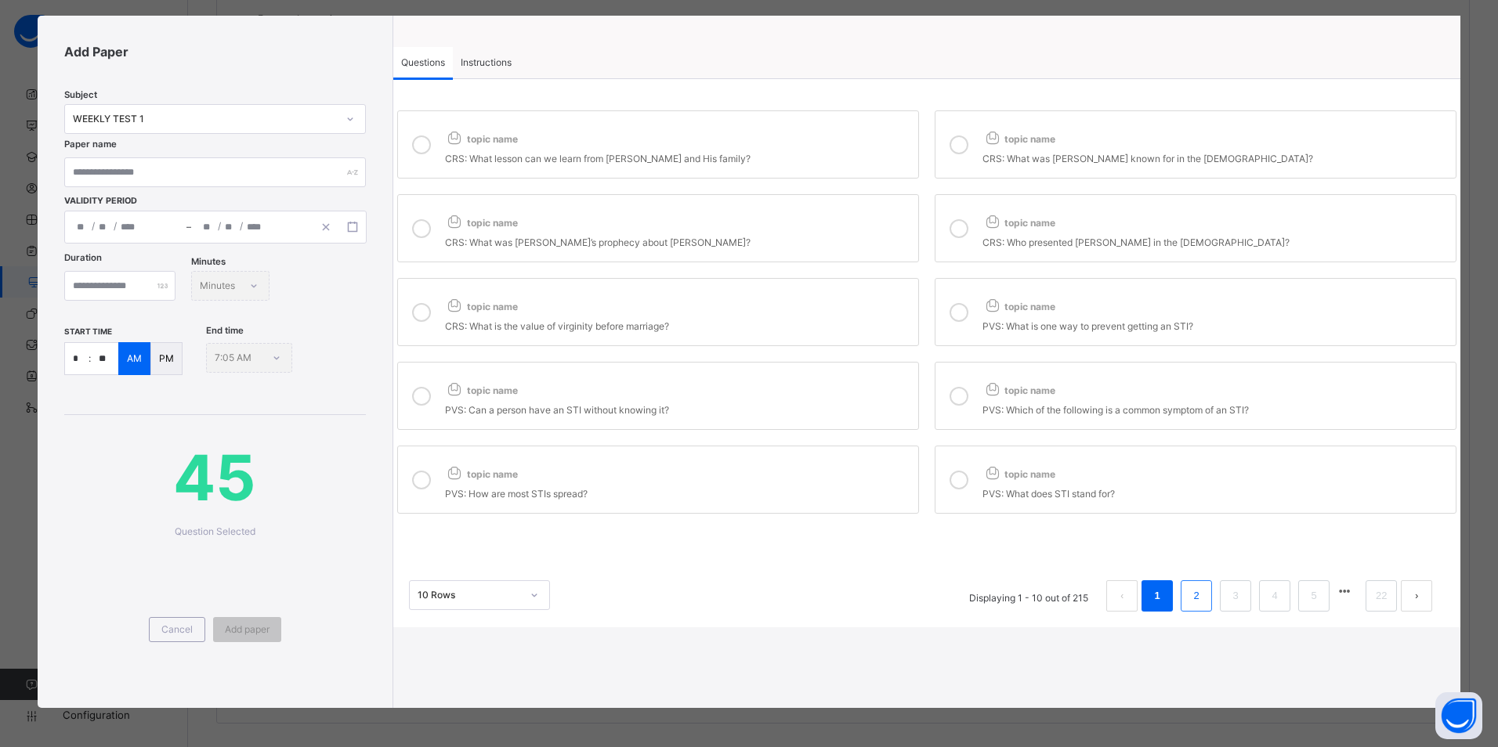
click at [1191, 593] on link "2" at bounding box center [1196, 596] width 15 height 20
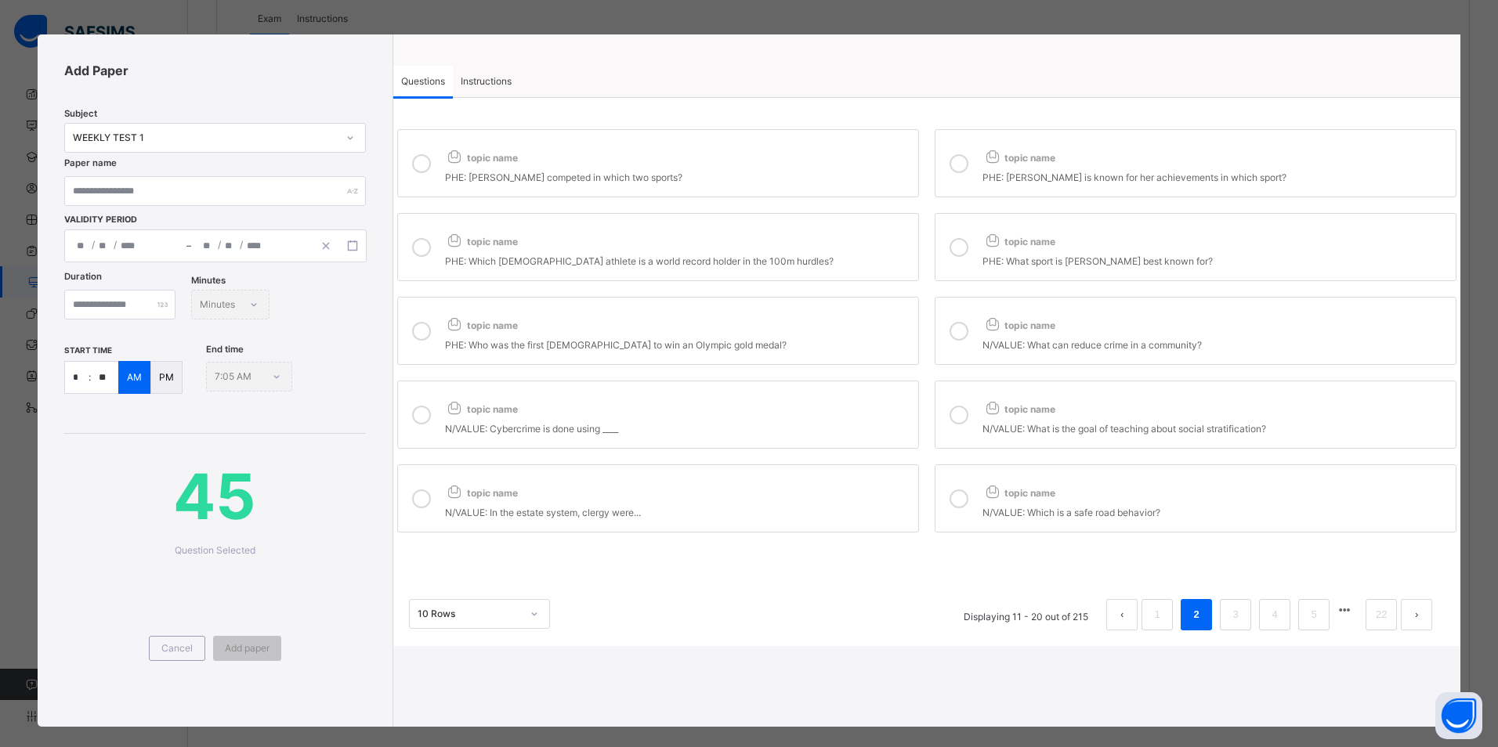
scroll to position [0, 0]
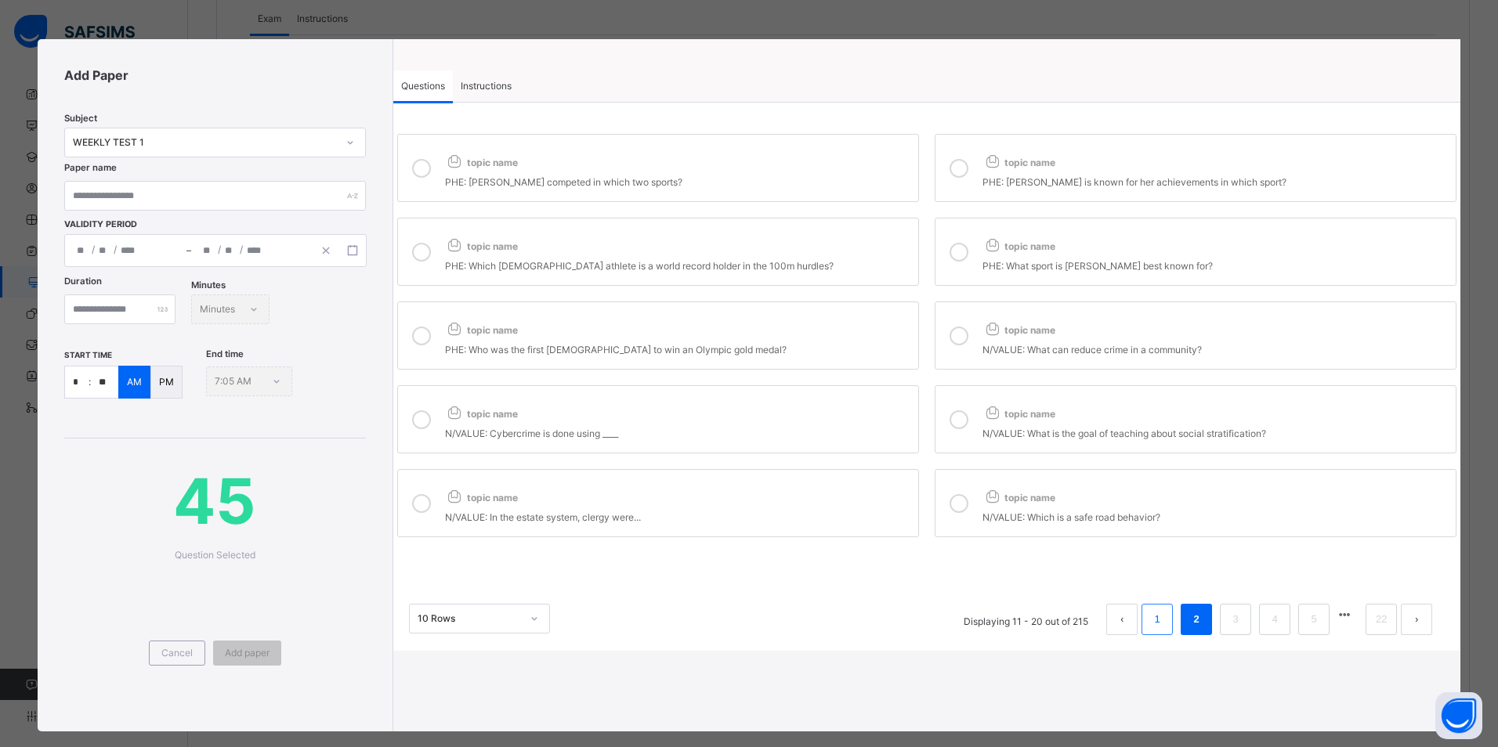
click at [1141, 624] on li "1" at bounding box center [1156, 619] width 31 height 31
click at [417, 169] on icon at bounding box center [421, 168] width 19 height 19
click at [956, 167] on icon at bounding box center [958, 168] width 19 height 19
click at [705, 237] on div "topic name" at bounding box center [677, 242] width 465 height 25
click at [953, 239] on div at bounding box center [958, 251] width 31 height 43
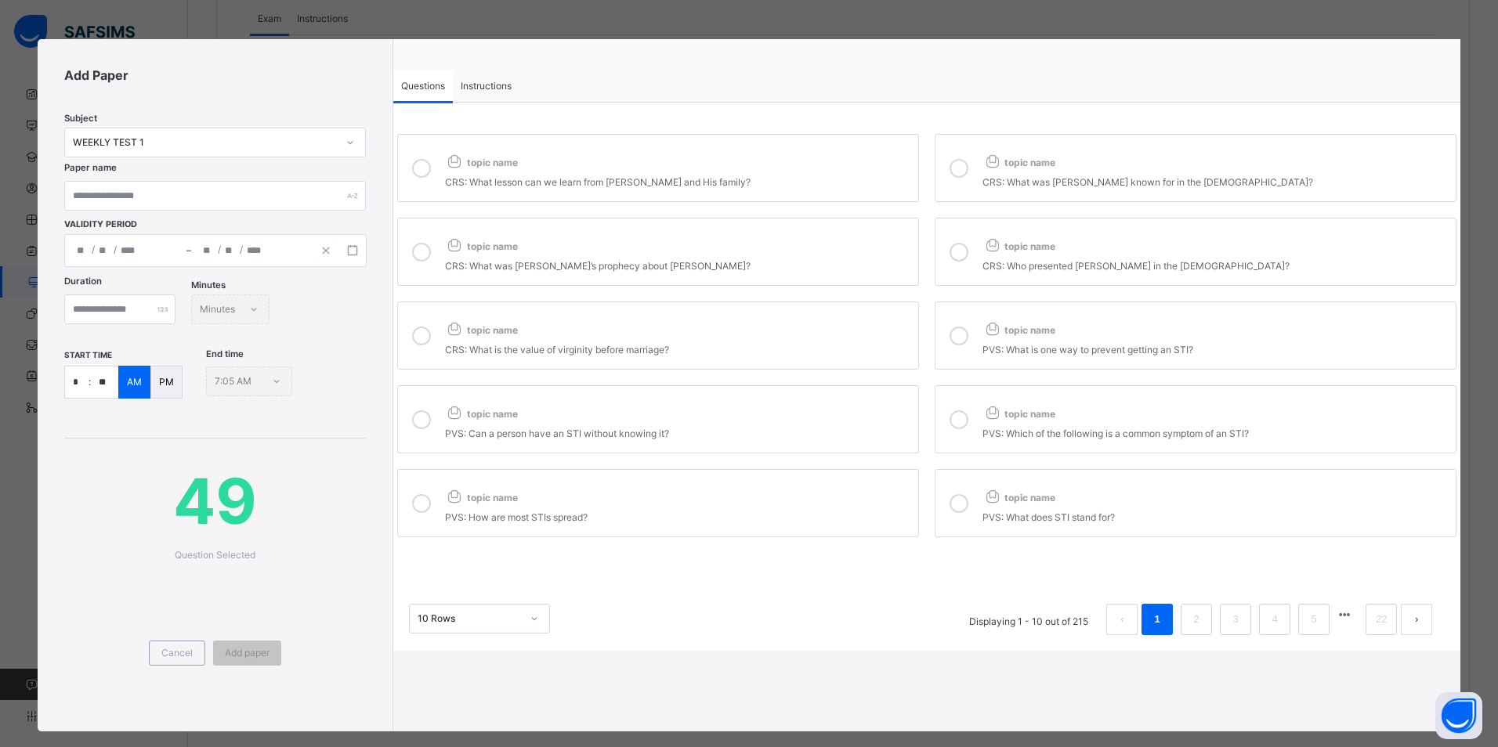
click at [782, 332] on div "topic name" at bounding box center [677, 326] width 465 height 25
click at [122, 200] on input "text" at bounding box center [215, 196] width 302 height 30
paste input "**********"
type input "**********"
click at [349, 252] on rect "button" at bounding box center [353, 250] width 9 height 9
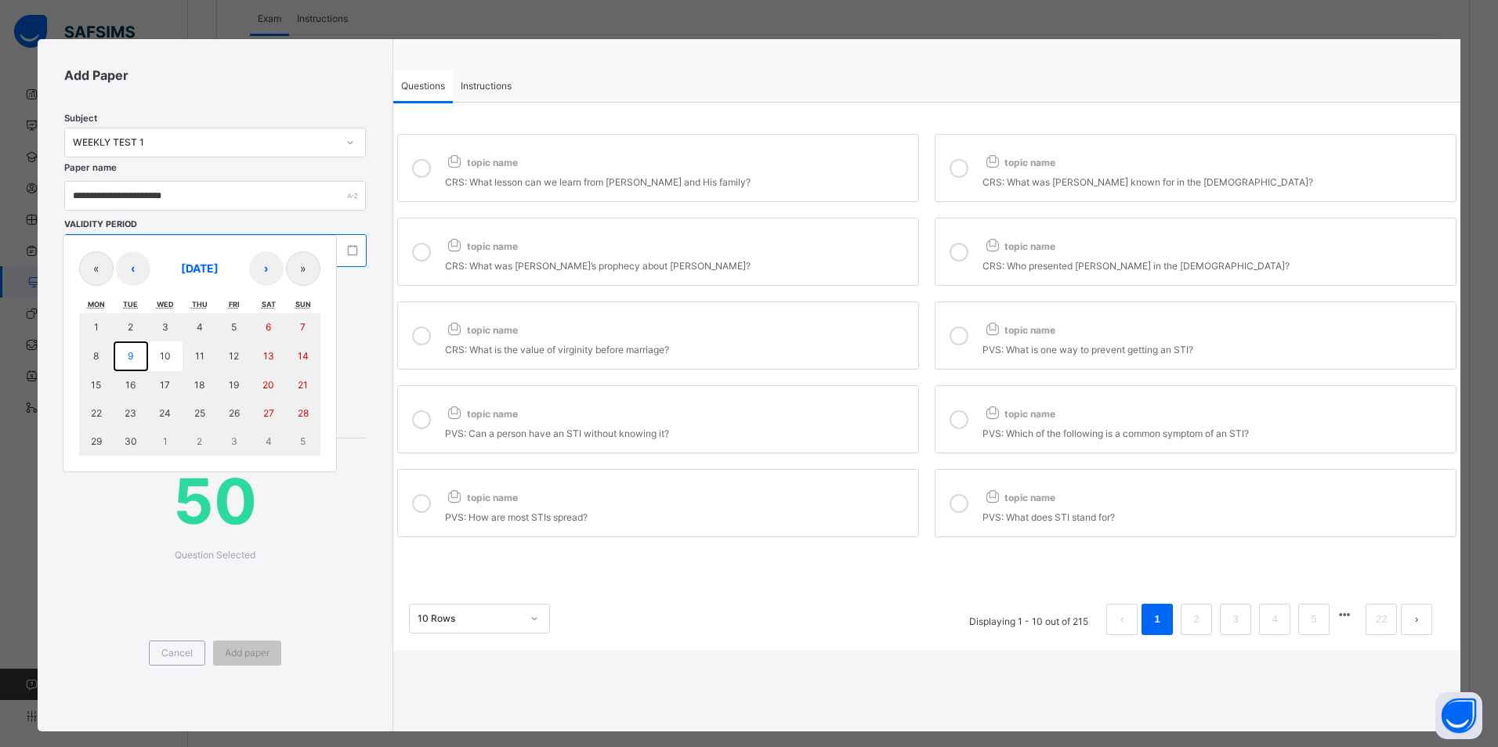
click at [128, 361] on abbr "9" at bounding box center [130, 356] width 5 height 12
click at [128, 359] on abbr "9" at bounding box center [130, 356] width 5 height 12
type input "**********"
type input "*"
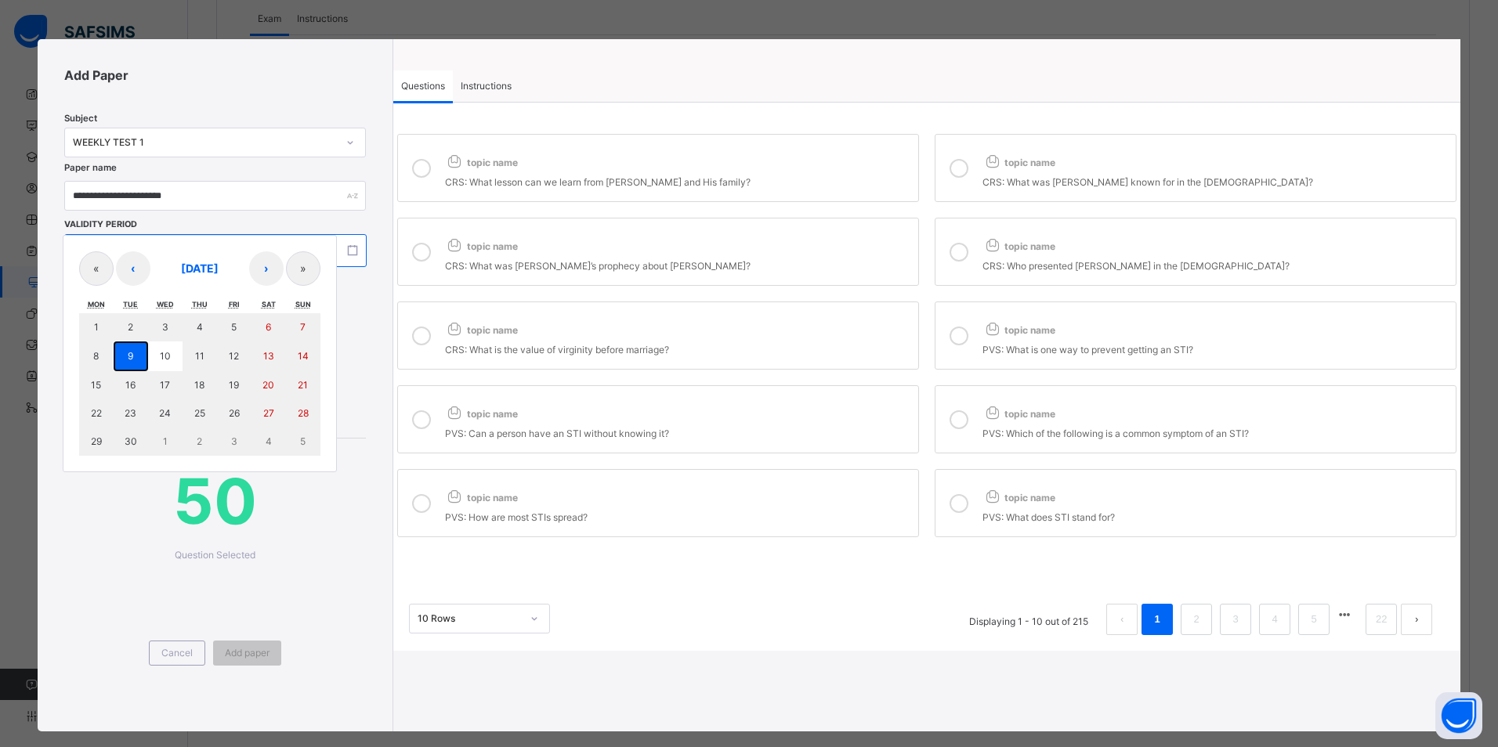
type input "****"
type input "**********"
type input "*"
type input "****"
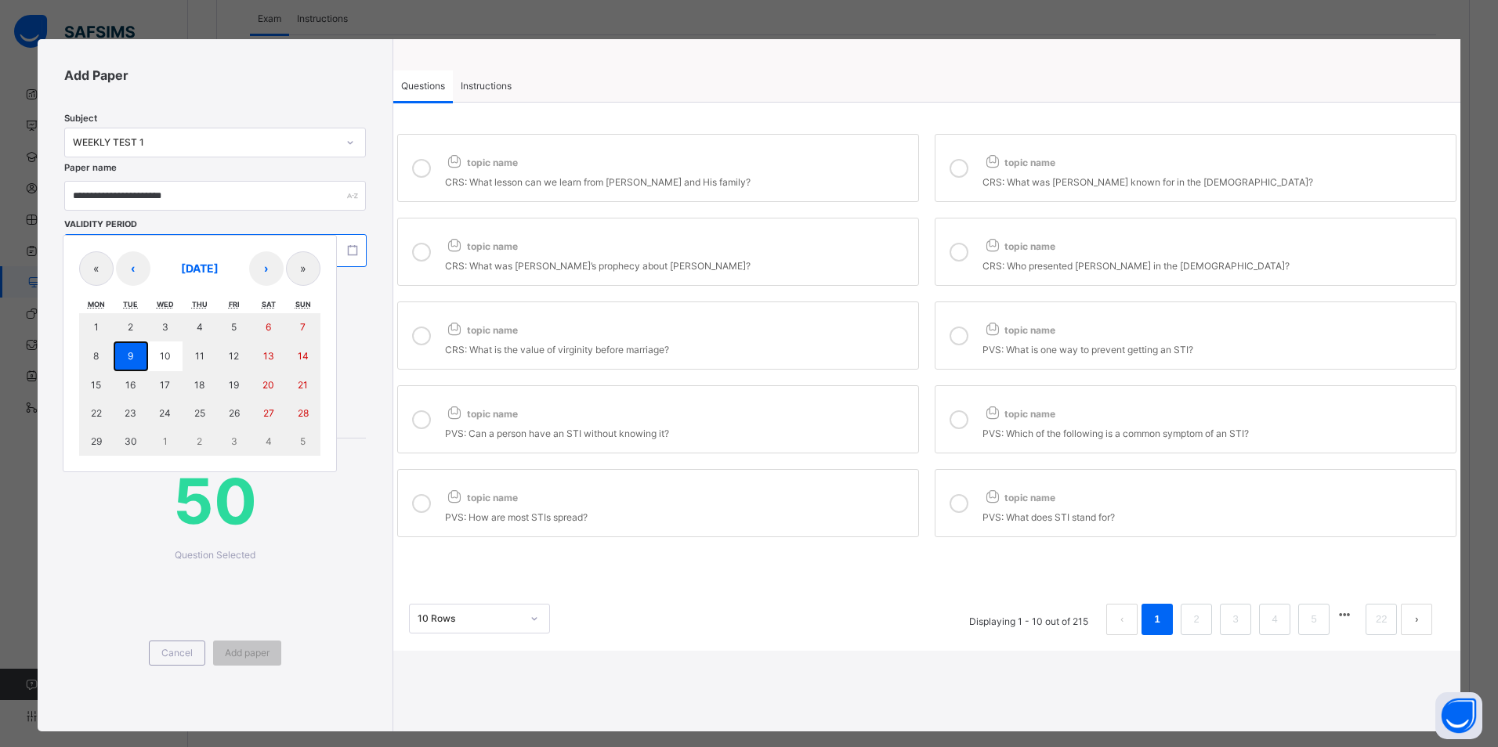
type input "**"
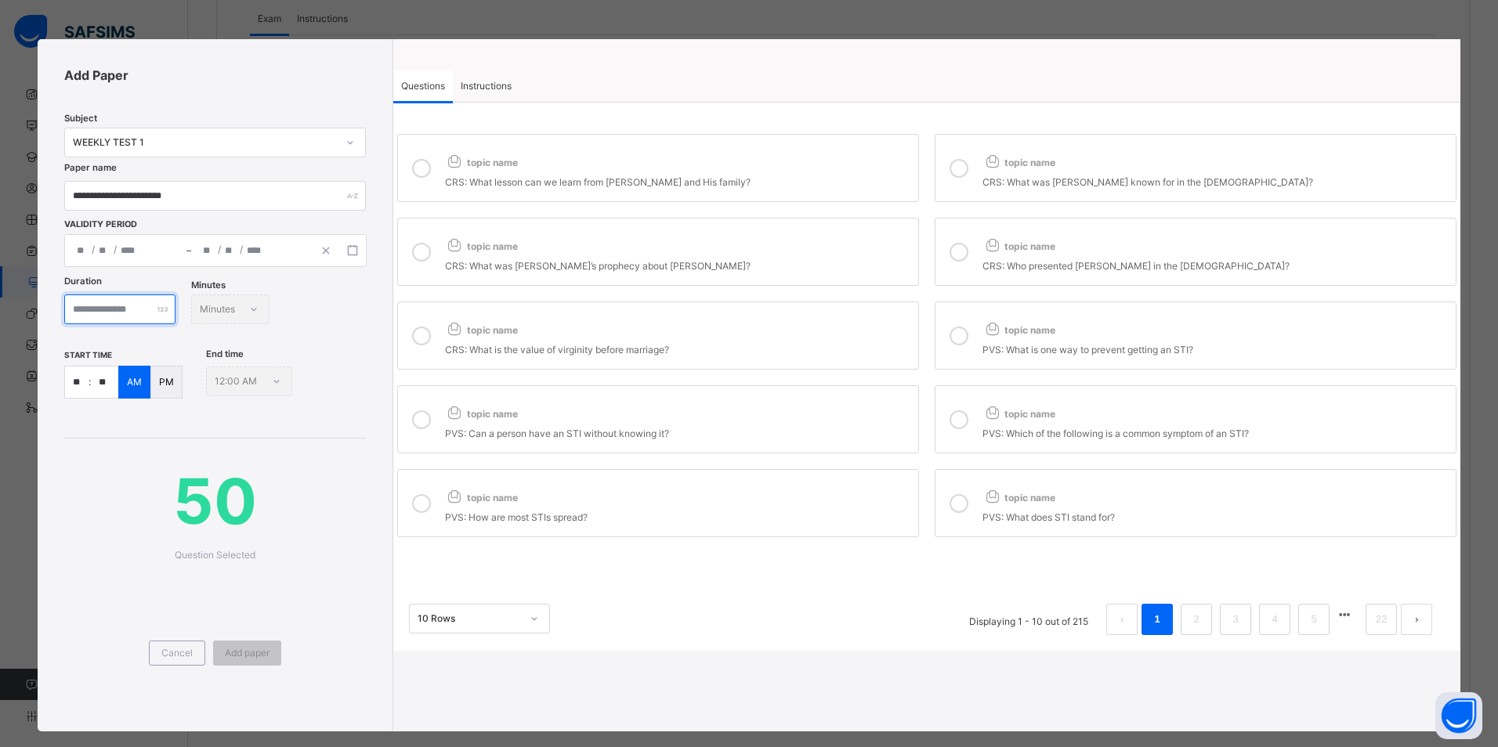
click at [97, 312] on input "number" at bounding box center [119, 310] width 111 height 30
type input "**"
click at [79, 381] on input "**" at bounding box center [76, 382] width 23 height 31
click at [81, 381] on input "**" at bounding box center [76, 382] width 23 height 31
type input "*"
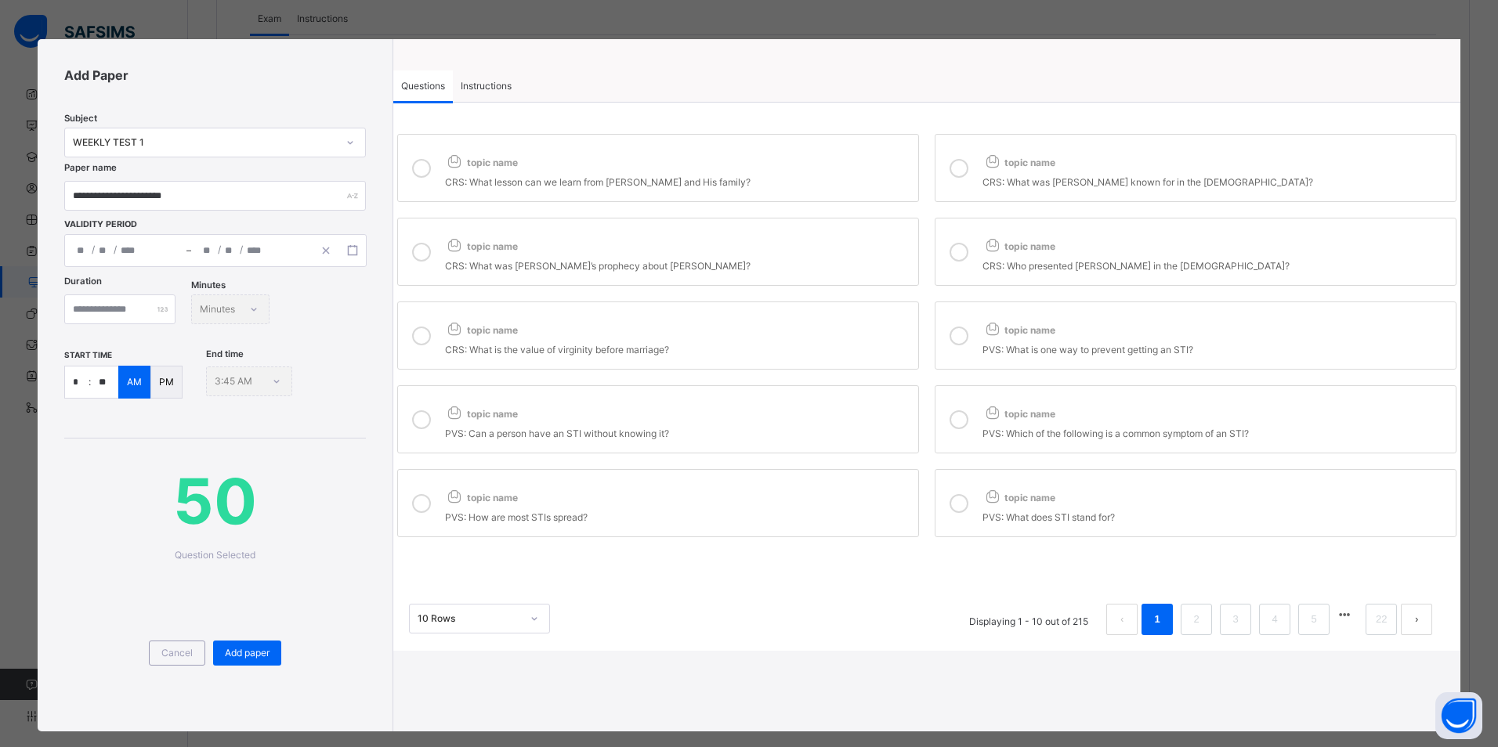
click at [103, 383] on input "**" at bounding box center [104, 382] width 27 height 31
type input "**"
click at [251, 652] on span "Add paper" at bounding box center [247, 653] width 45 height 14
click at [504, 84] on span "Instructions" at bounding box center [486, 86] width 51 height 14
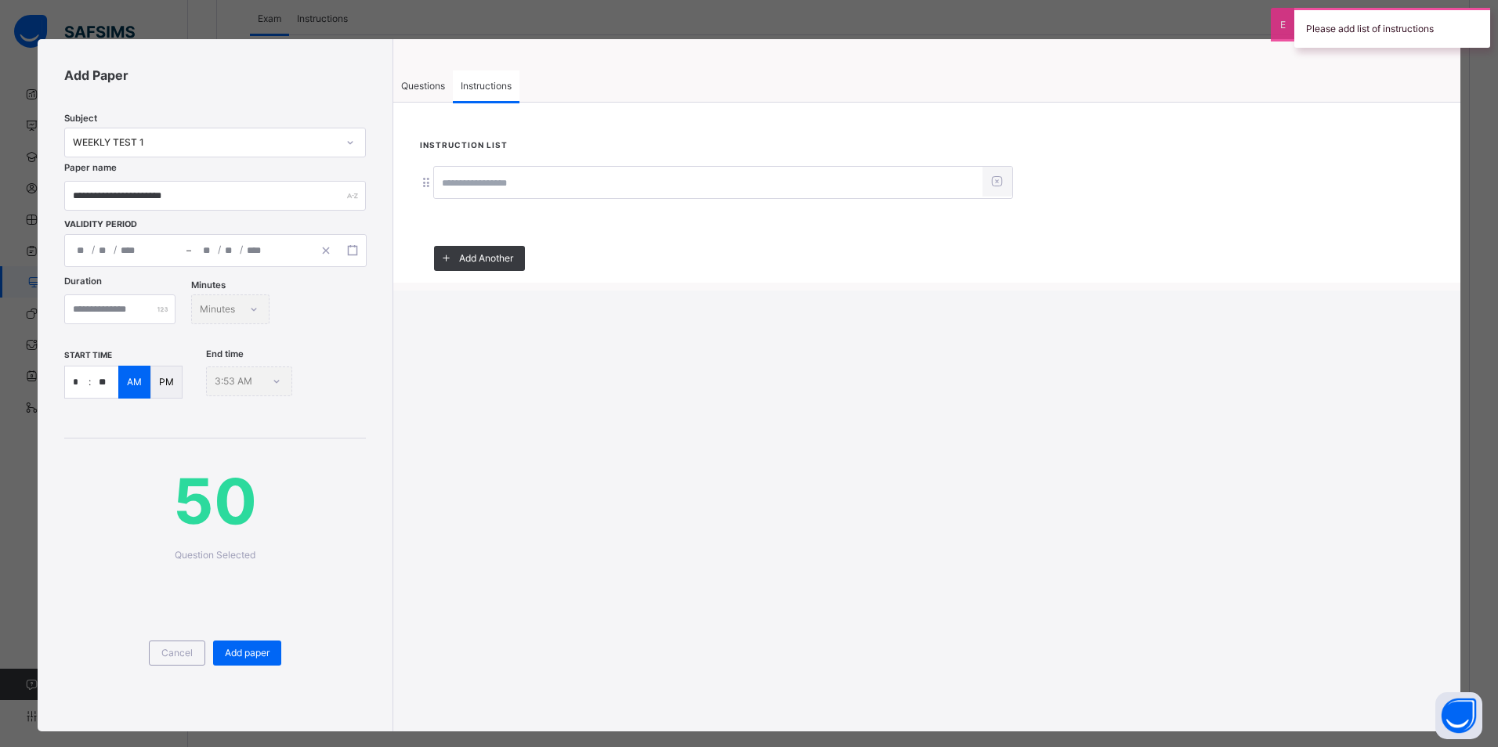
click at [460, 185] on input at bounding box center [708, 183] width 548 height 30
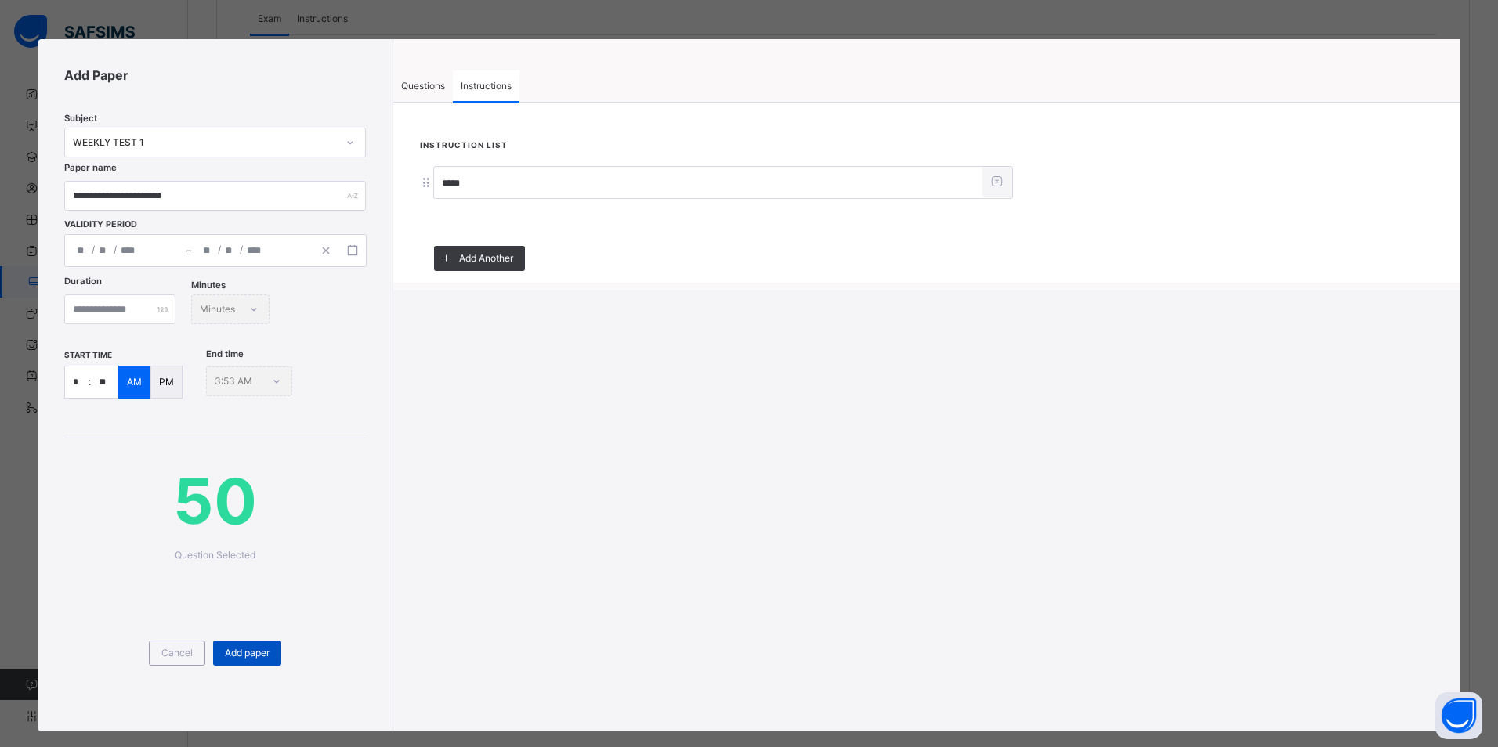
type input "*****"
click at [240, 649] on span "Add paper" at bounding box center [247, 653] width 45 height 14
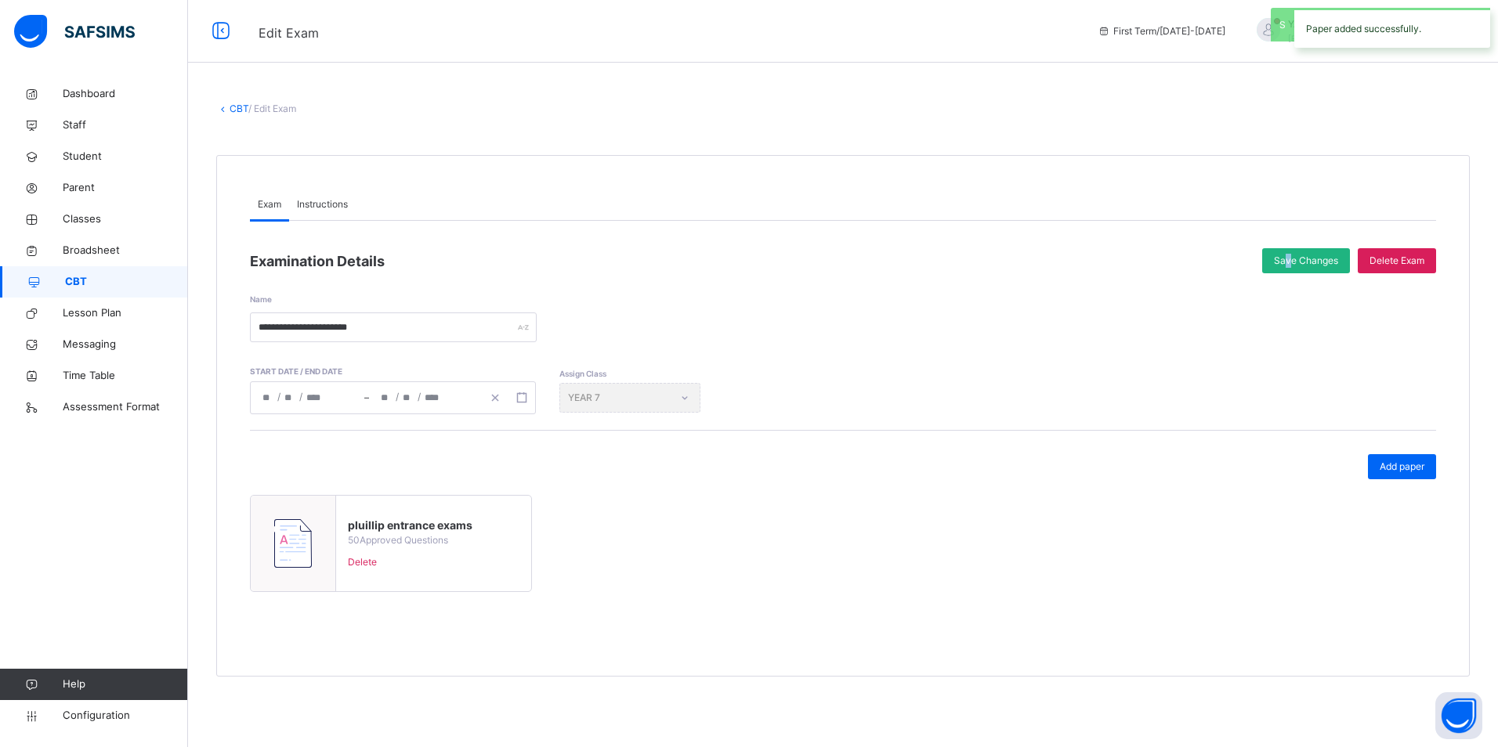
click at [1289, 253] on div "Save Changes" at bounding box center [1306, 260] width 88 height 25
click at [87, 279] on span "CBT" at bounding box center [126, 282] width 123 height 16
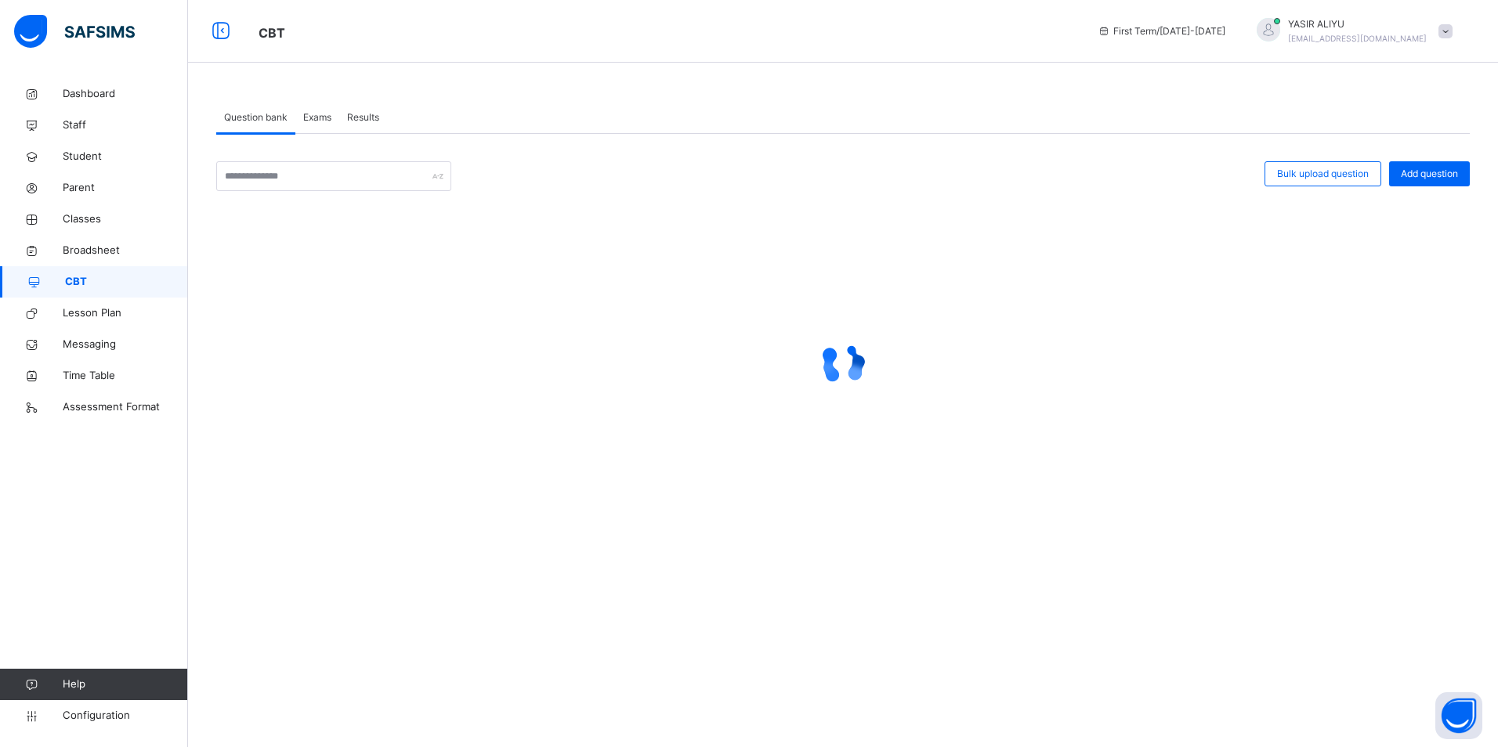
click at [315, 107] on div "Exams" at bounding box center [317, 117] width 44 height 31
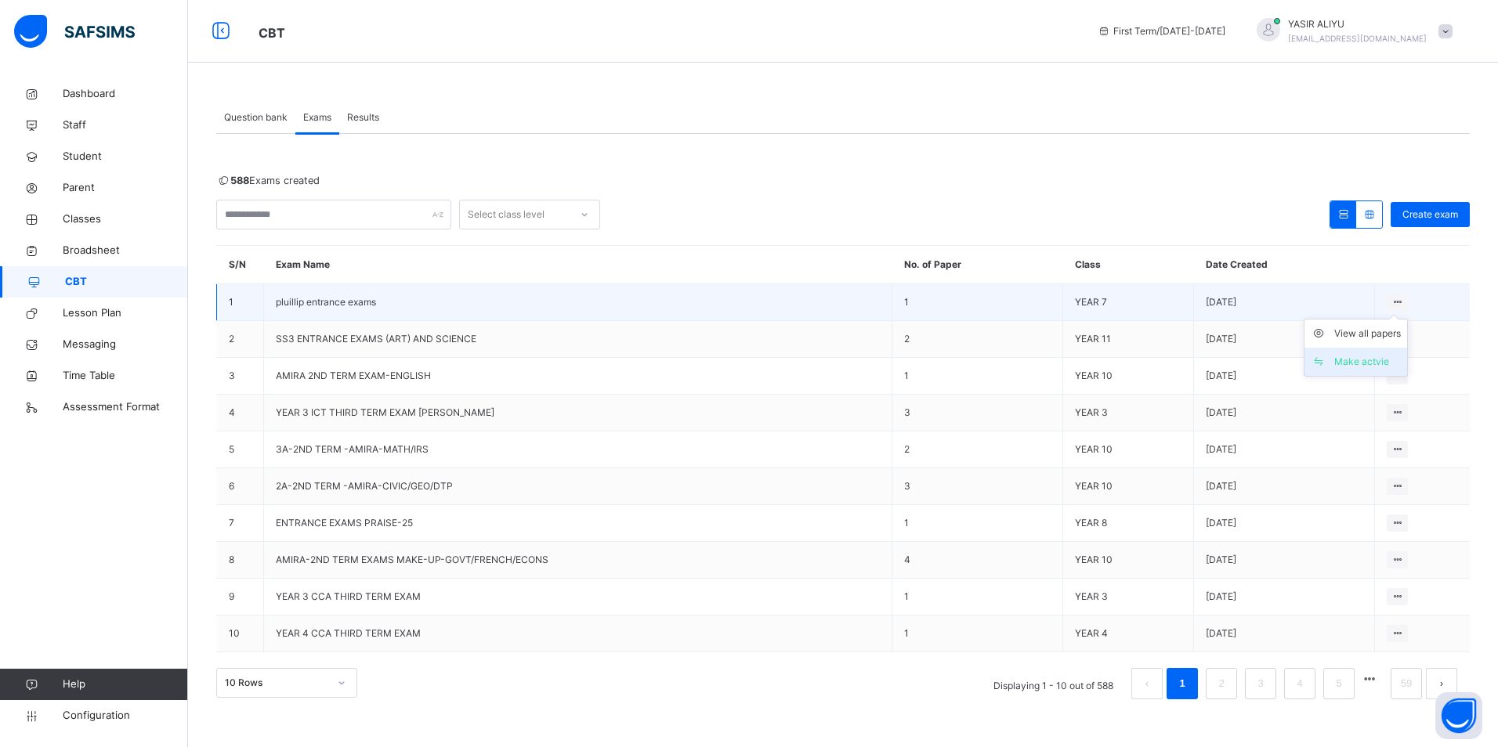
click at [1374, 356] on div "Make actvie" at bounding box center [1367, 362] width 67 height 16
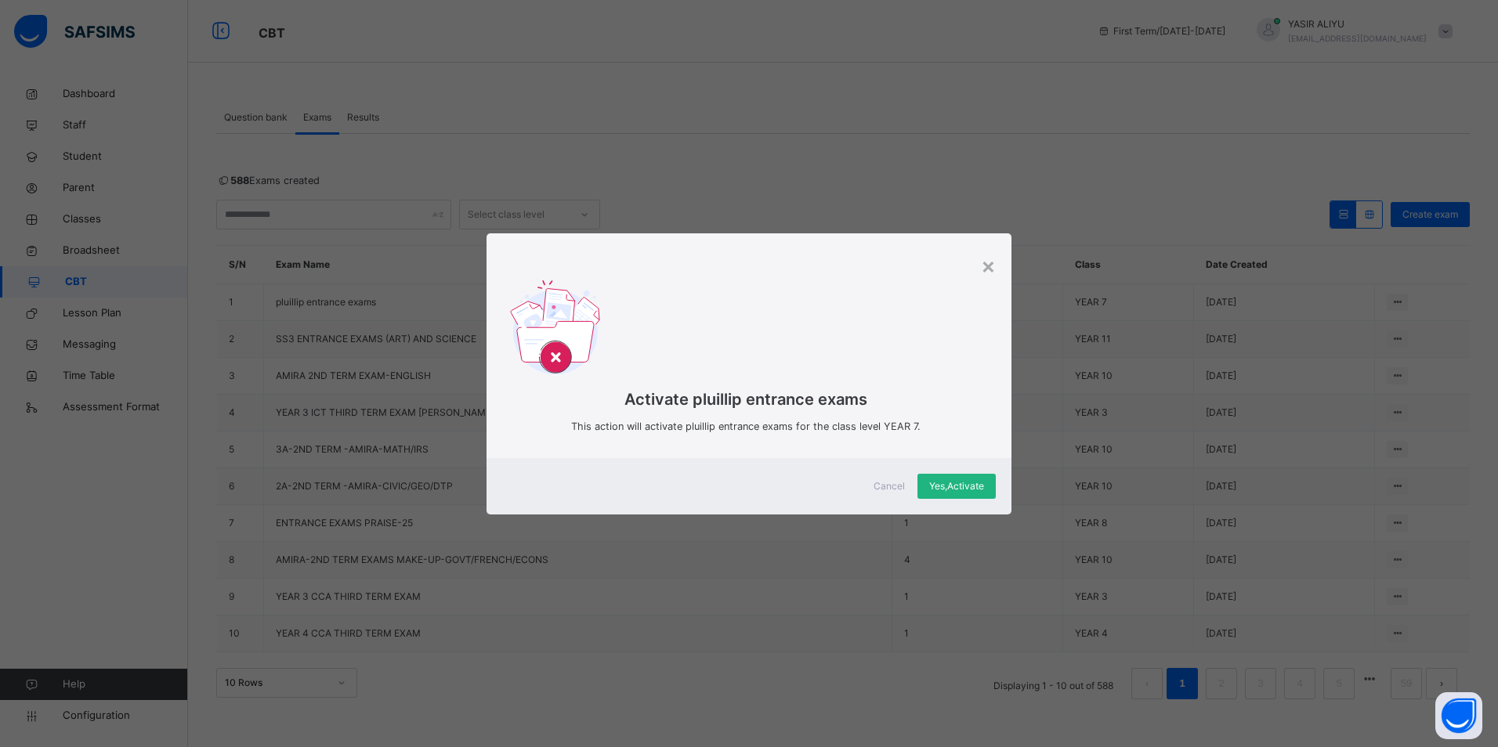
click at [971, 486] on span "Yes, Activate" at bounding box center [956, 486] width 55 height 14
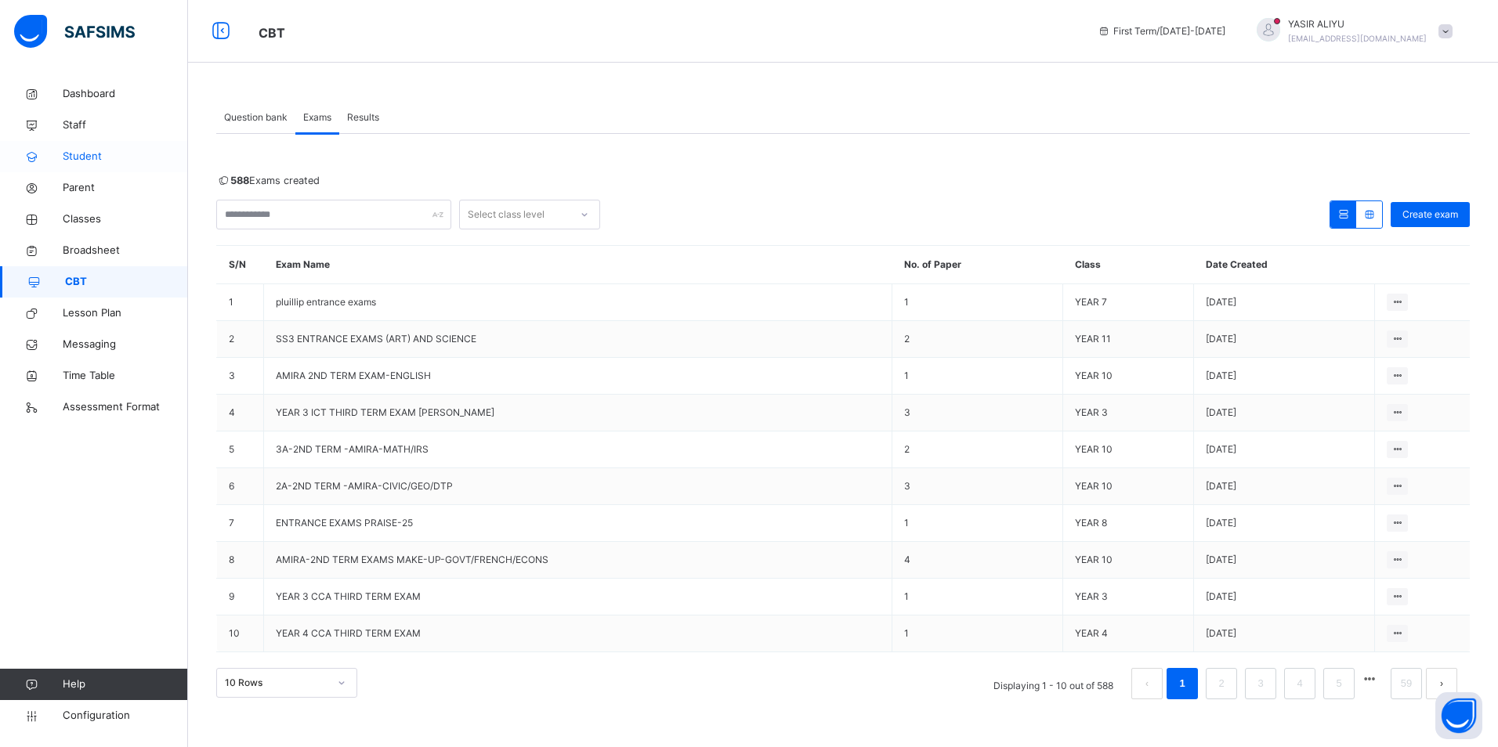
click at [81, 155] on span "Student" at bounding box center [125, 157] width 125 height 16
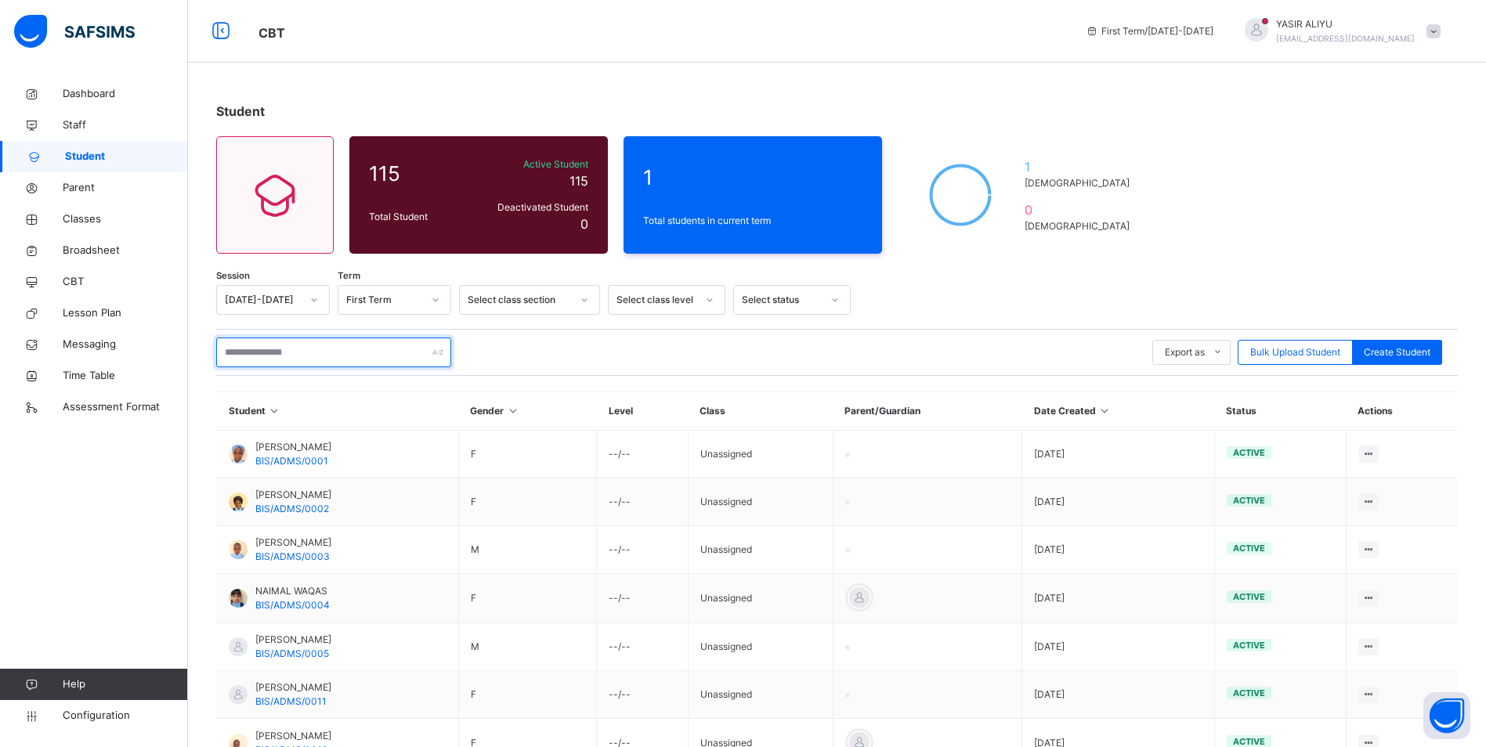
click at [267, 352] on input "text" at bounding box center [333, 353] width 235 height 30
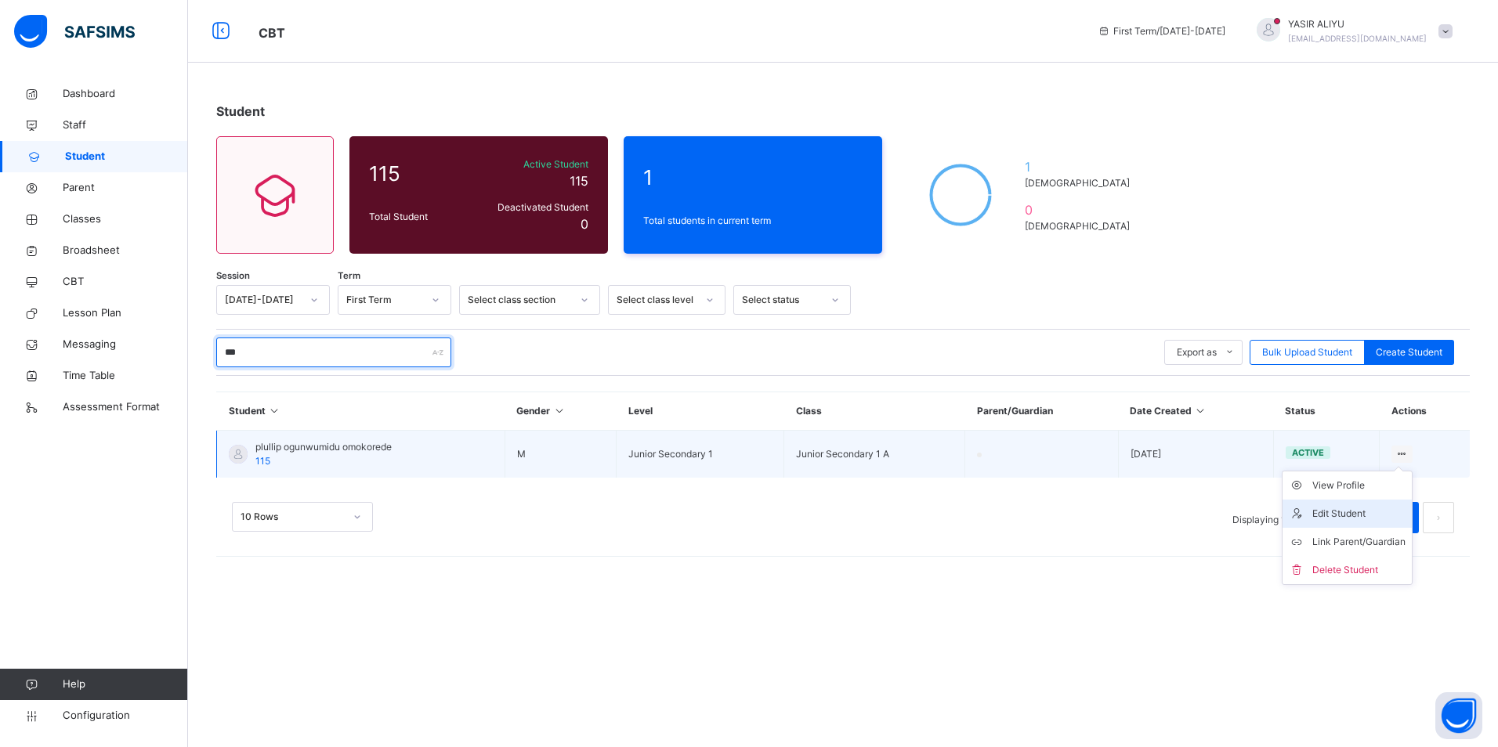
type input "***"
click at [1370, 516] on div "Edit Student" at bounding box center [1358, 514] width 93 height 16
select select "**"
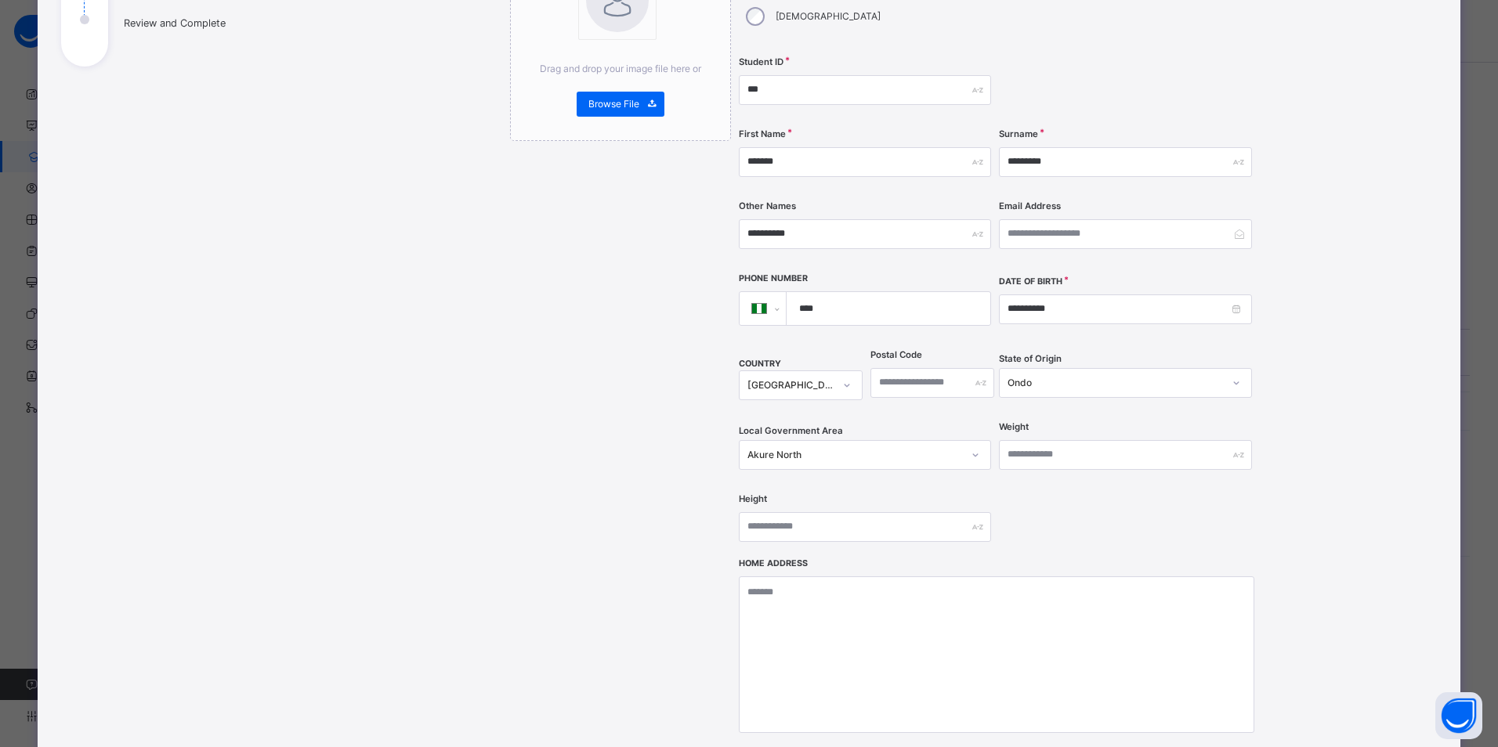
scroll to position [454, 0]
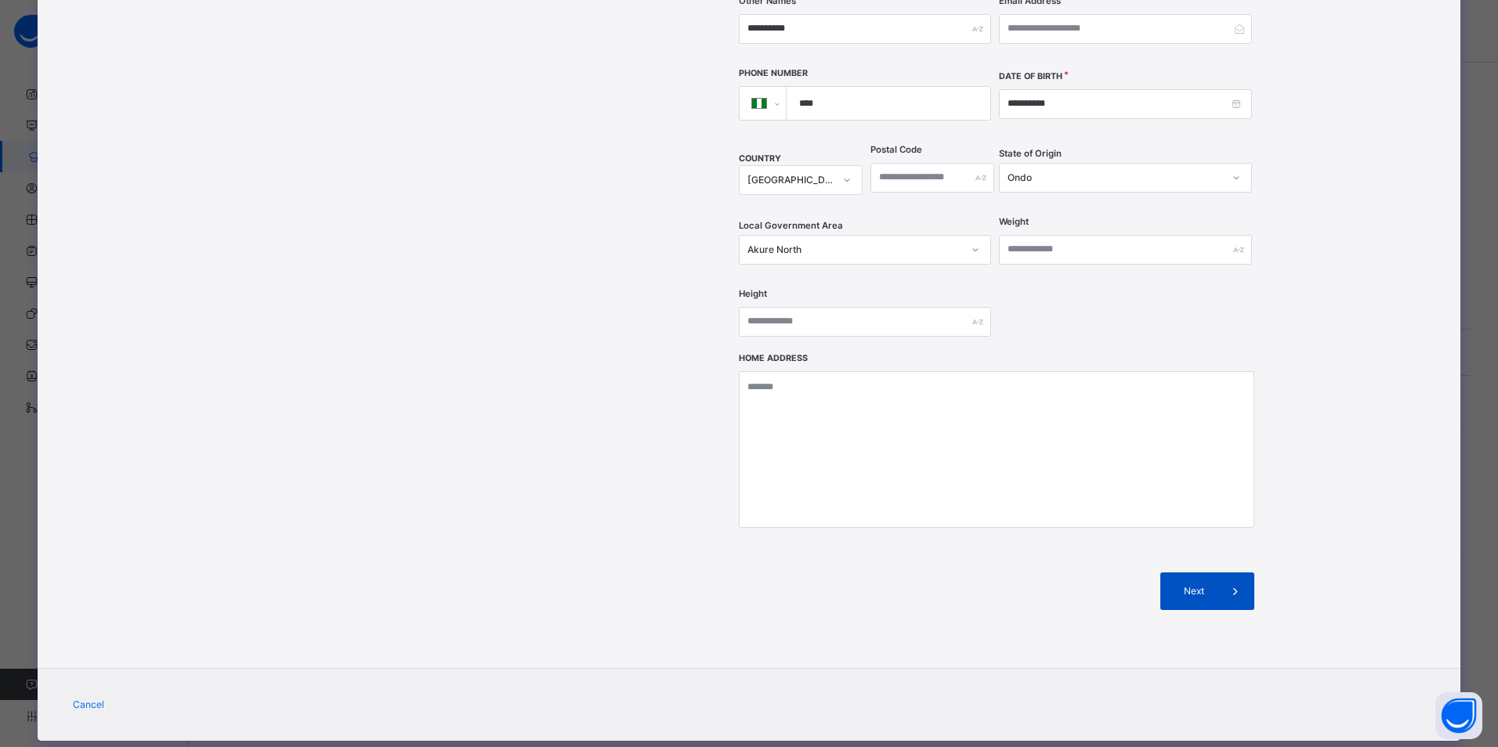
click at [1208, 584] on span "Next" at bounding box center [1194, 591] width 45 height 14
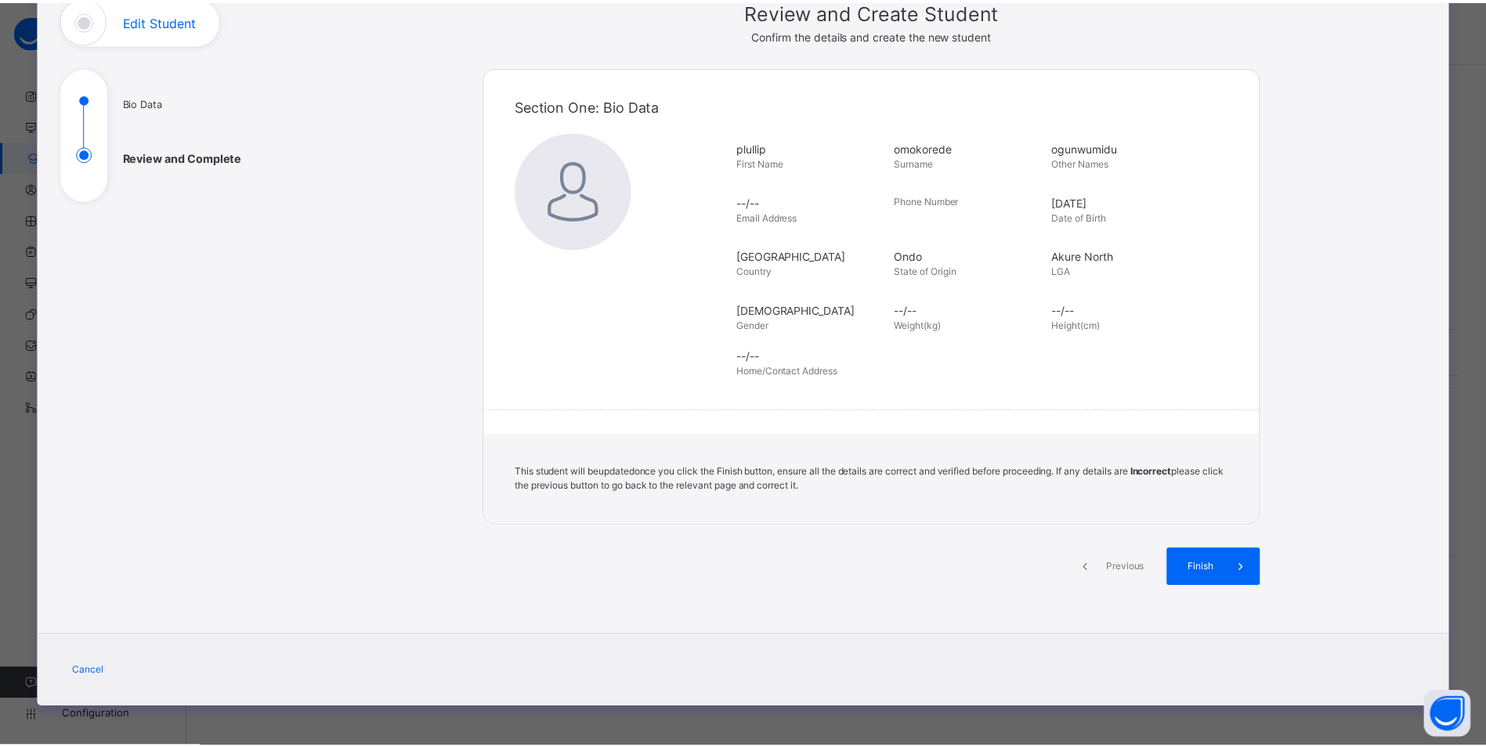
scroll to position [114, 0]
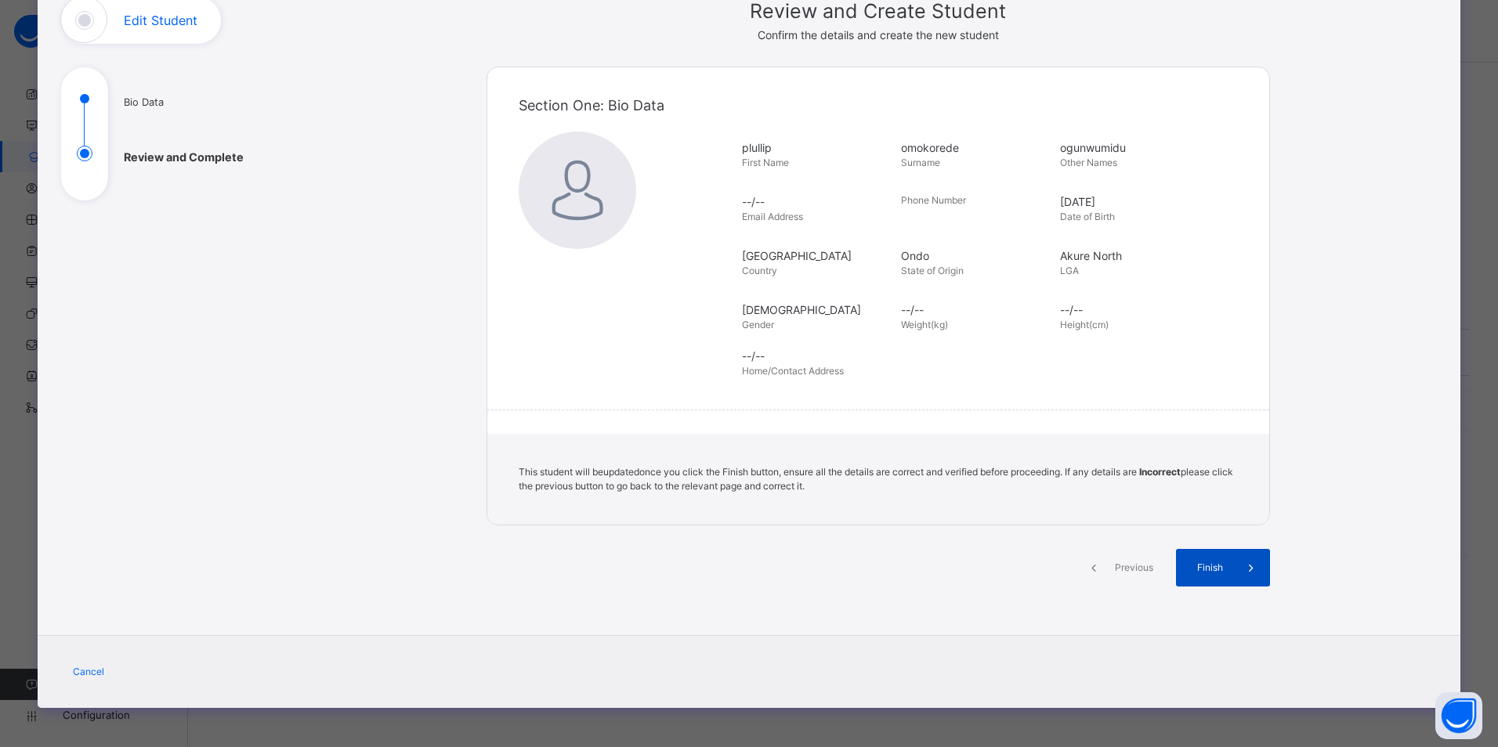
click at [1208, 563] on span "Finish" at bounding box center [1209, 568] width 45 height 14
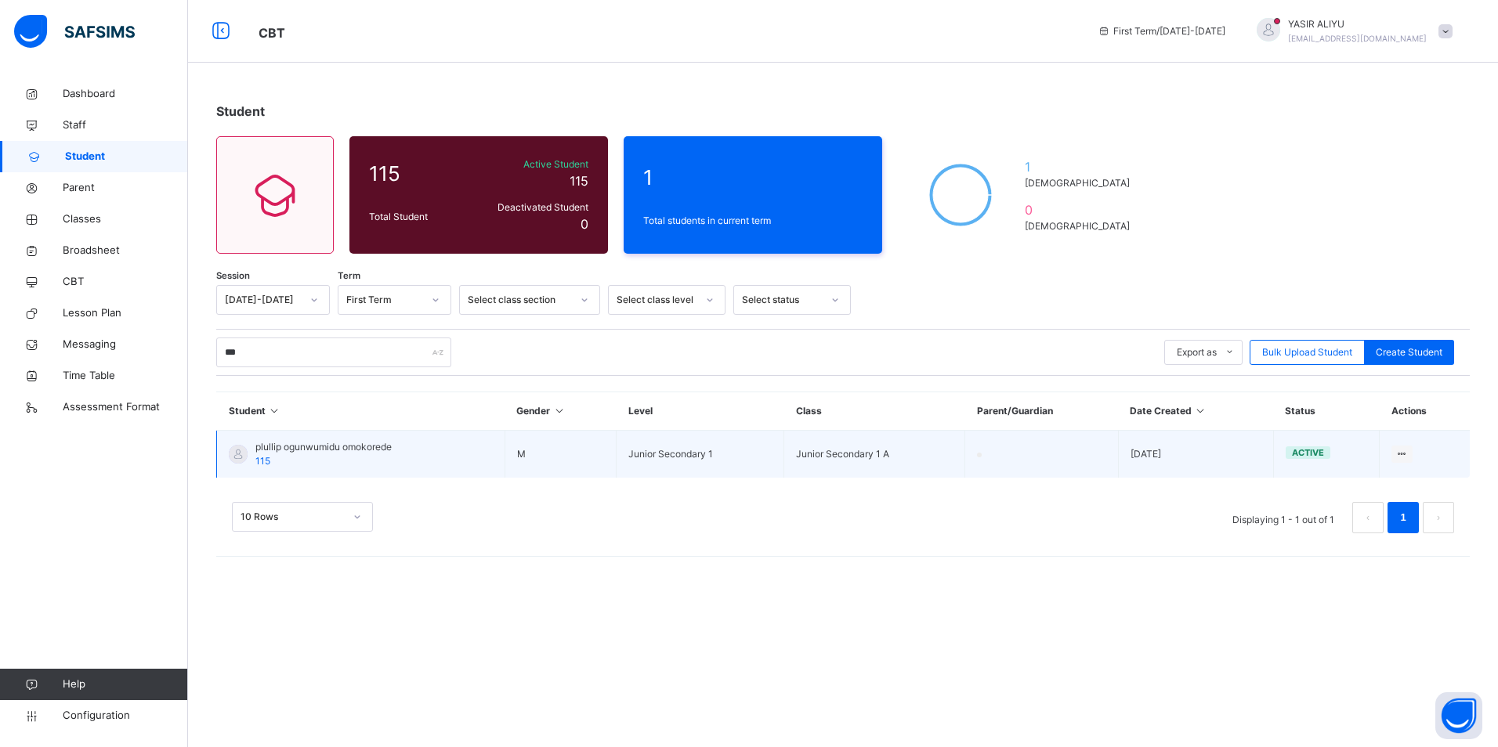
click at [294, 448] on span "plullip ogunwumidu omokorede" at bounding box center [323, 447] width 136 height 14
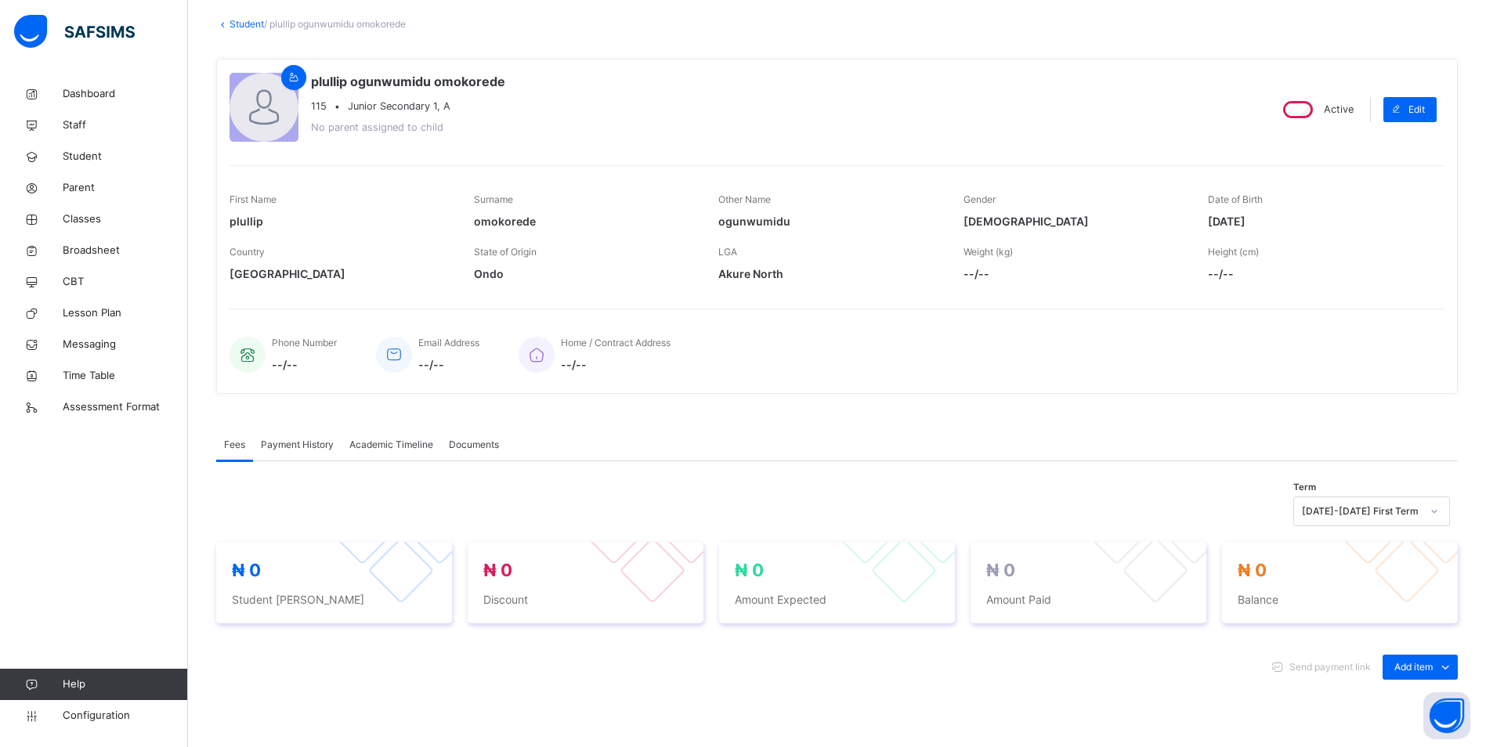
scroll to position [50, 0]
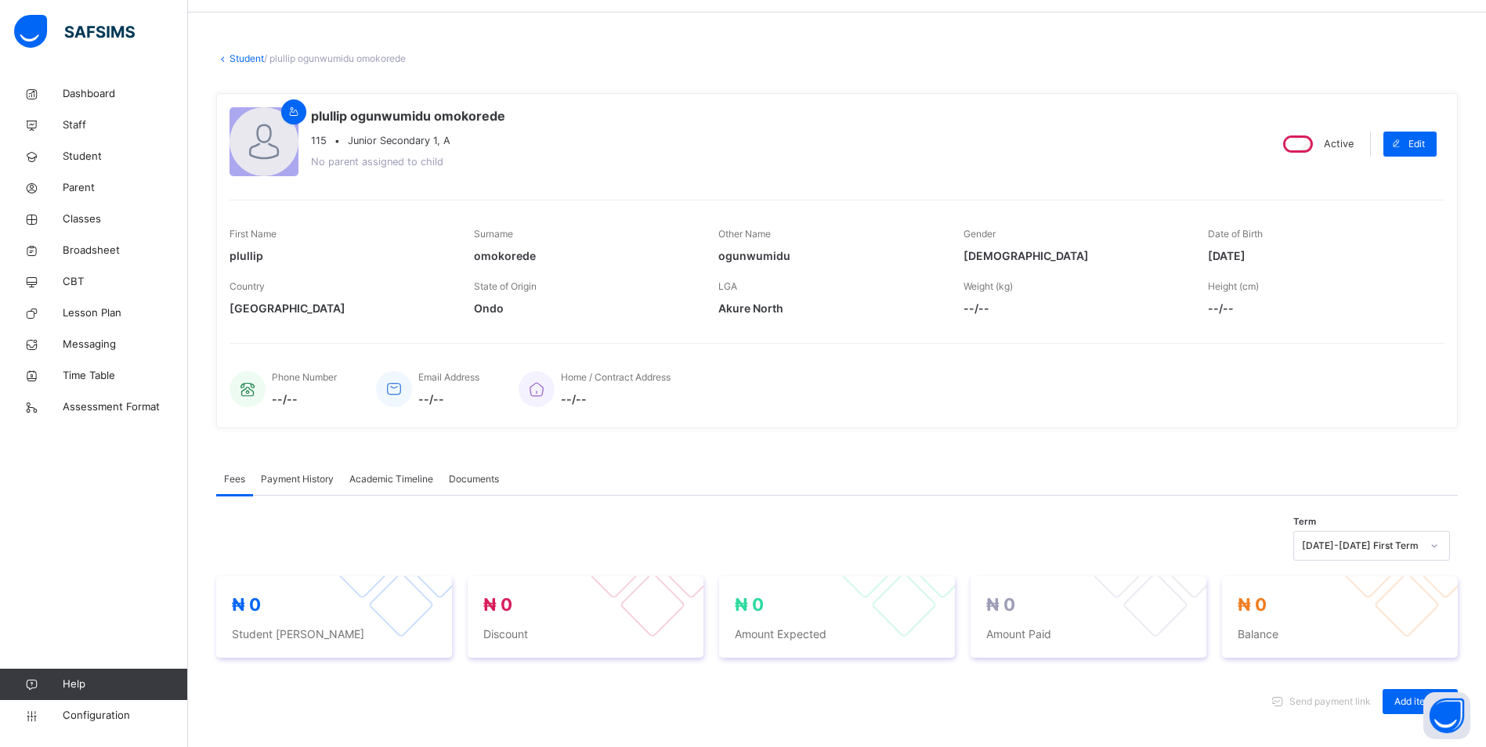
click at [1439, 546] on icon at bounding box center [1434, 546] width 9 height 16
click at [508, 161] on div "plullip ogunwumidu omokorede 115 • Junior Secondary 1, A No parent assigned to …" at bounding box center [743, 144] width 1026 height 74
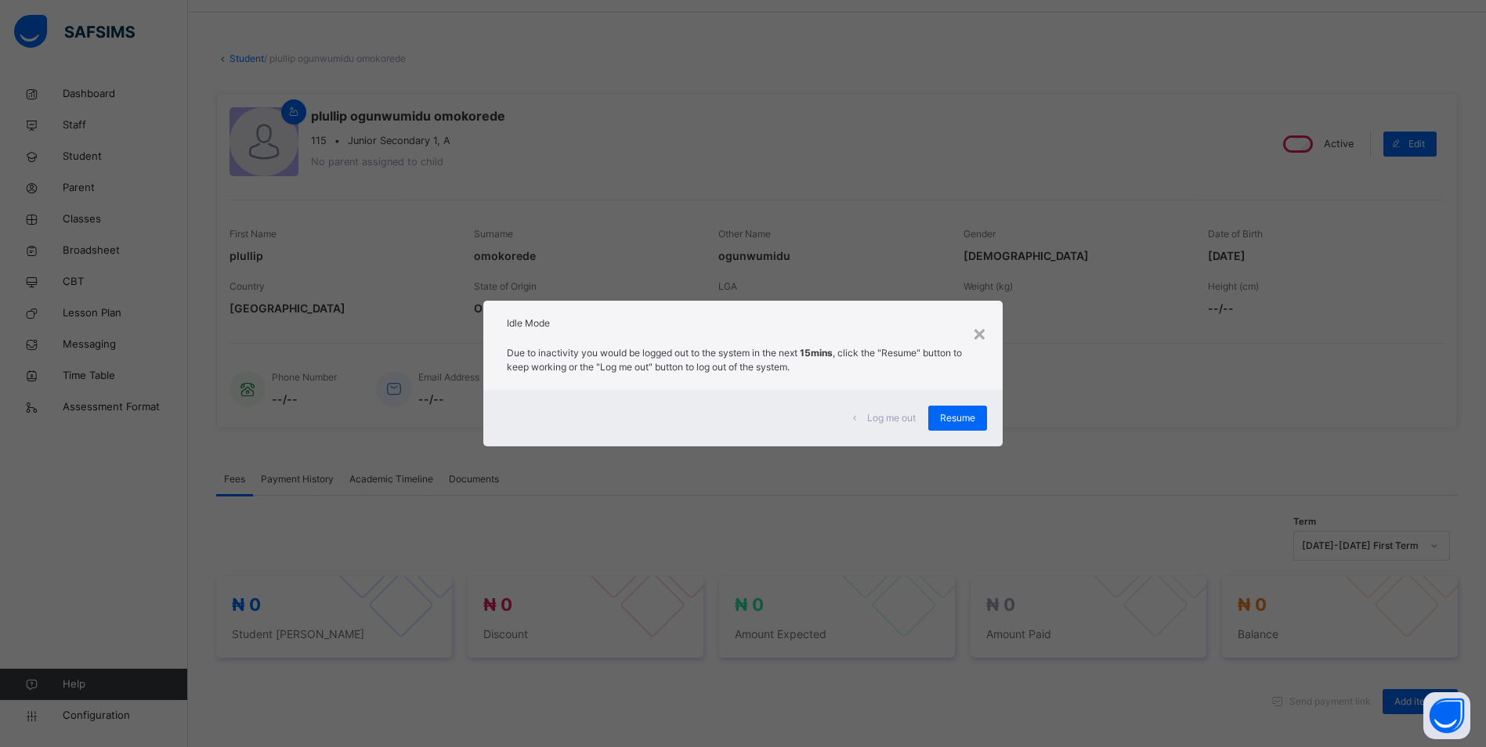
click at [881, 419] on span "Log me out" at bounding box center [891, 418] width 49 height 14
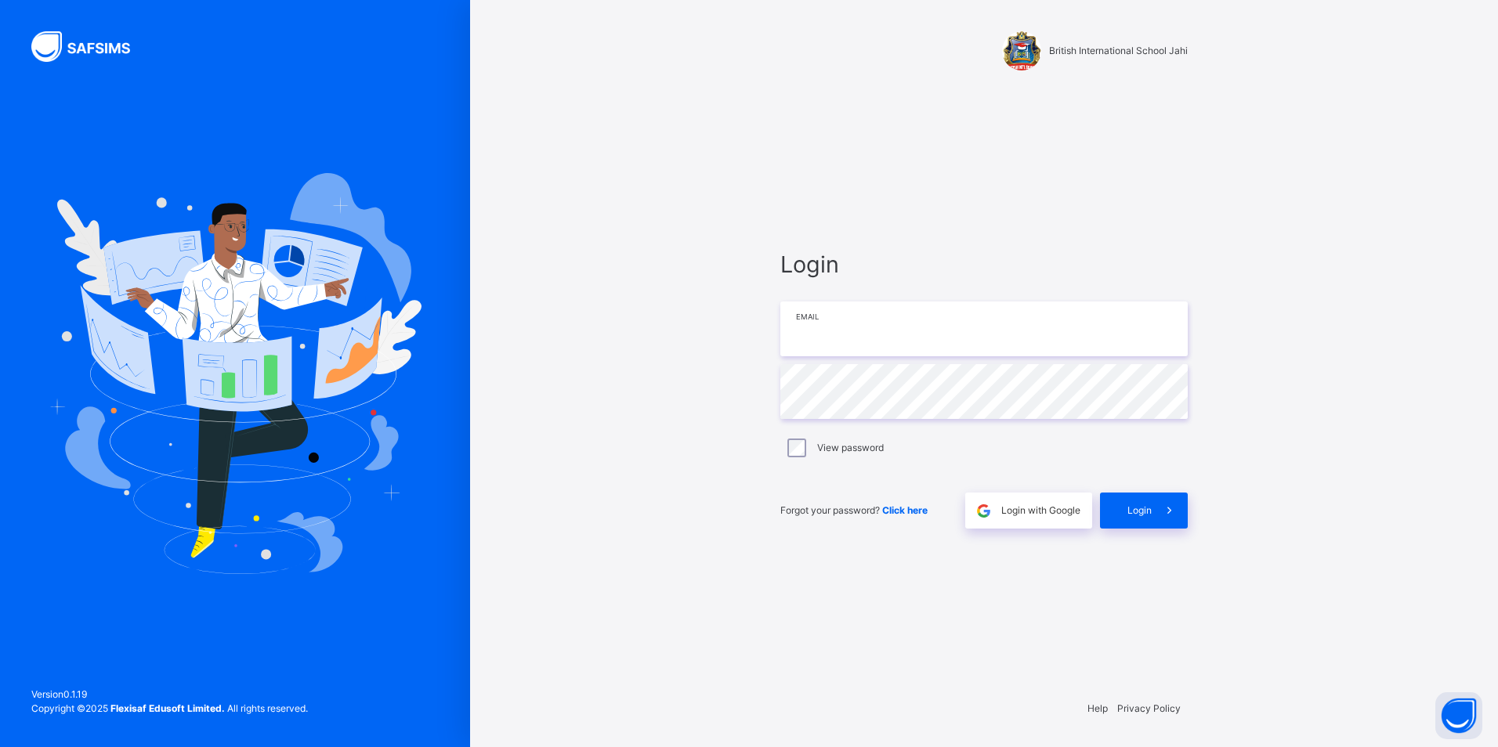
type input "**********"
